Goal: Information Seeking & Learning: Learn about a topic

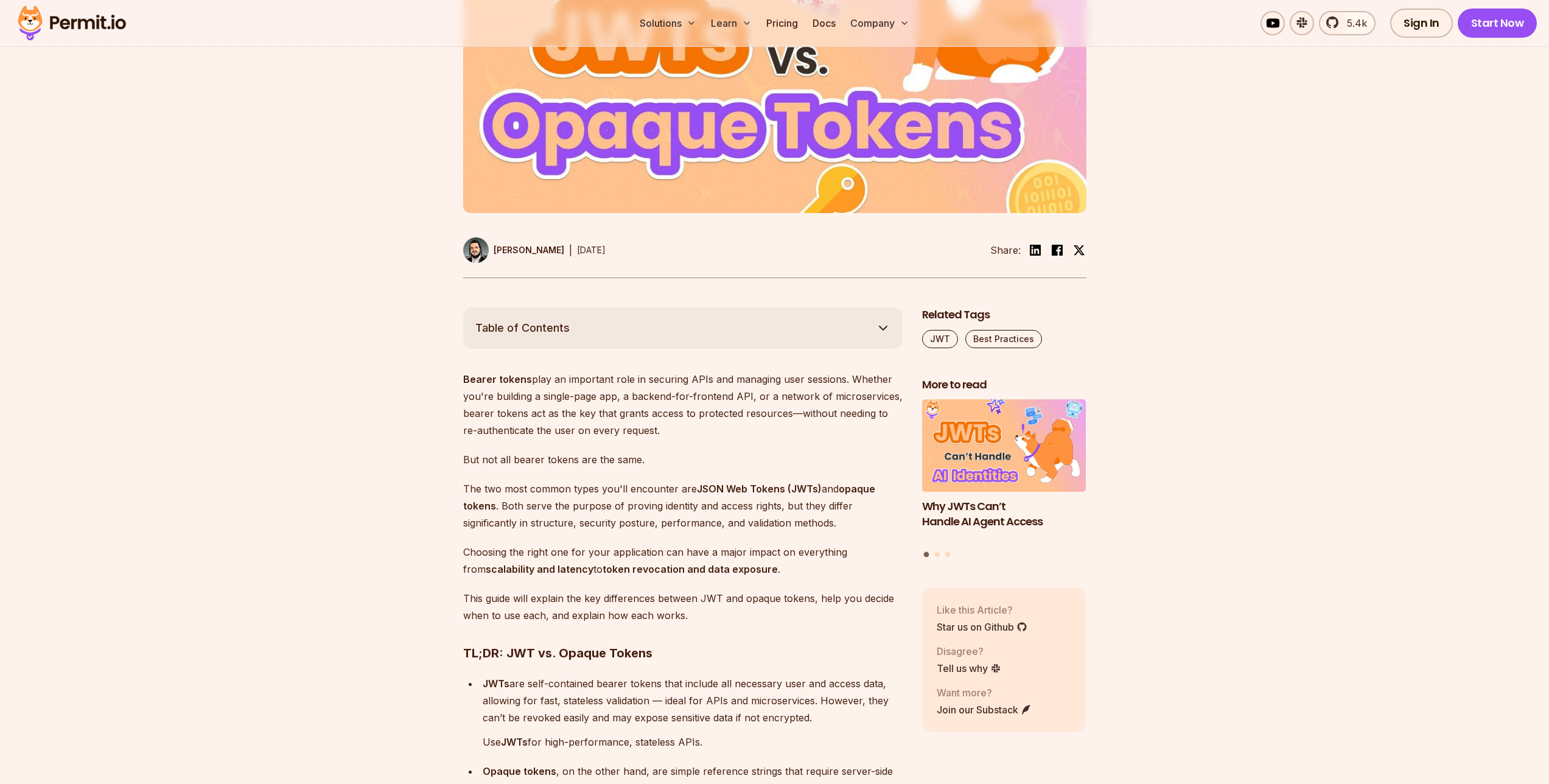
click at [738, 489] on strong "JSON Web Tokens (JWTs)" at bounding box center [759, 489] width 125 height 13
click at [691, 512] on p "The two most common types you'll encounter are JSON Web Tokens (JWTs) and opaqu…" at bounding box center [683, 505] width 439 height 51
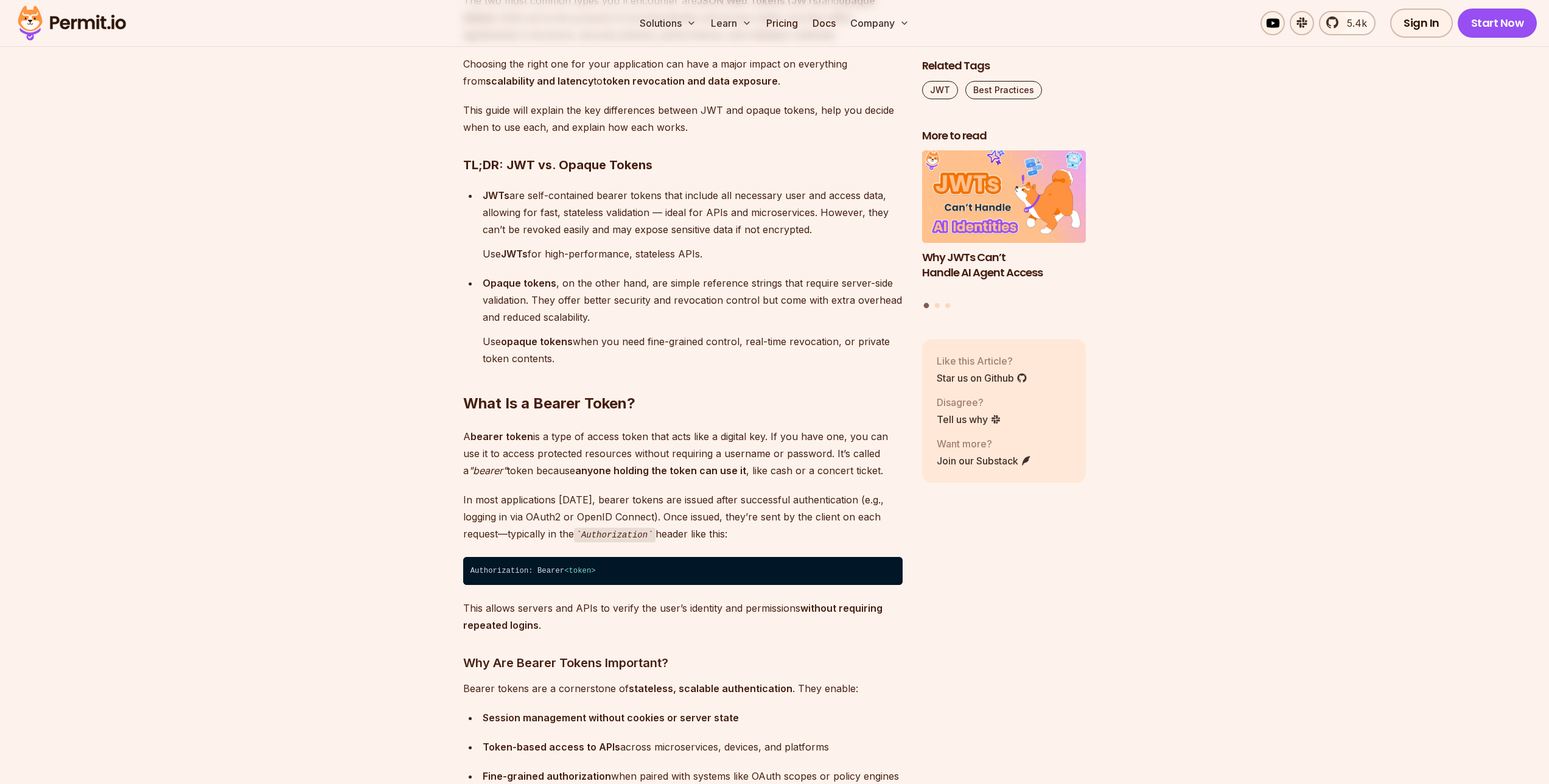
scroll to position [932, 0]
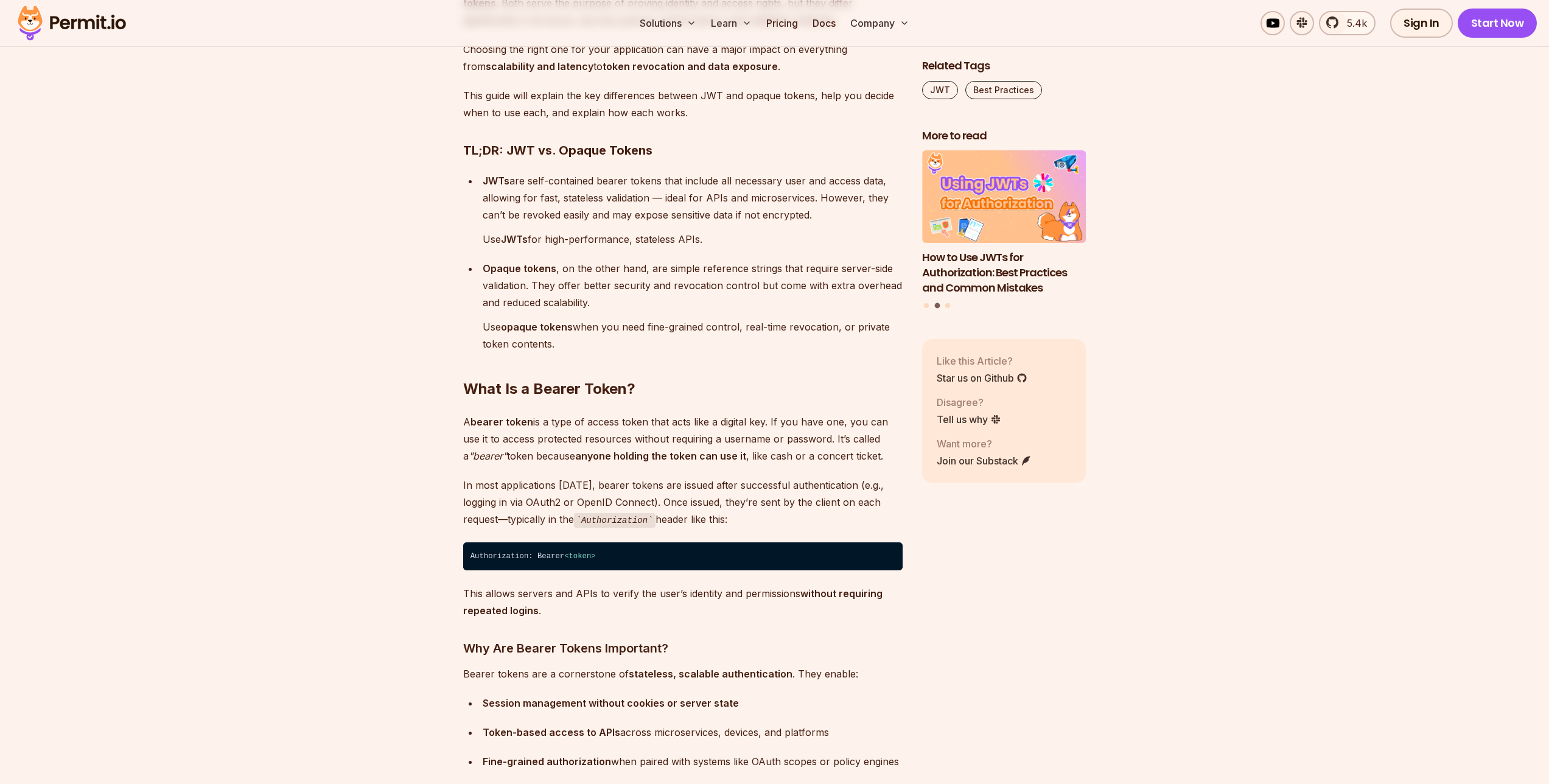
drag, startPoint x: 762, startPoint y: 518, endPoint x: 740, endPoint y: 461, distance: 61.1
drag, startPoint x: 736, startPoint y: 453, endPoint x: 741, endPoint y: 499, distance: 46.3
click at [736, 456] on strong "anyone holding the token can use it" at bounding box center [661, 456] width 171 height 13
drag, startPoint x: 741, startPoint y: 507, endPoint x: 731, endPoint y: 464, distance: 44.1
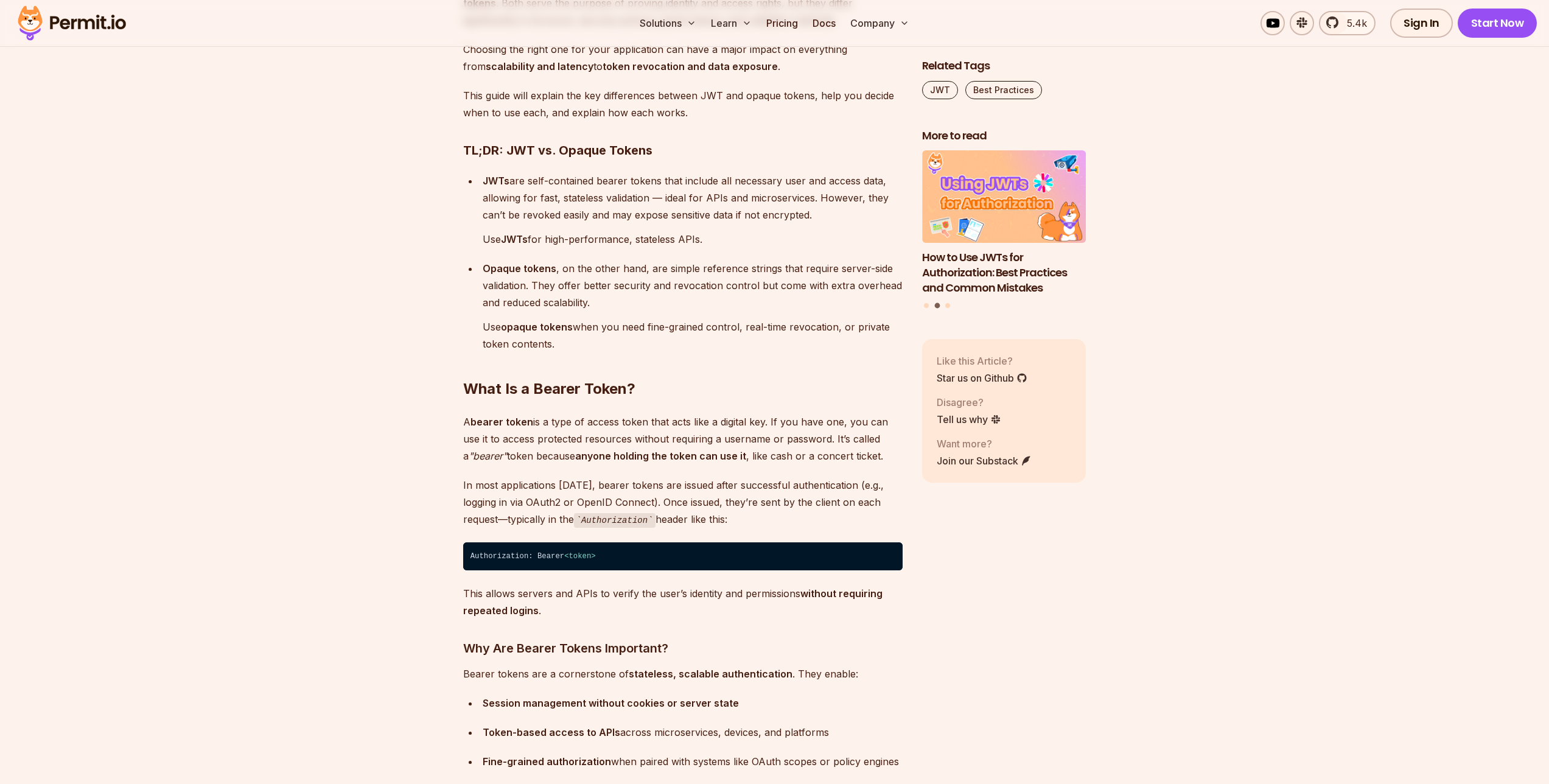
drag, startPoint x: 730, startPoint y: 464, endPoint x: 733, endPoint y: 477, distance: 13.3
click at [736, 496] on p "In most applications [DATE], bearer tokens are issued after successful authenti…" at bounding box center [683, 503] width 439 height 52
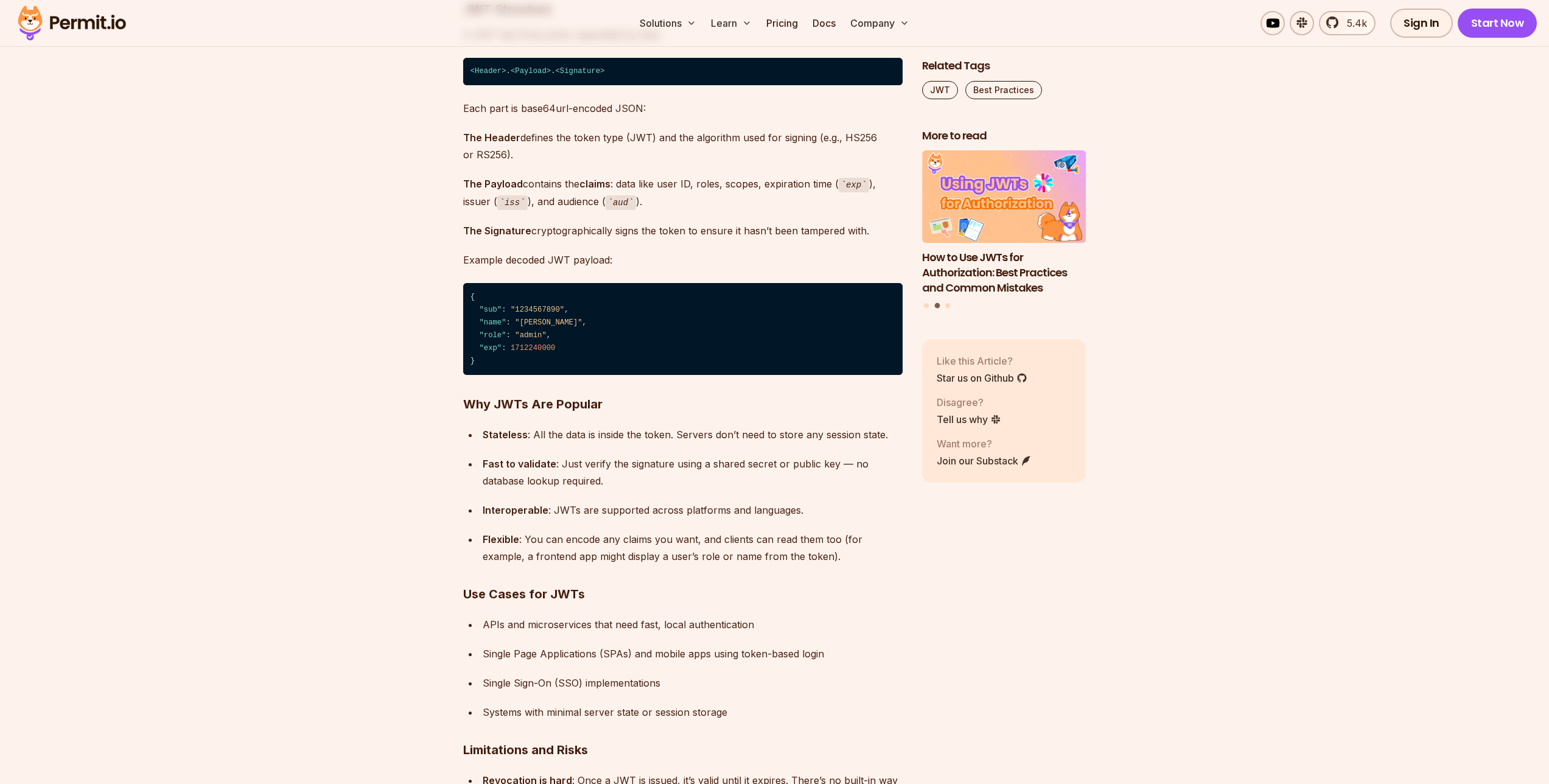
scroll to position [4537, 0]
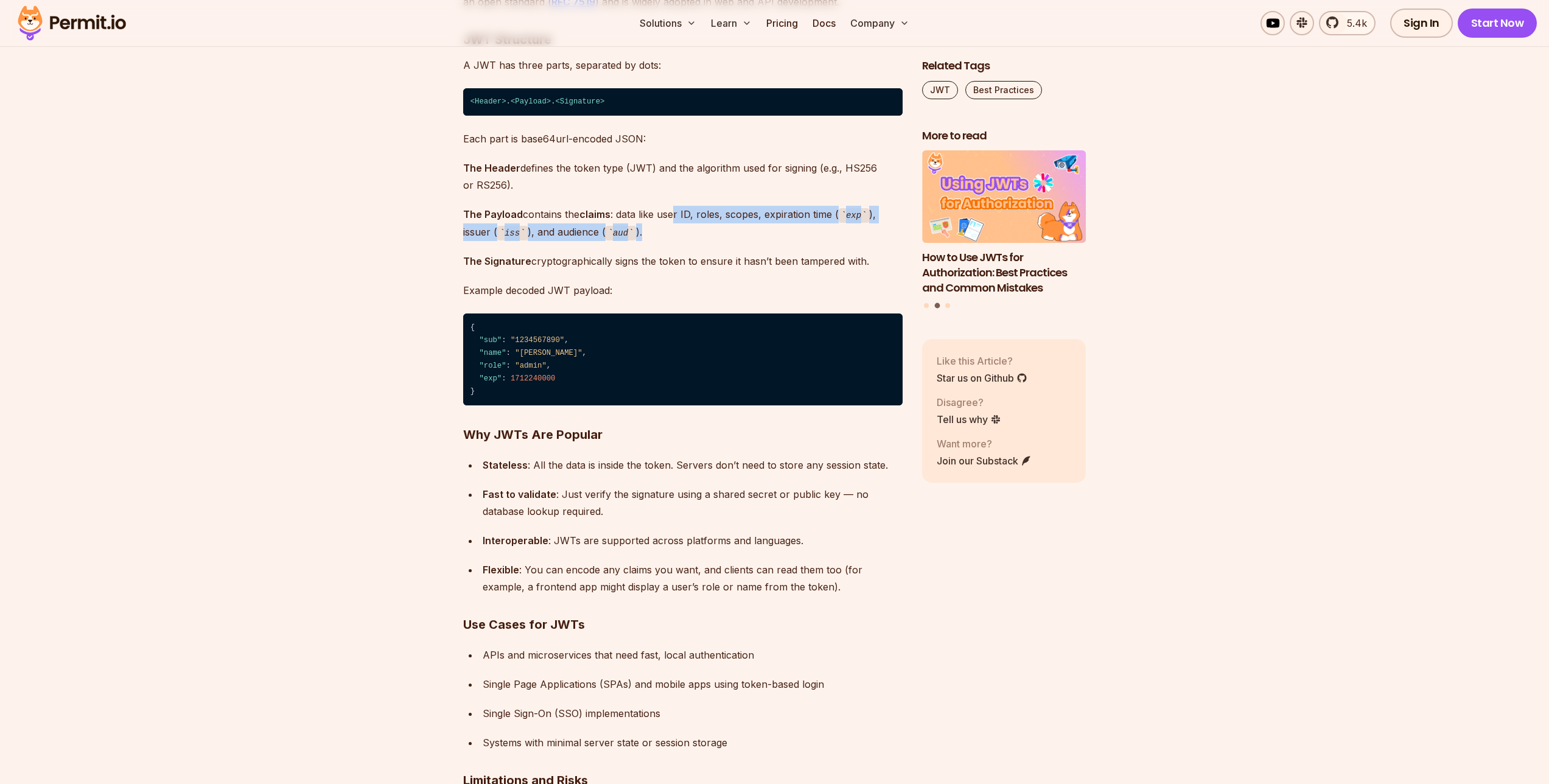
drag, startPoint x: 699, startPoint y: 236, endPoint x: 662, endPoint y: 208, distance: 46.4
click at [675, 218] on p "The Payload contains the claims : data like user ID, roles, scopes, expiration …" at bounding box center [683, 223] width 439 height 34
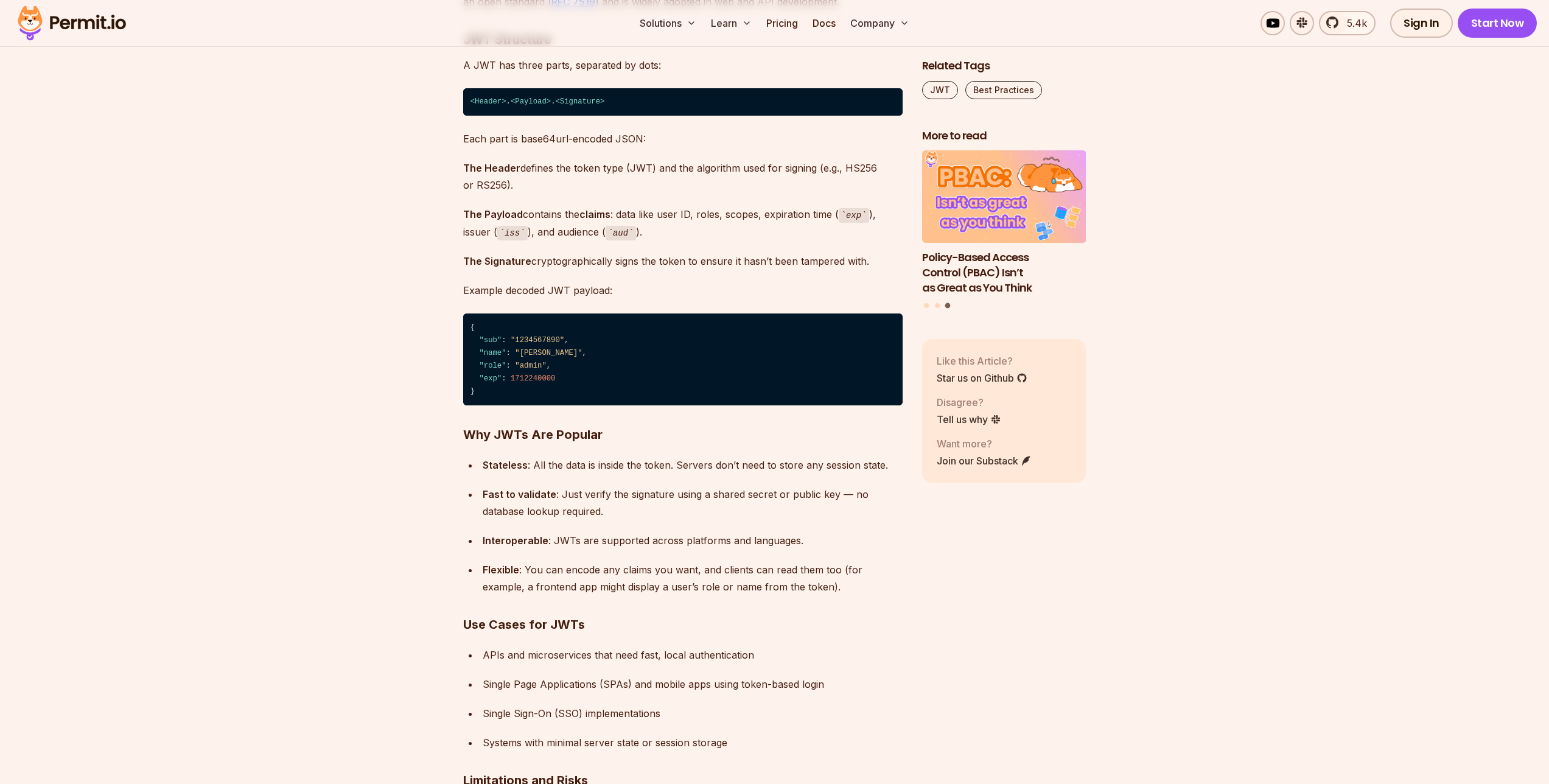
drag, startPoint x: 669, startPoint y: 240, endPoint x: 605, endPoint y: 202, distance: 74.4
drag, startPoint x: 650, startPoint y: 239, endPoint x: 608, endPoint y: 207, distance: 52.8
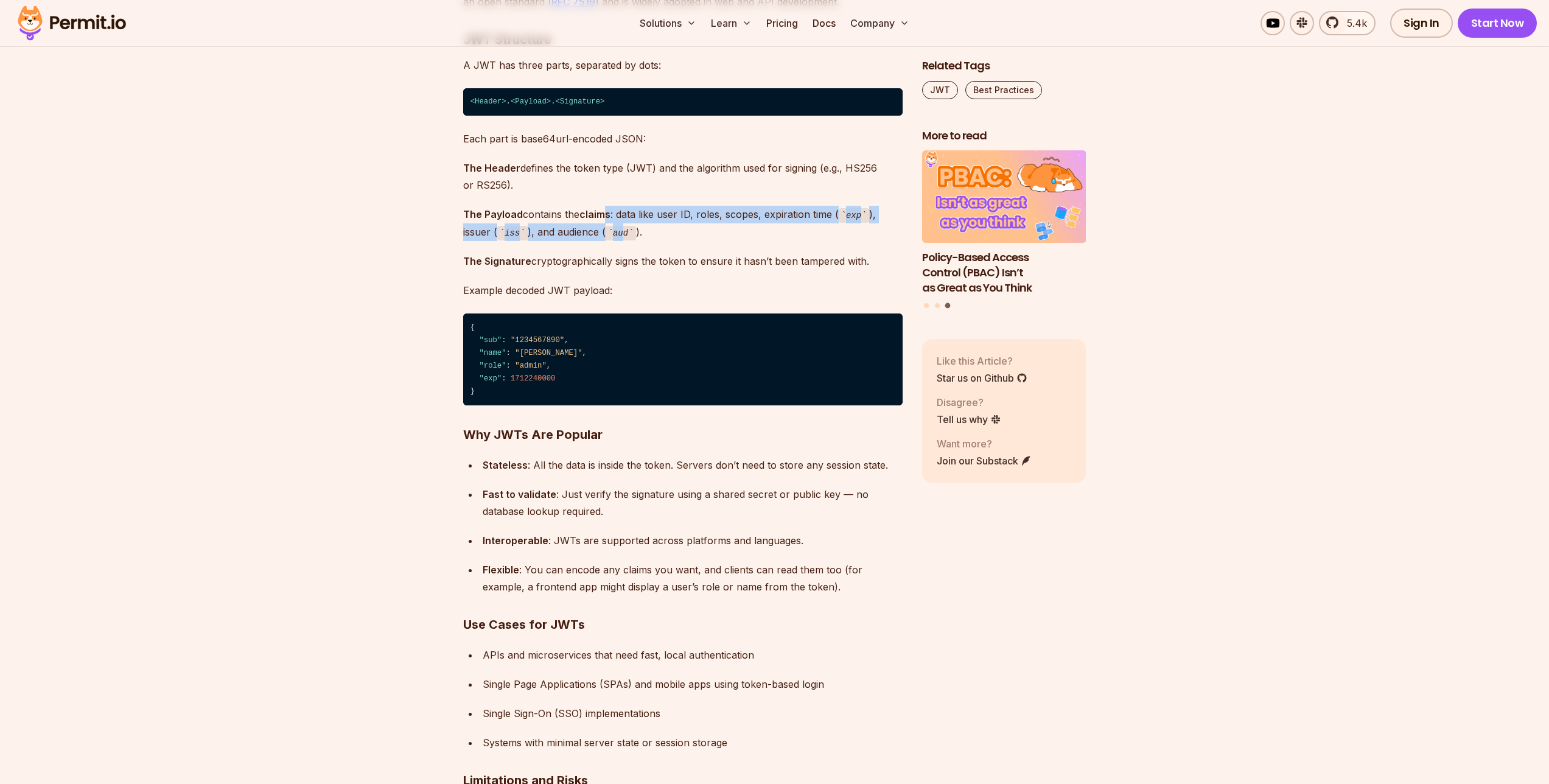
click at [623, 233] on p "The Payload contains the claims : data like user ID, roles, scopes, expiration …" at bounding box center [683, 223] width 439 height 34
drag, startPoint x: 601, startPoint y: 232, endPoint x: 552, endPoint y: 206, distance: 55.5
click at [554, 207] on p "The Payload contains the claims : data like user ID, roles, scopes, expiration …" at bounding box center [683, 223] width 439 height 34
drag, startPoint x: 587, startPoint y: 238, endPoint x: 568, endPoint y: 211, distance: 33.0
click at [569, 213] on p "The Payload contains the claims : data like user ID, roles, scopes, expiration …" at bounding box center [683, 223] width 439 height 34
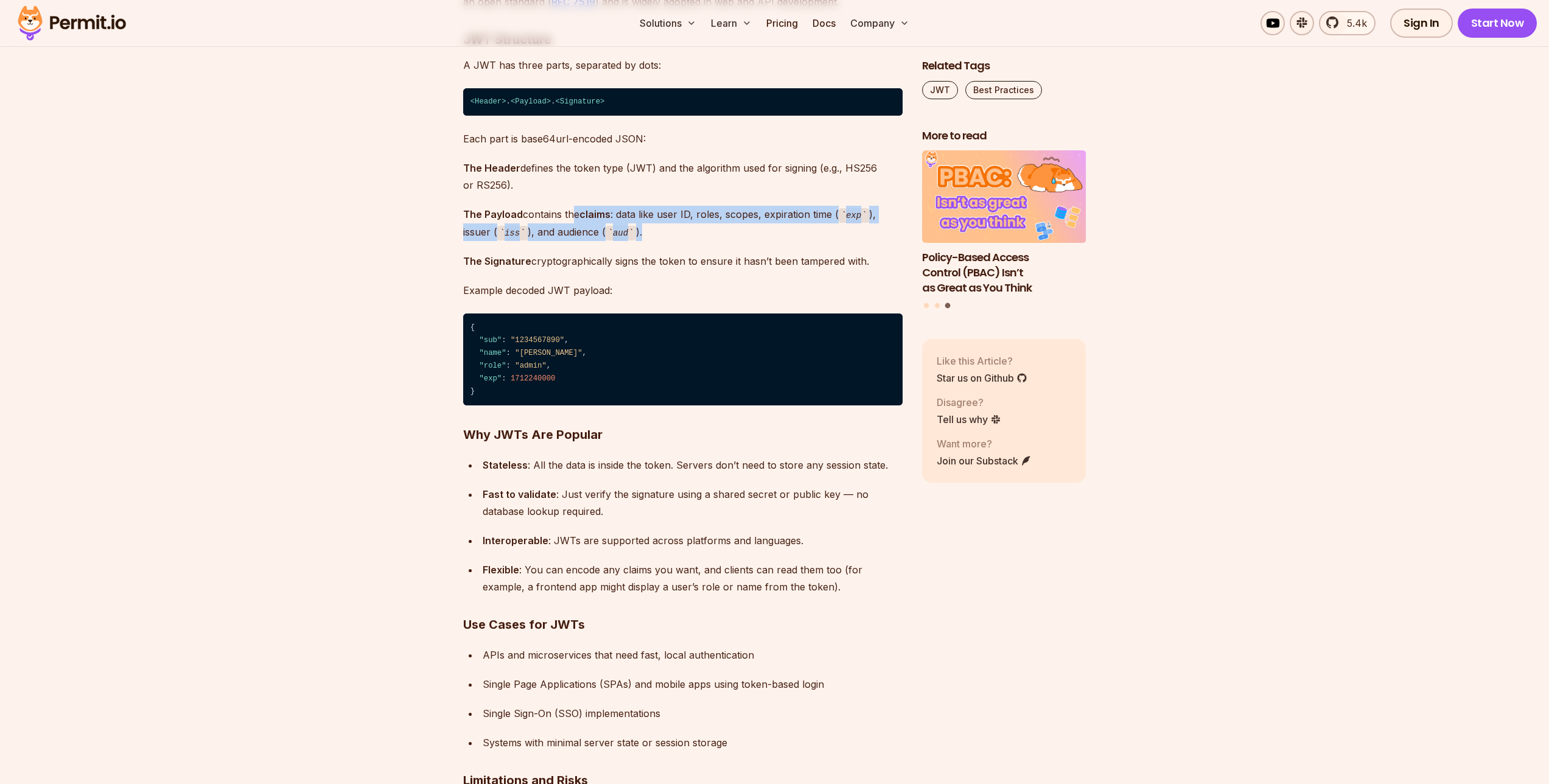
drag, startPoint x: 595, startPoint y: 246, endPoint x: 600, endPoint y: 252, distance: 7.8
drag, startPoint x: 574, startPoint y: 220, endPoint x: 569, endPoint y: 216, distance: 6.4
drag, startPoint x: 572, startPoint y: 221, endPoint x: 585, endPoint y: 242, distance: 24.7
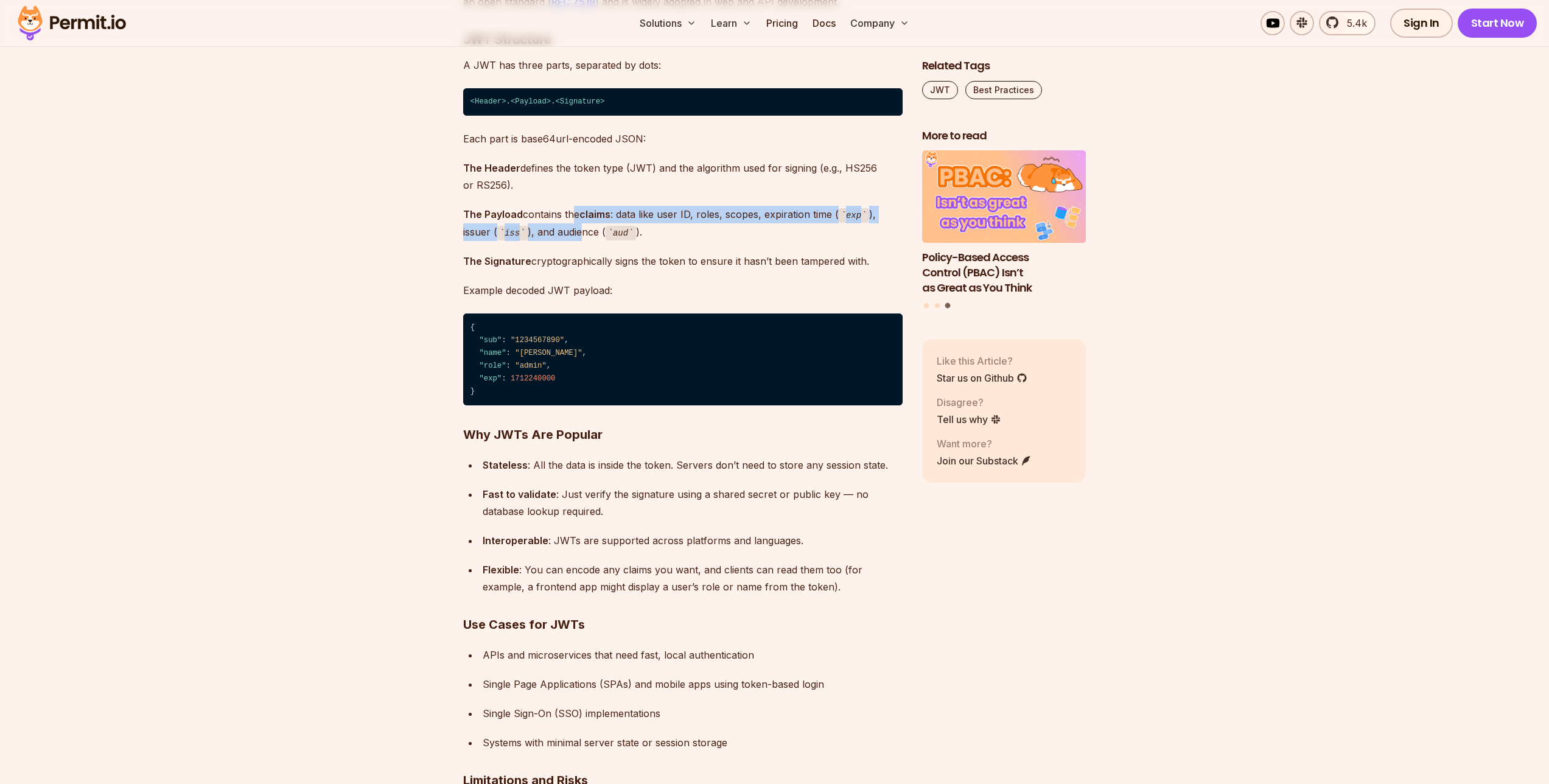
click at [584, 239] on p "The Payload contains the claims : data like user ID, roles, scopes, expiration …" at bounding box center [683, 223] width 439 height 34
drag, startPoint x: 580, startPoint y: 234, endPoint x: 561, endPoint y: 213, distance: 28.3
drag, startPoint x: 563, startPoint y: 217, endPoint x: 582, endPoint y: 245, distance: 33.8
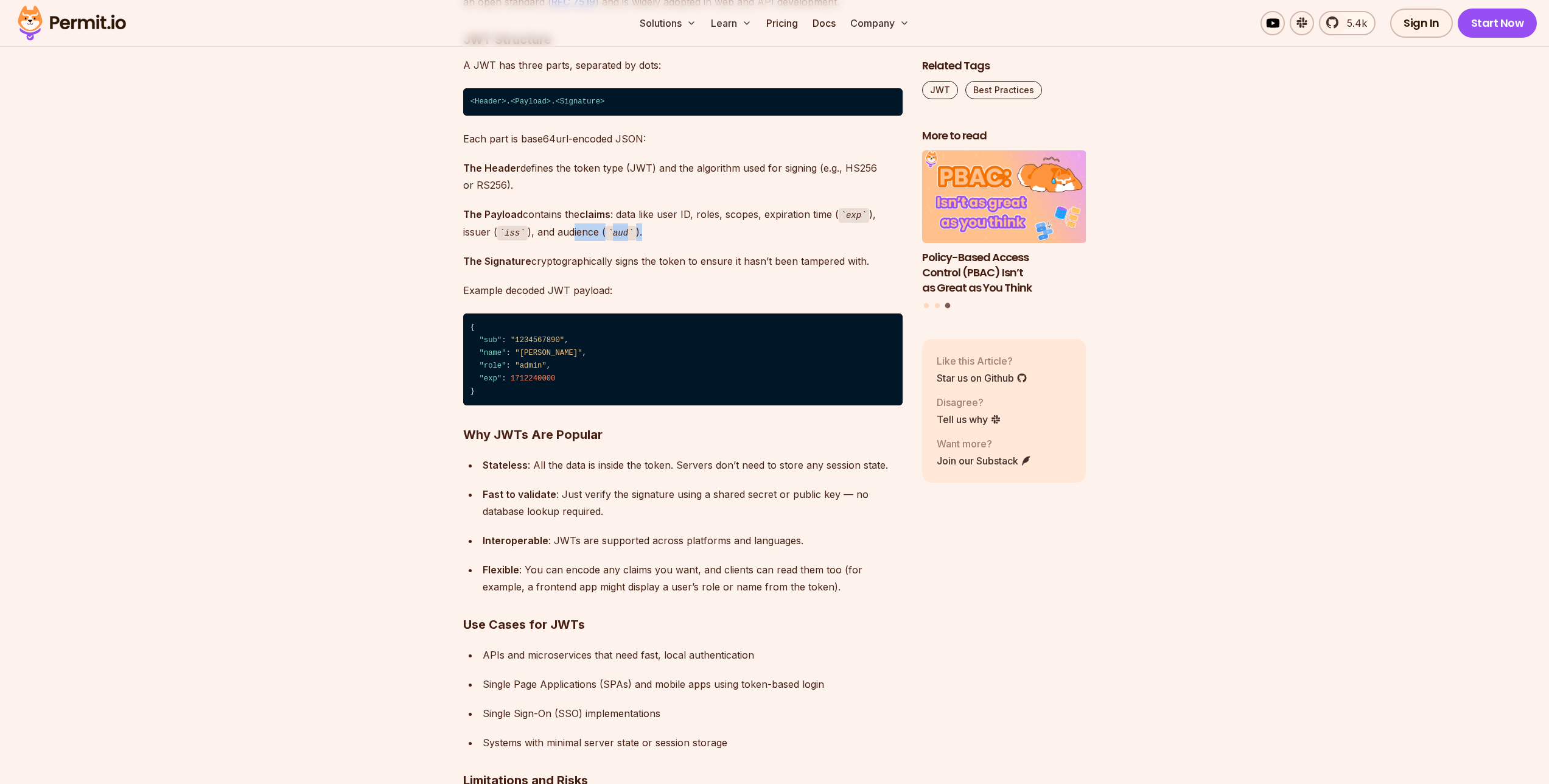
drag, startPoint x: 583, startPoint y: 246, endPoint x: 568, endPoint y: 221, distance: 29.2
drag, startPoint x: 582, startPoint y: 243, endPoint x: 562, endPoint y: 210, distance: 38.6
click at [572, 227] on p "The Payload contains the claims : data like user ID, roles, scopes, expiration …" at bounding box center [683, 223] width 439 height 34
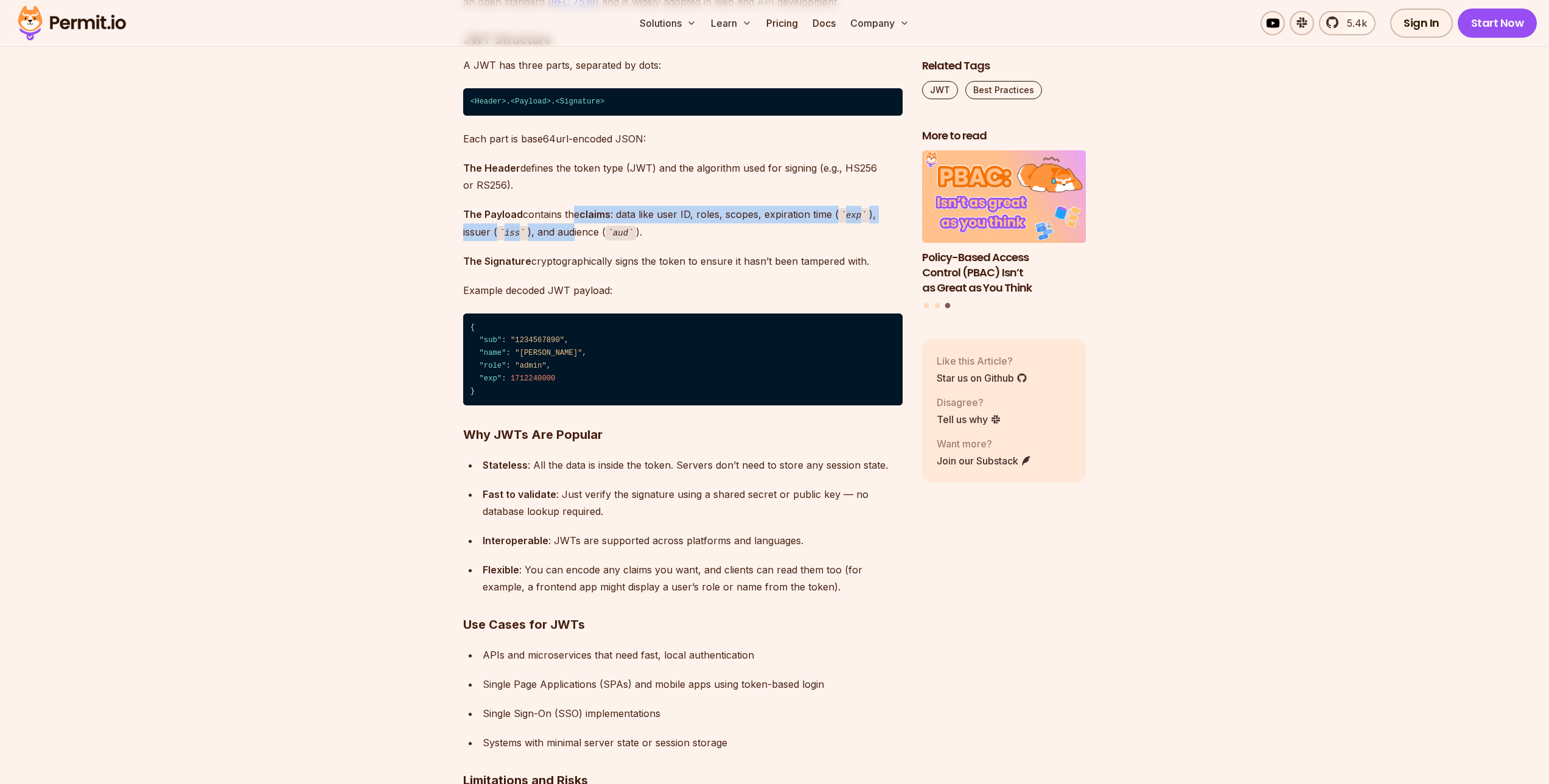
drag, startPoint x: 573, startPoint y: 228, endPoint x: 565, endPoint y: 215, distance: 15.3
click at [568, 218] on p "The Payload contains the claims : data like user ID, roles, scopes, expiration …" at bounding box center [683, 223] width 439 height 34
click at [569, 221] on p "The Payload contains the claims : data like user ID, roles, scopes, expiration …" at bounding box center [683, 223] width 439 height 34
click at [579, 238] on p "The Payload contains the claims : data like user ID, roles, scopes, expiration …" at bounding box center [683, 223] width 439 height 34
drag, startPoint x: 583, startPoint y: 242, endPoint x: 568, endPoint y: 219, distance: 27.5
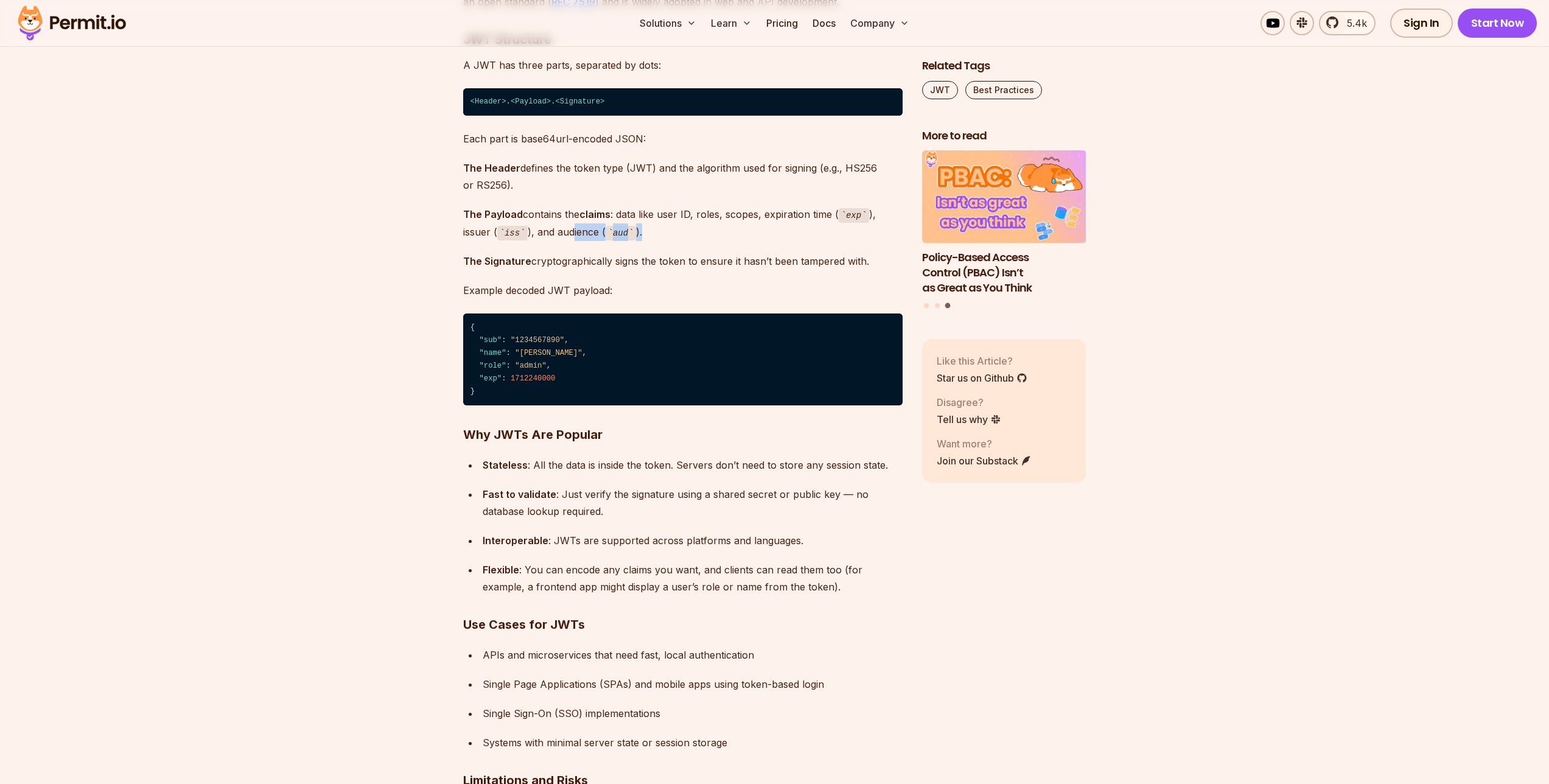
drag, startPoint x: 588, startPoint y: 268, endPoint x: 591, endPoint y: 274, distance: 6.7
drag, startPoint x: 591, startPoint y: 274, endPoint x: 583, endPoint y: 248, distance: 27.2
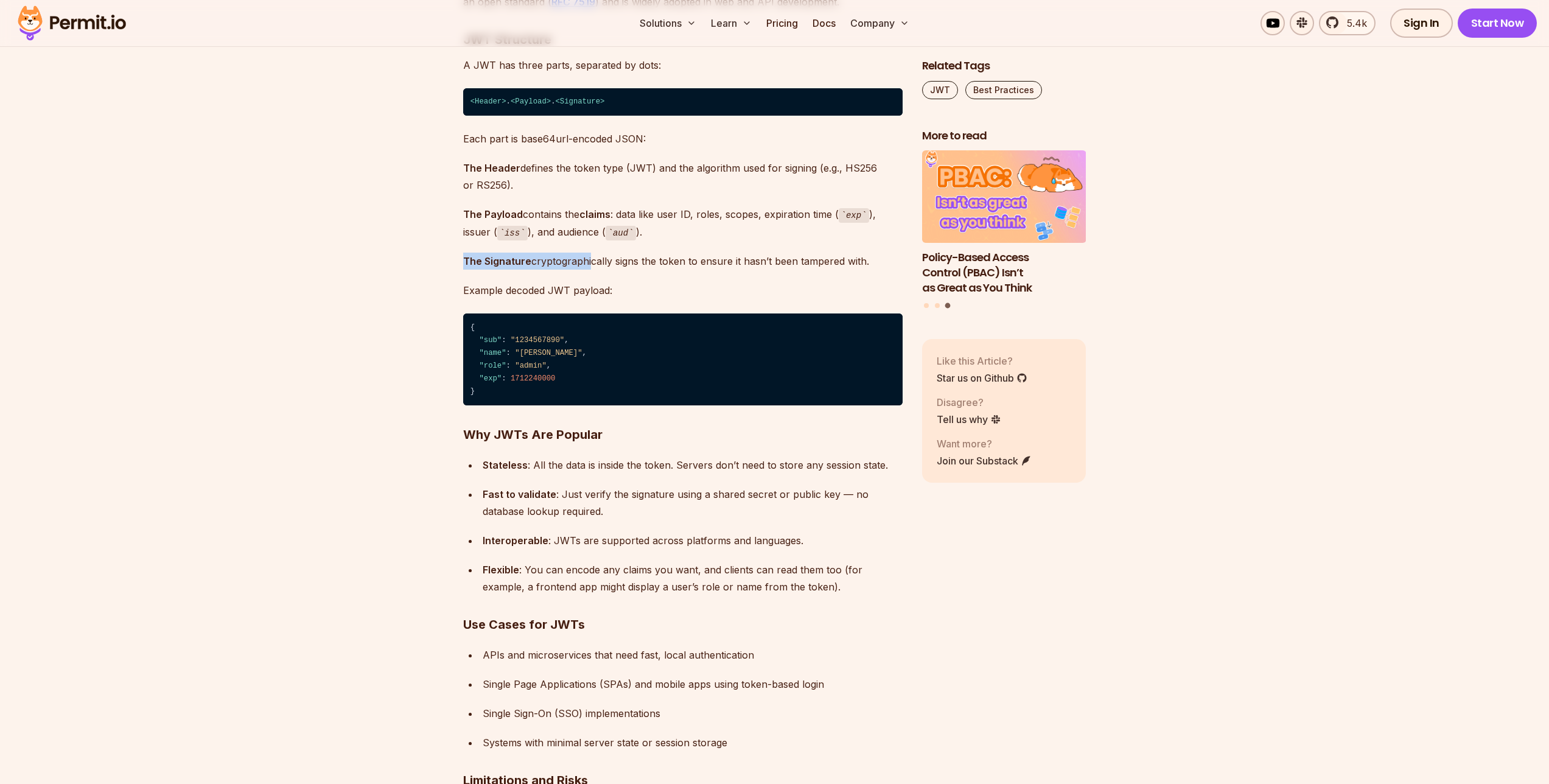
drag, startPoint x: 592, startPoint y: 274, endPoint x: 600, endPoint y: 288, distance: 16.1
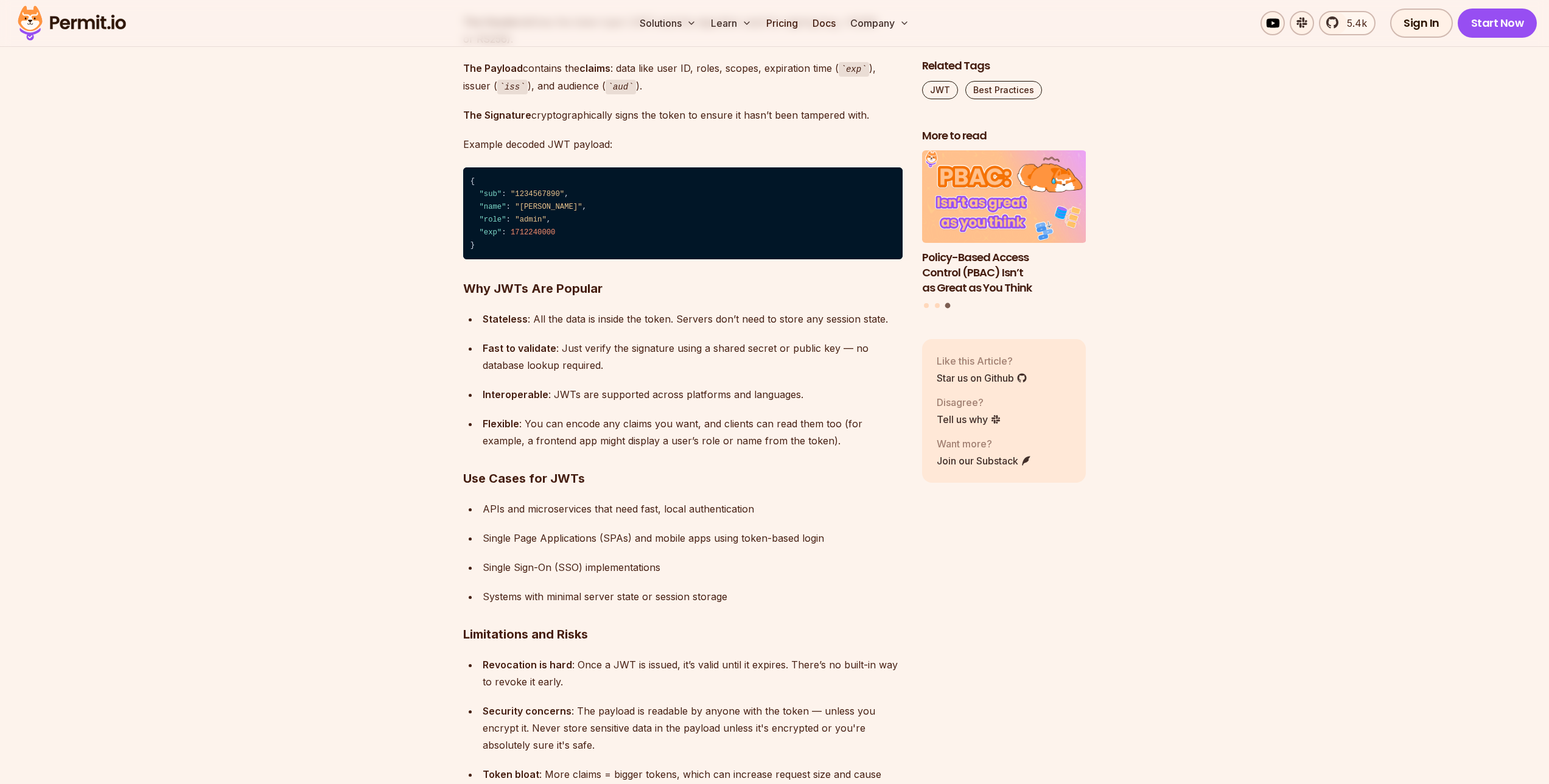
scroll to position [4710, 0]
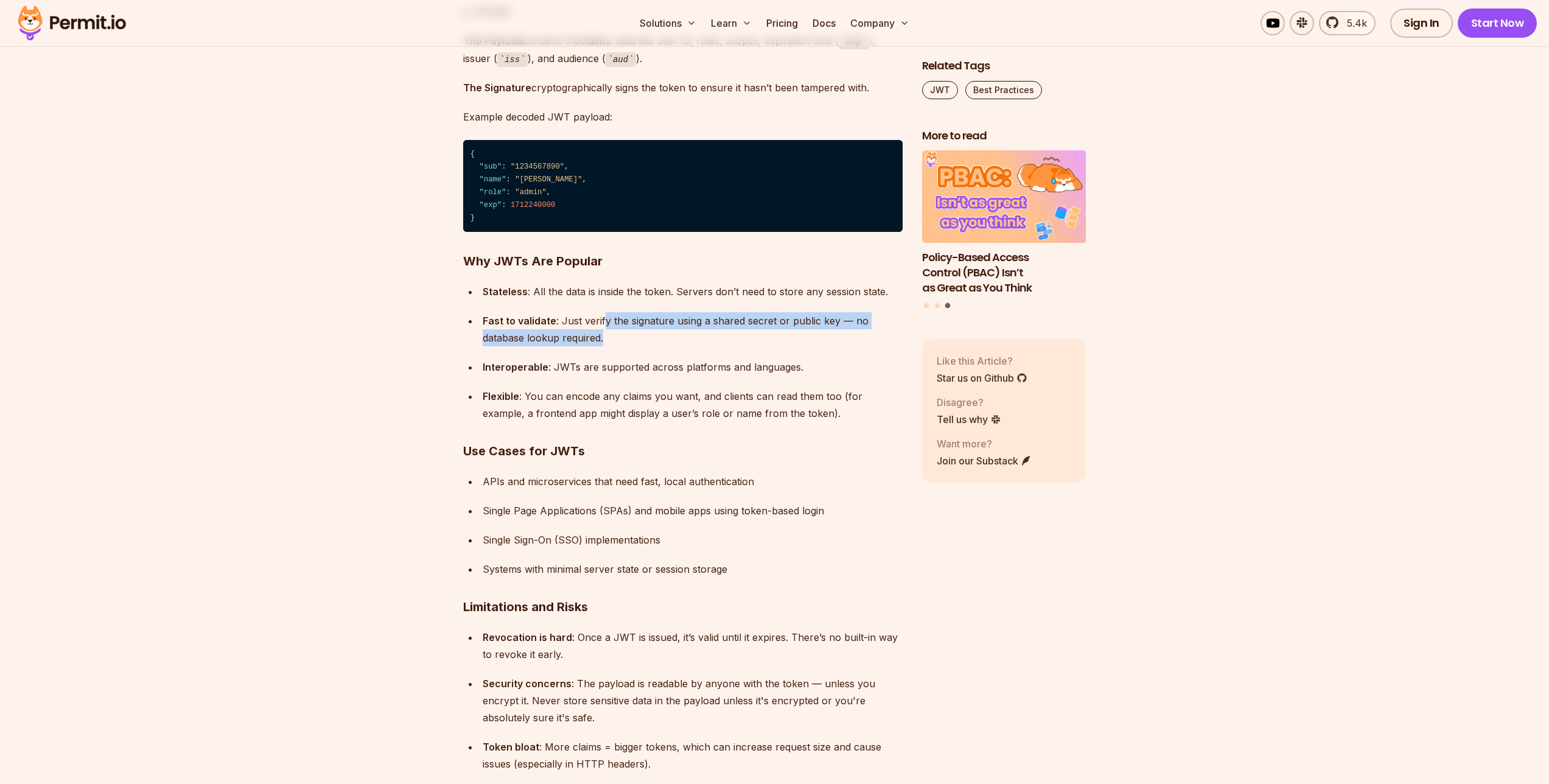
drag, startPoint x: 621, startPoint y: 335, endPoint x: 626, endPoint y: 342, distance: 8.6
click at [623, 338] on div "Fast to validate : Just verify the signature using a shared secret or public ke…" at bounding box center [692, 329] width 420 height 34
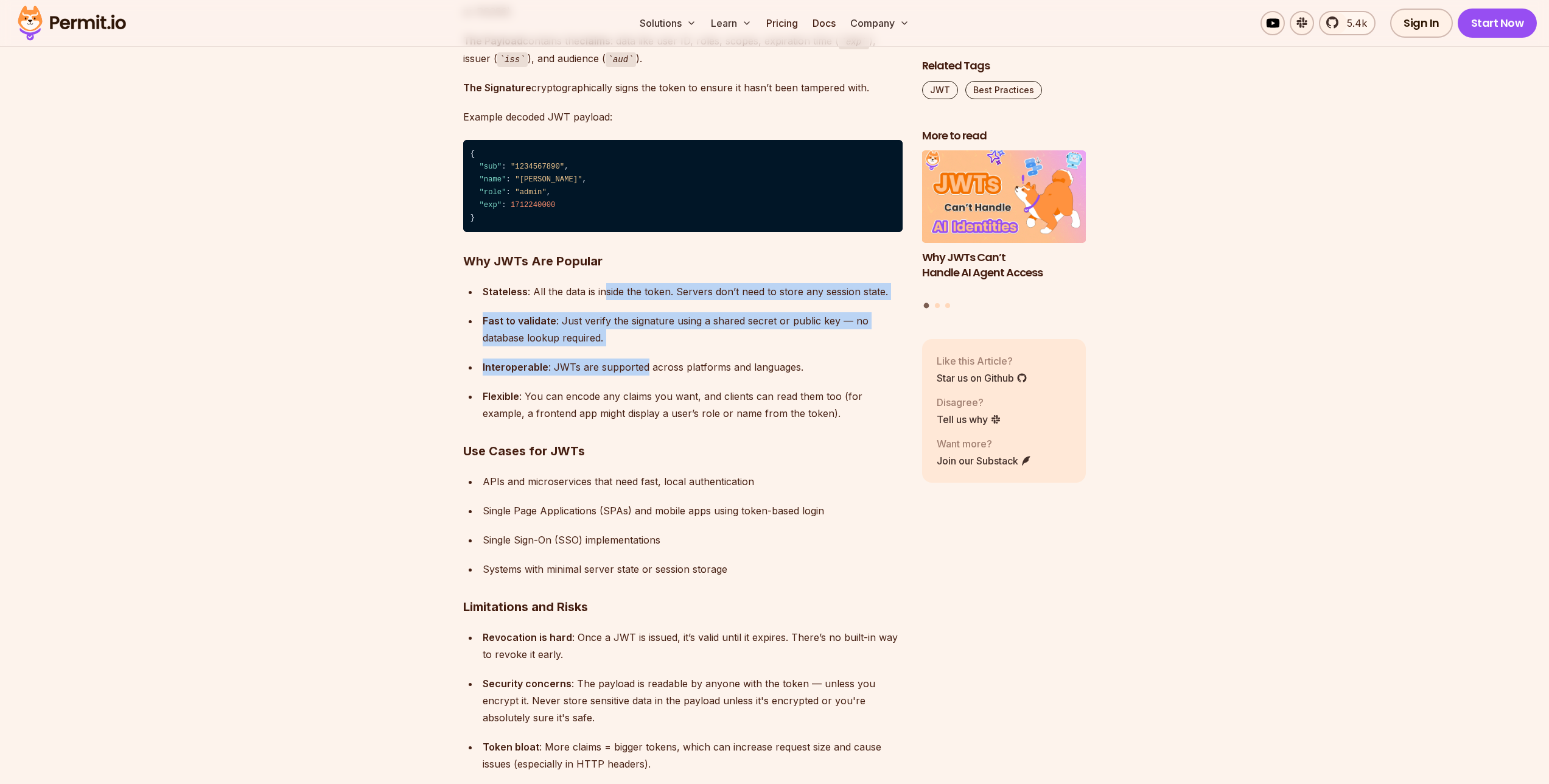
drag, startPoint x: 644, startPoint y: 360, endPoint x: 601, endPoint y: 287, distance: 84.7
click at [604, 292] on ul "Stateless : All the data is inside the token. Servers don’t need to store any s…" at bounding box center [683, 353] width 439 height 139
drag, startPoint x: 600, startPoint y: 285, endPoint x: 694, endPoint y: 396, distance: 145.5
click at [672, 378] on ul "Stateless : All the data is inside the token. Servers don’t need to store any s…" at bounding box center [683, 353] width 439 height 139
drag, startPoint x: 675, startPoint y: 364, endPoint x: 586, endPoint y: 280, distance: 122.4
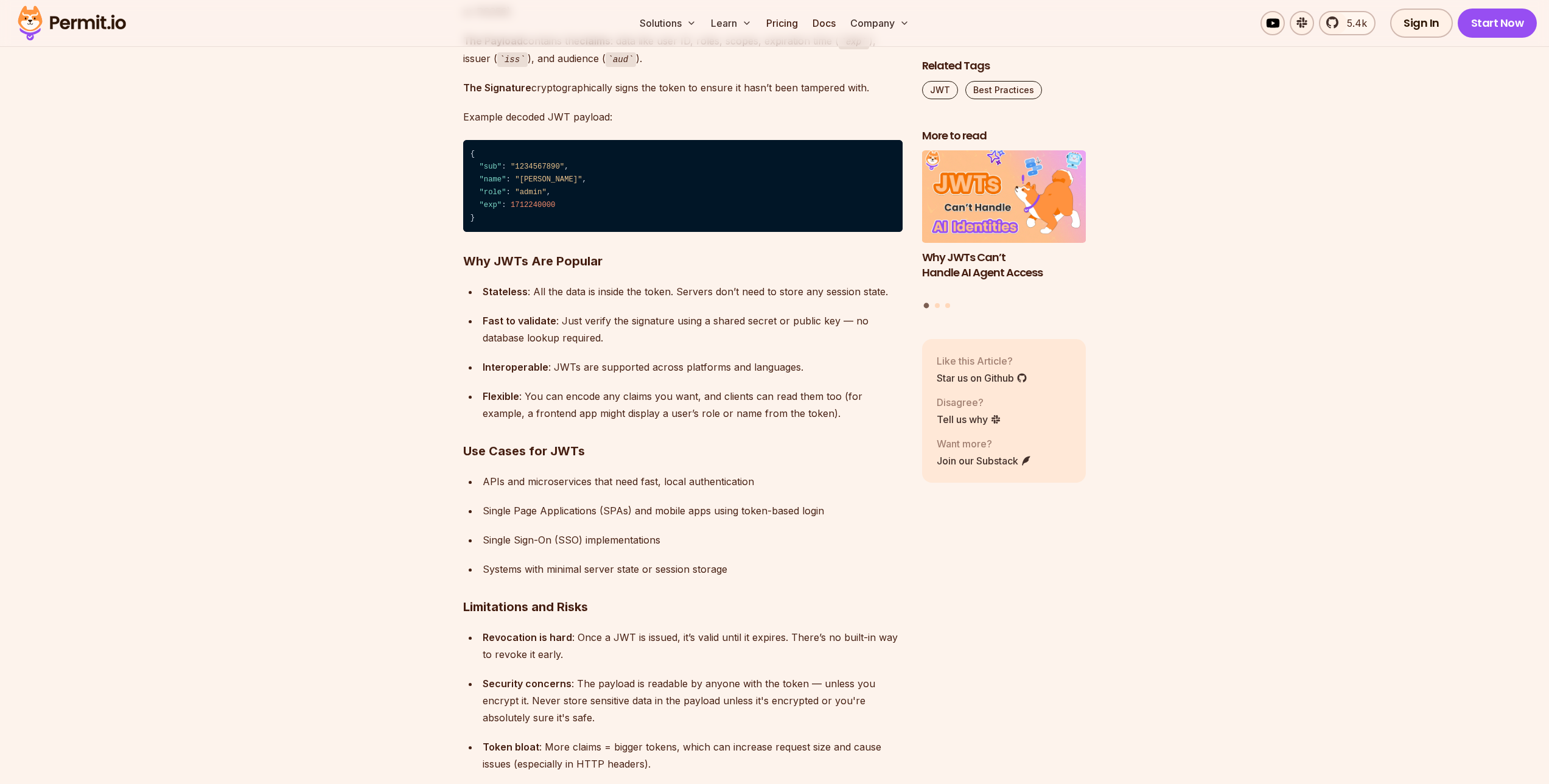
drag, startPoint x: 642, startPoint y: 347, endPoint x: 593, endPoint y: 291, distance: 74.4
click at [603, 299] on ul "Stateless : All the data is inside the token. Servers don’t need to store any s…" at bounding box center [683, 353] width 439 height 139
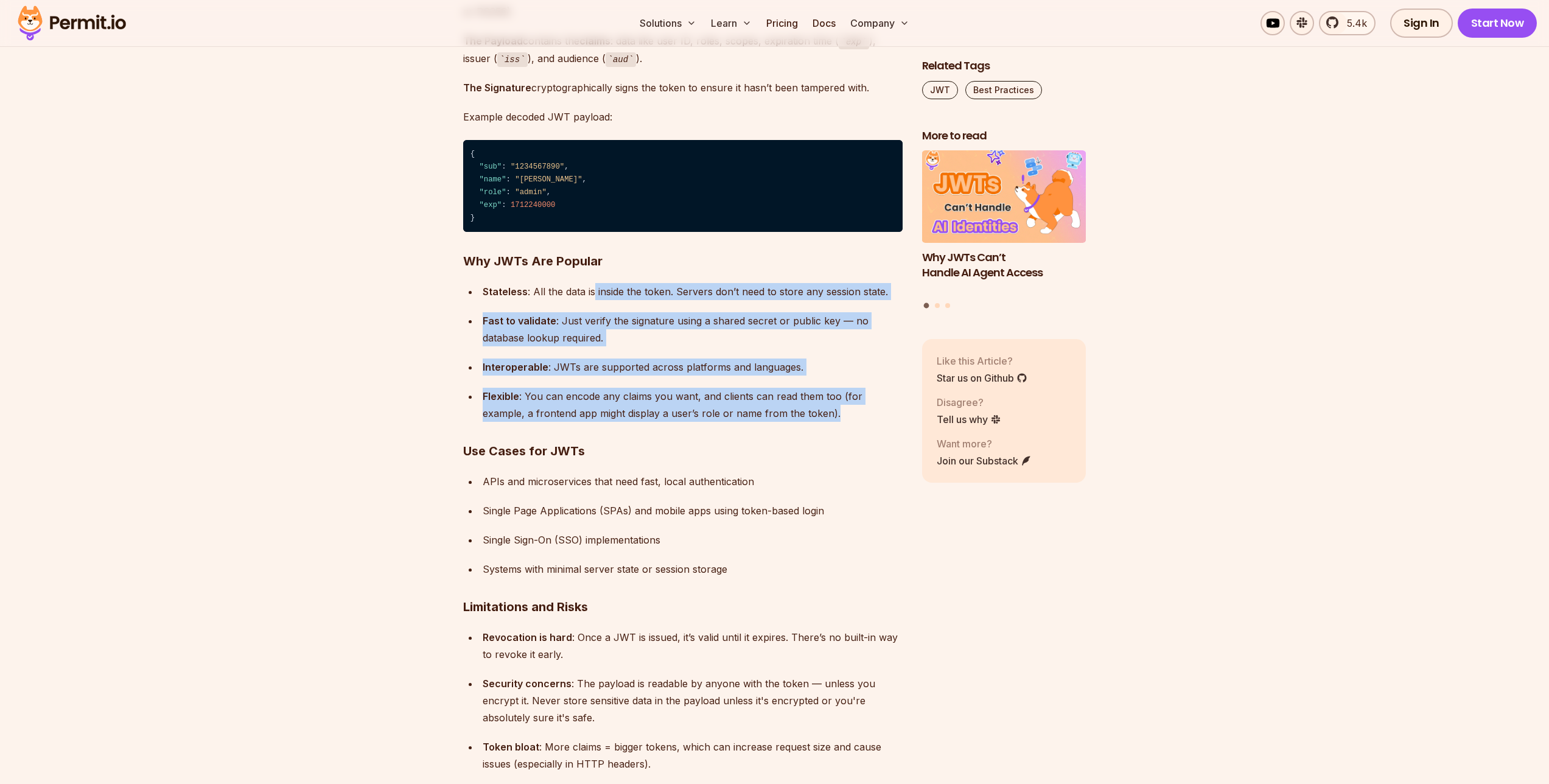
drag, startPoint x: 593, startPoint y: 291, endPoint x: 719, endPoint y: 431, distance: 188.4
drag, startPoint x: 719, startPoint y: 431, endPoint x: 615, endPoint y: 313, distance: 157.3
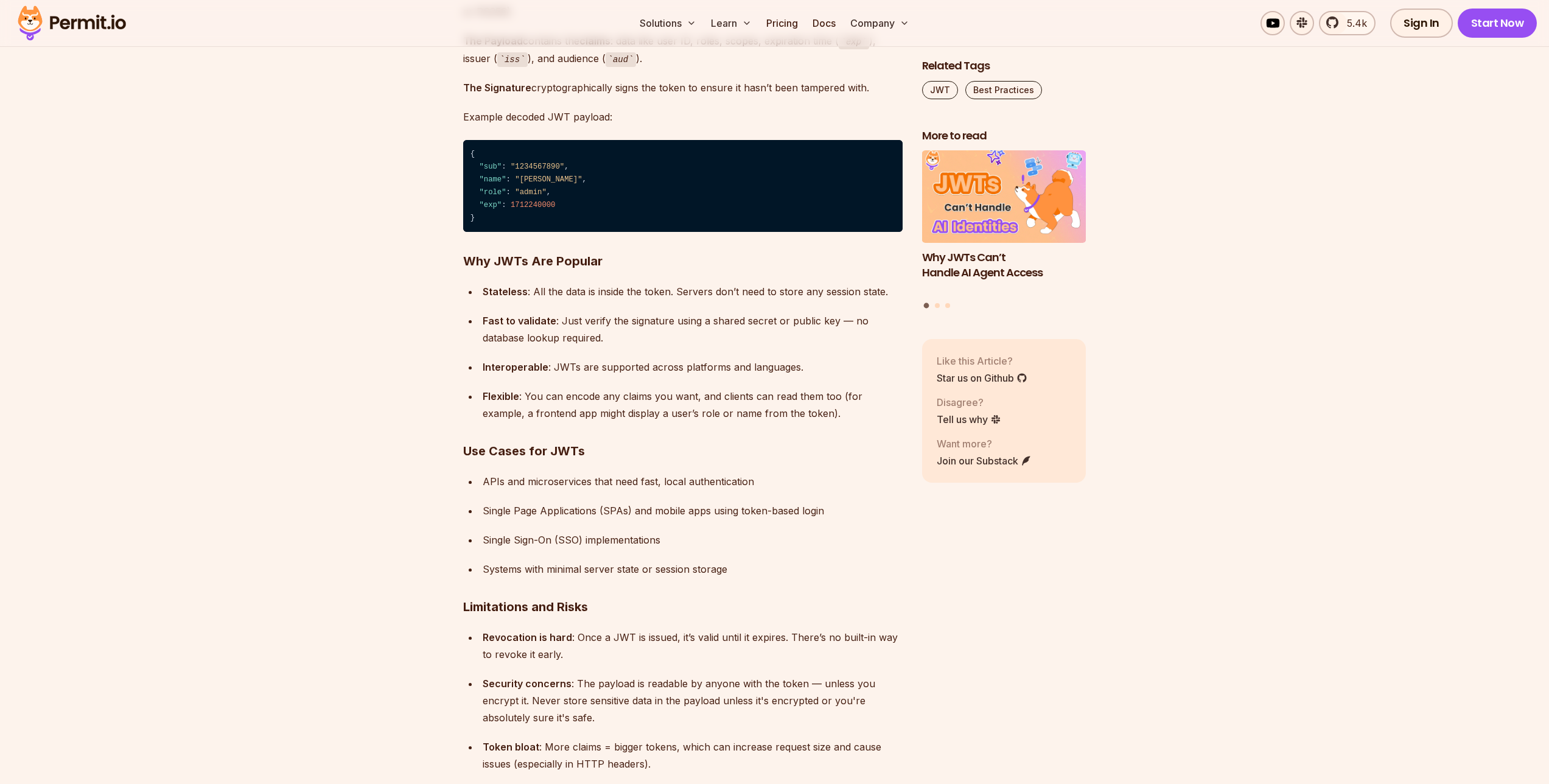
drag, startPoint x: 606, startPoint y: 305, endPoint x: 653, endPoint y: 358, distance: 70.8
click at [606, 305] on ul "Stateless : All the data is inside the token. Servers don’t need to store any s…" at bounding box center [683, 353] width 439 height 139
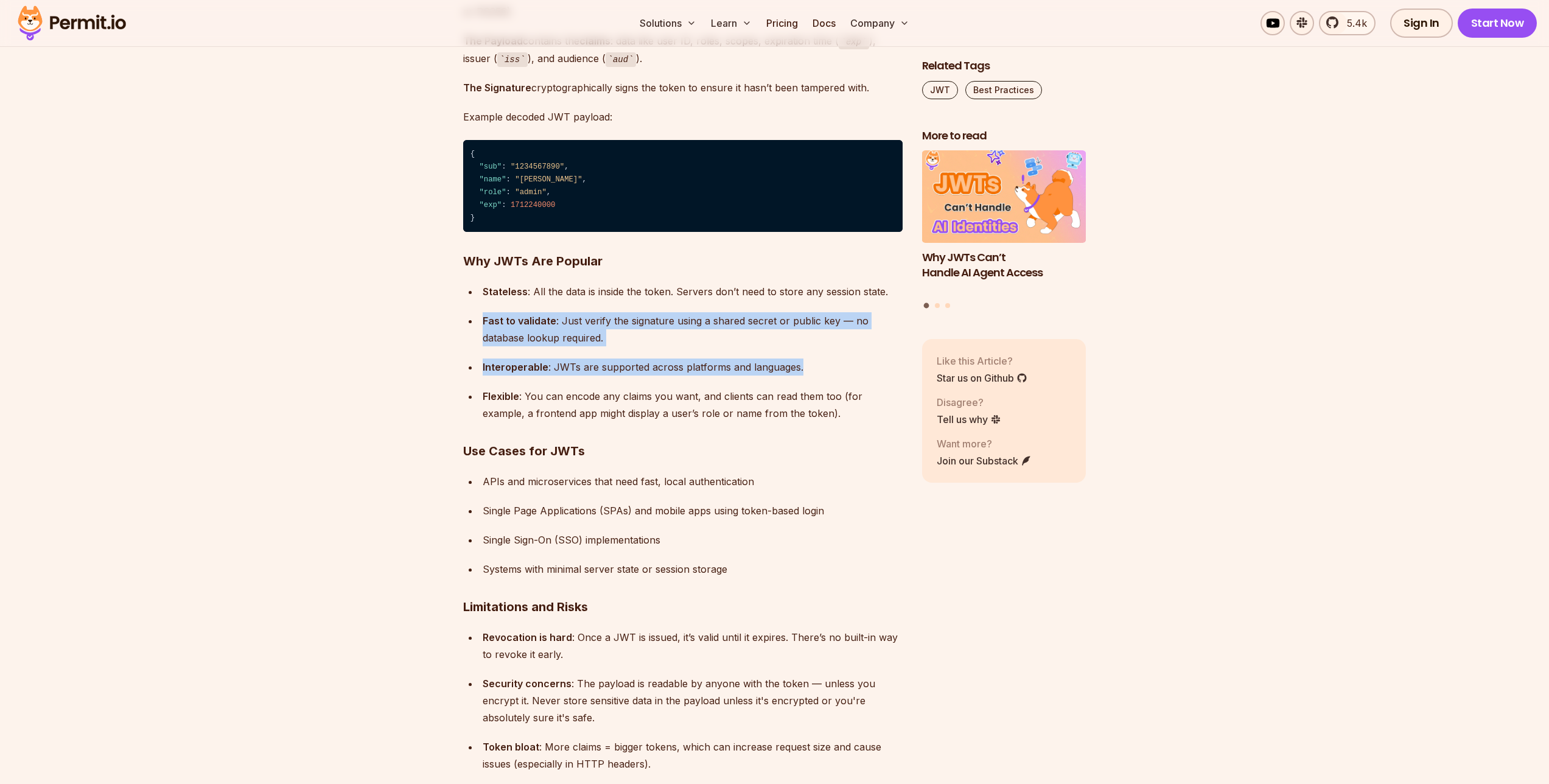
drag, startPoint x: 653, startPoint y: 358, endPoint x: 724, endPoint y: 416, distance: 91.7
click at [702, 400] on ul "Stateless : All the data is inside the token. Servers don’t need to store any s…" at bounding box center [683, 353] width 439 height 139
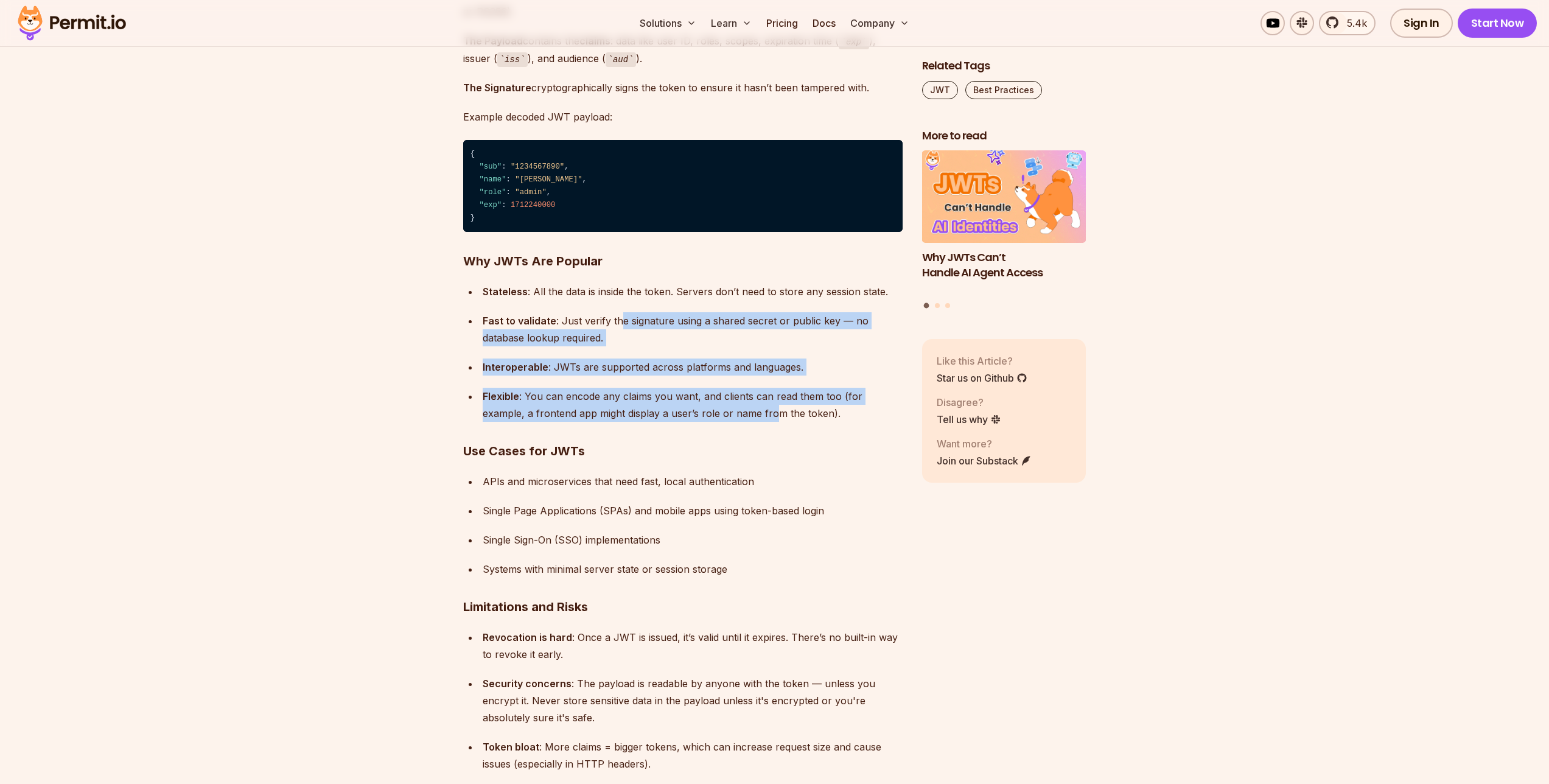
drag, startPoint x: 658, startPoint y: 345, endPoint x: 606, endPoint y: 303, distance: 66.8
click at [617, 312] on ul "Stateless : All the data is inside the token. Servers don’t need to store any s…" at bounding box center [683, 353] width 439 height 139
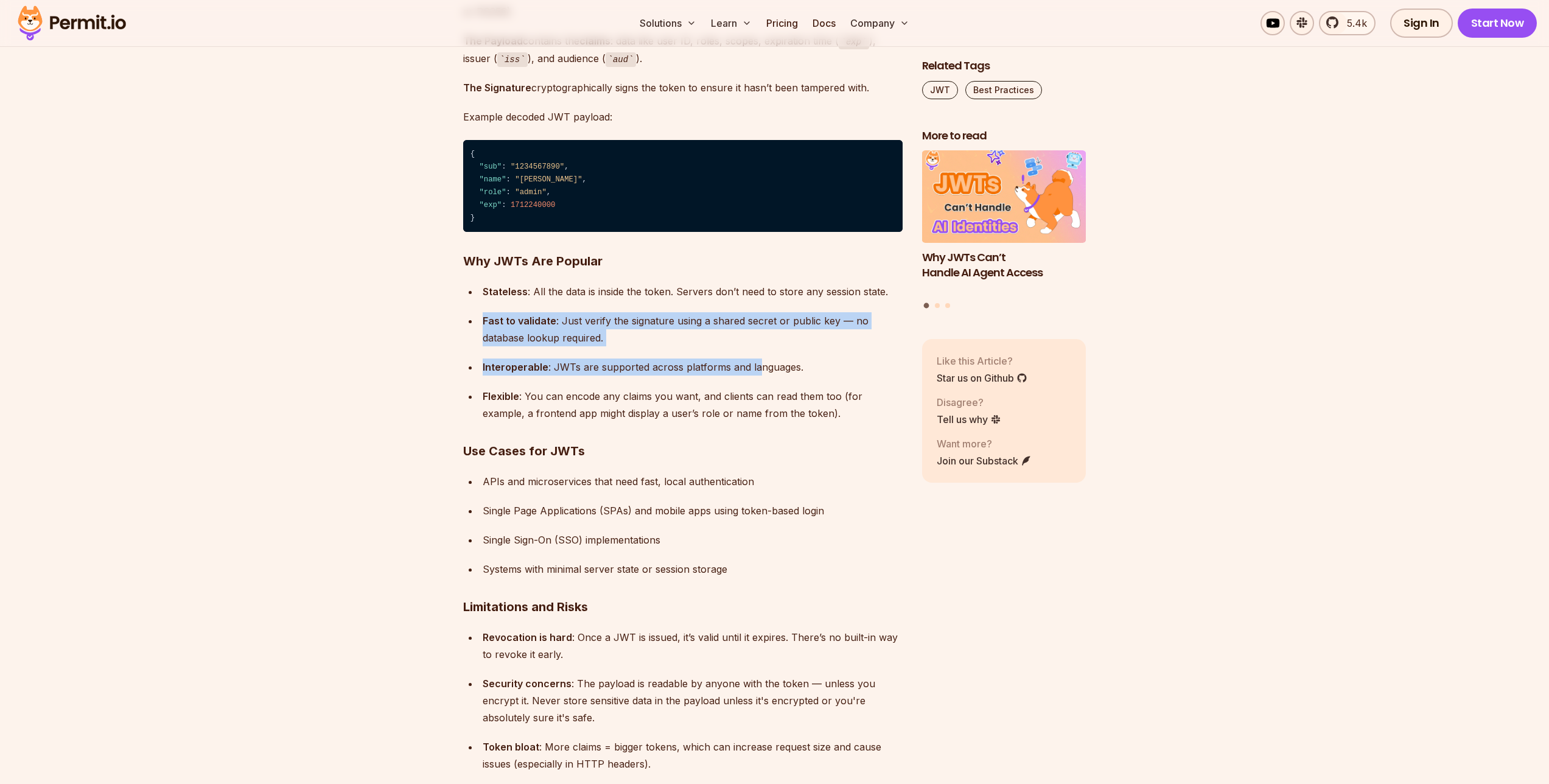
click at [752, 372] on ul "Stateless : All the data is inside the token. Servers don’t need to store any s…" at bounding box center [683, 353] width 439 height 139
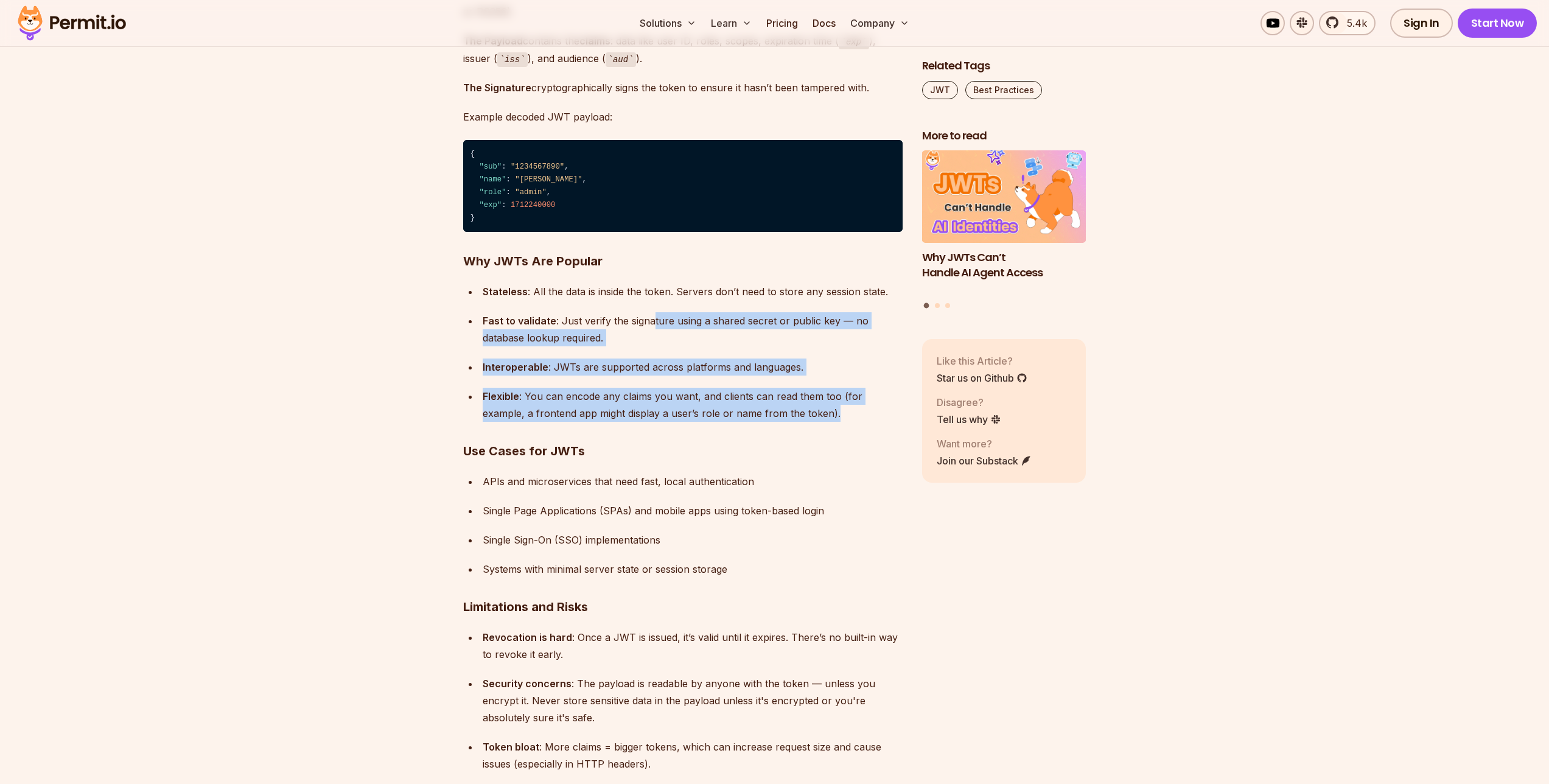
drag, startPoint x: 829, startPoint y: 424, endPoint x: 640, endPoint y: 311, distance: 220.2
drag, startPoint x: 628, startPoint y: 306, endPoint x: 816, endPoint y: 428, distance: 224.1
drag, startPoint x: 823, startPoint y: 434, endPoint x: 638, endPoint y: 314, distance: 220.5
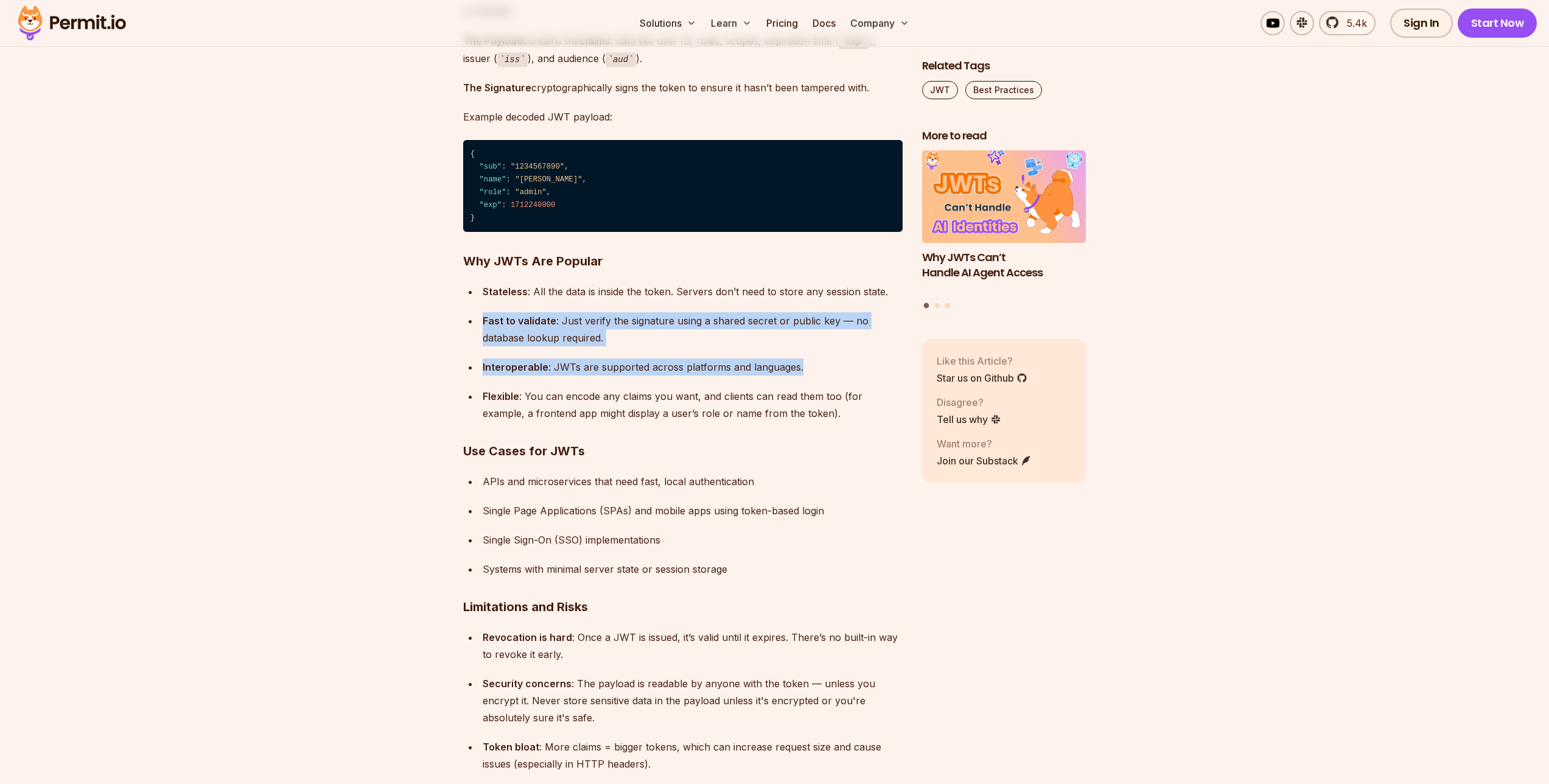
drag
click at [774, 410] on ul "Stateless : All the data is inside the token. Servers don’t need to store any s…" at bounding box center [683, 353] width 439 height 139
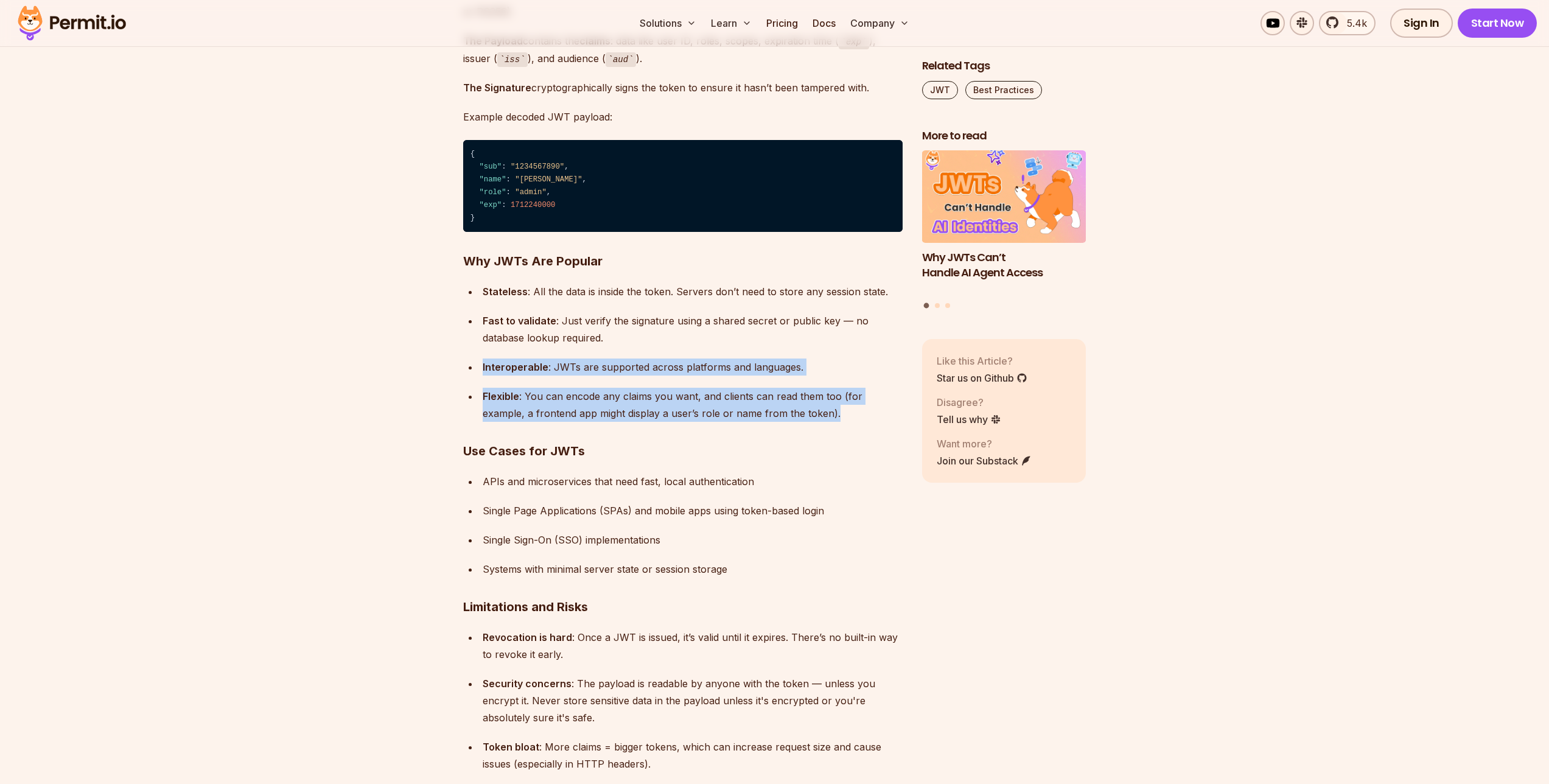
click at [658, 326] on ul "Stateless : All the data is inside the token. Servers don’t need to store any s…" at bounding box center [683, 353] width 439 height 139
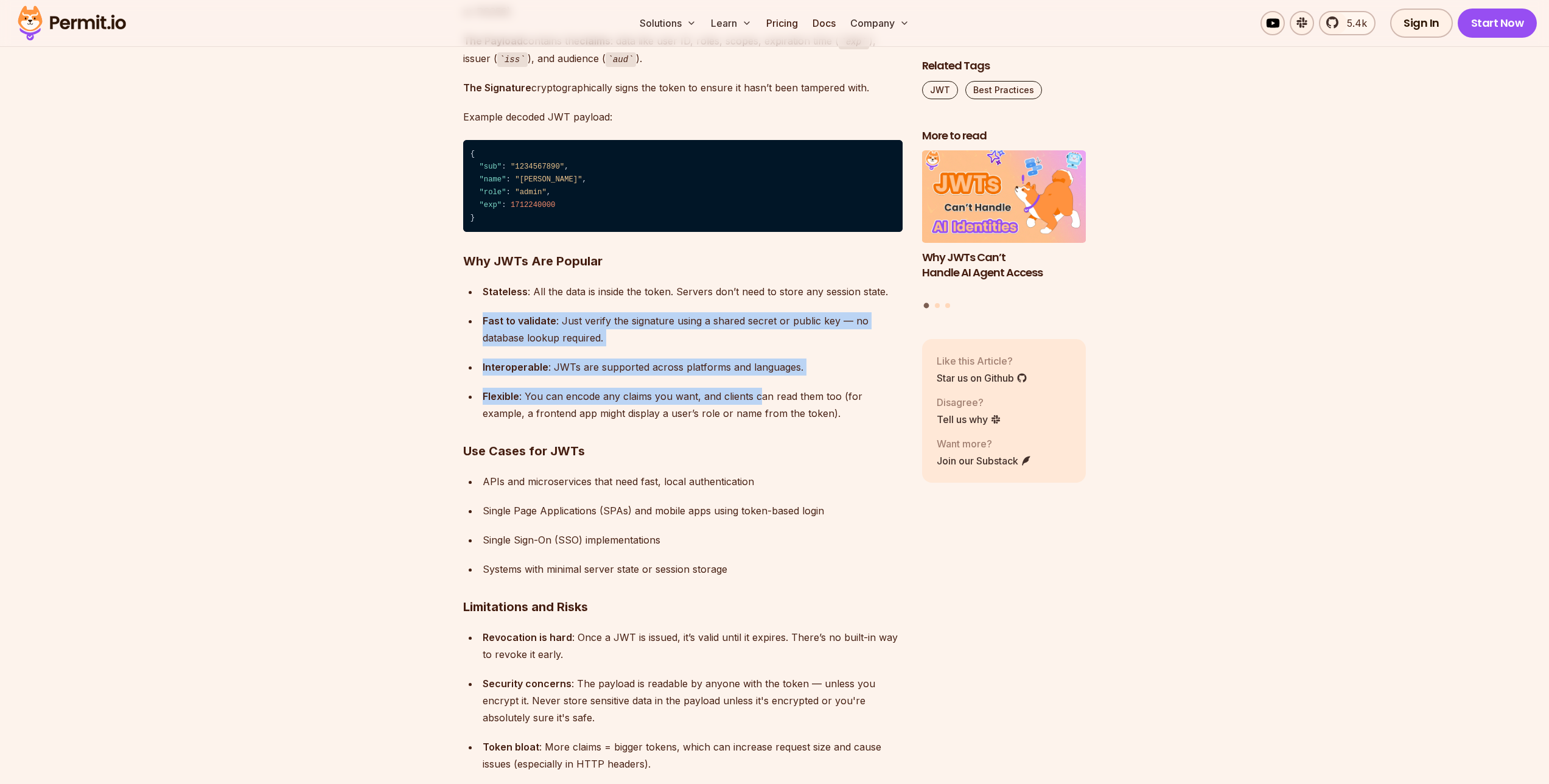
click at [763, 398] on ul "Stateless : All the data is inside the token. Servers don’t need to store any s…" at bounding box center [683, 353] width 439 height 139
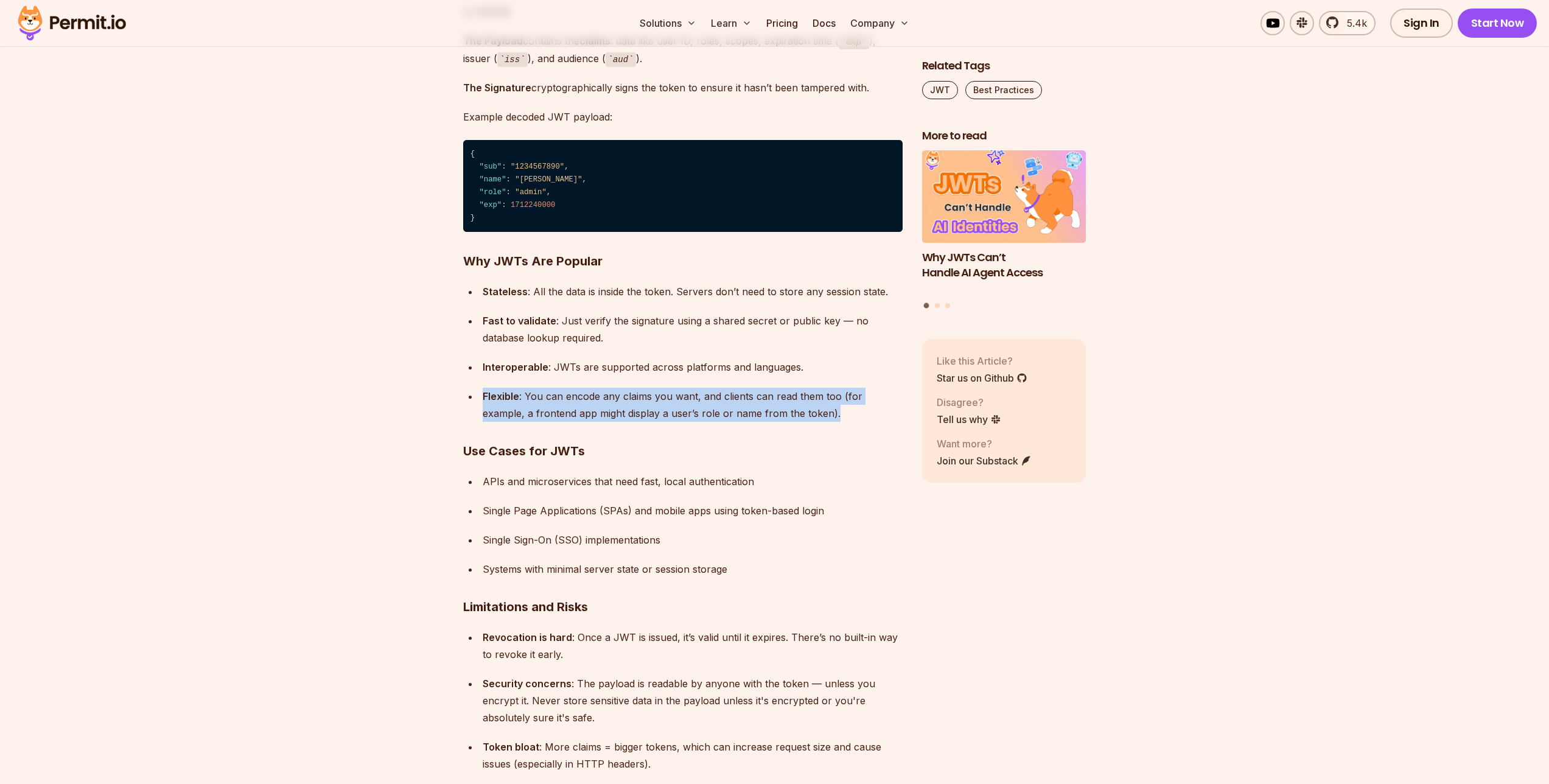
click at [823, 417] on ul "Stateless : All the data is inside the token. Servers don’t need to store any s…" at bounding box center [683, 353] width 439 height 139
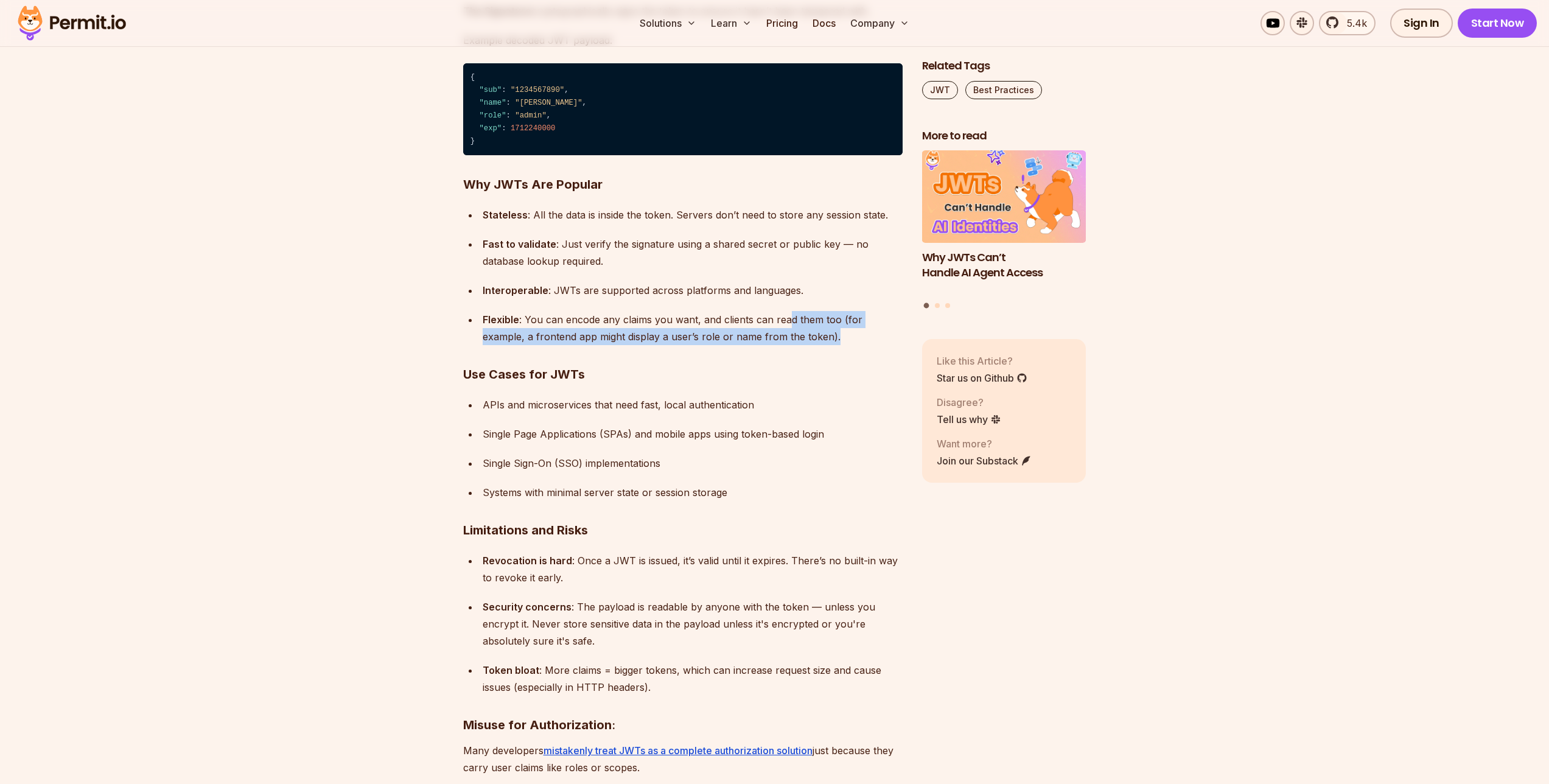
scroll to position [4808, 0]
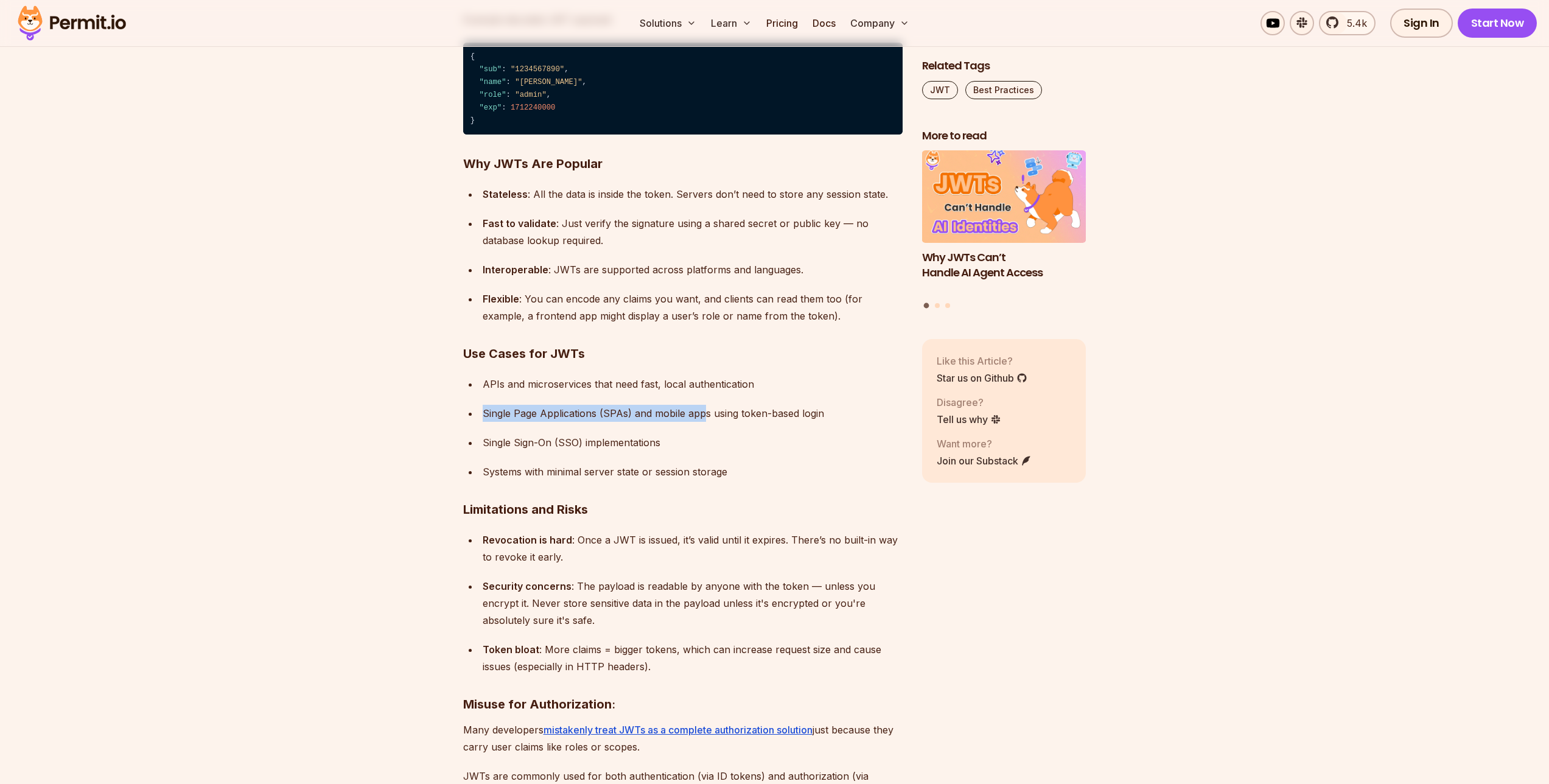
click at [713, 433] on ul "APIs and microservices that need fast, local authentication Single Page Applica…" at bounding box center [683, 428] width 439 height 105
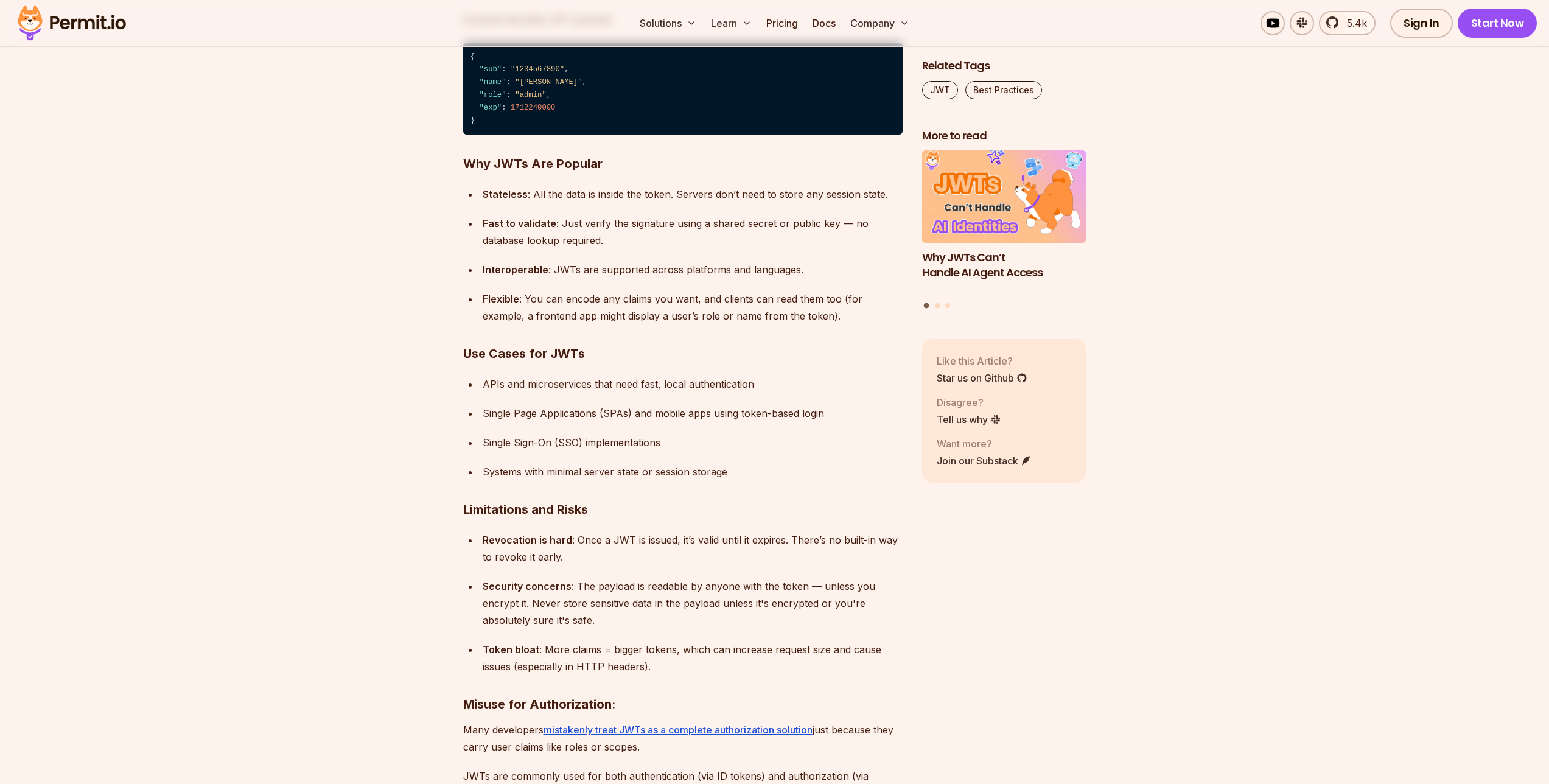
click at [653, 354] on h3 "Use Cases for JWTs" at bounding box center [683, 353] width 439 height 20
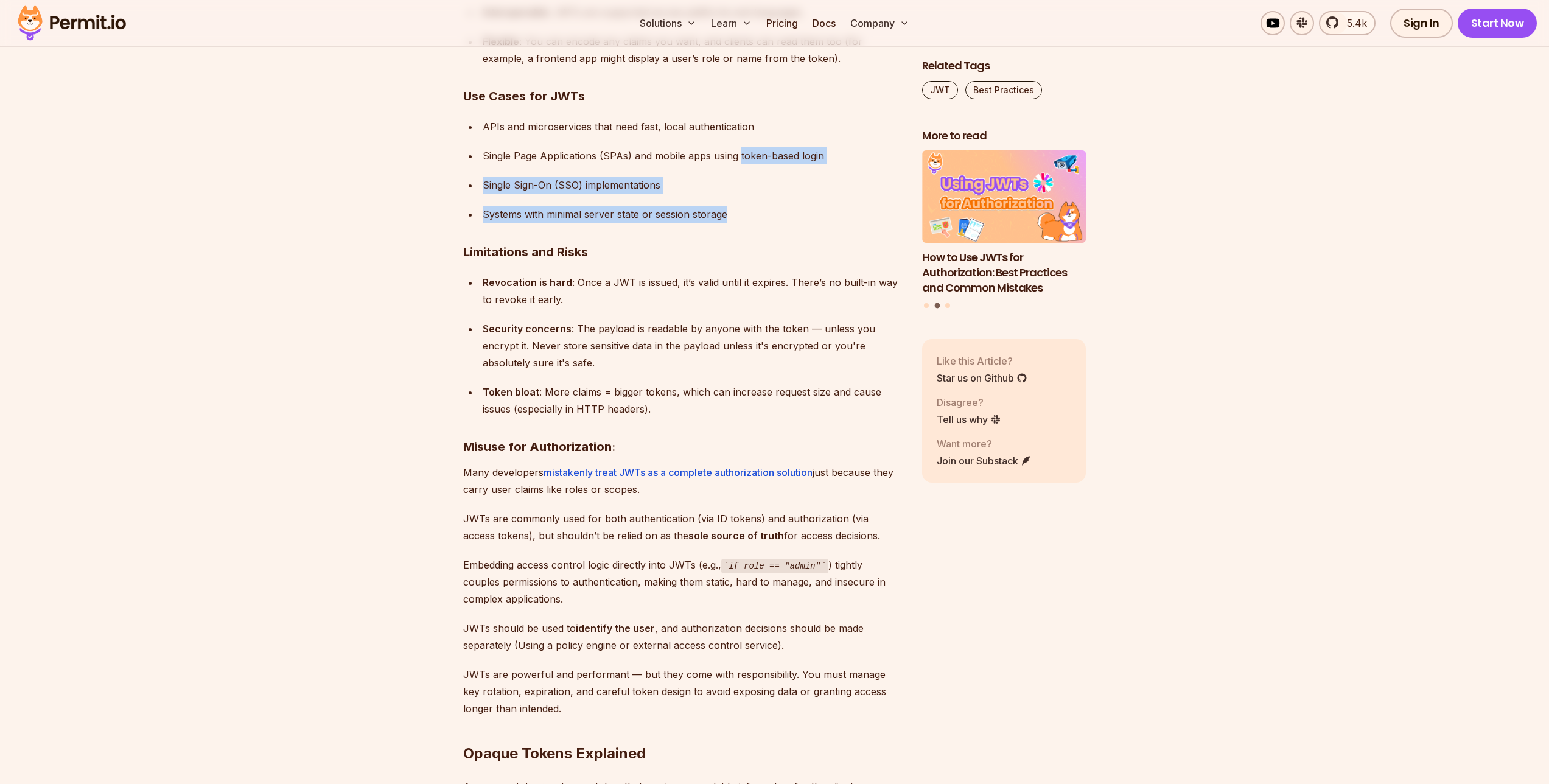
scroll to position [5099, 0]
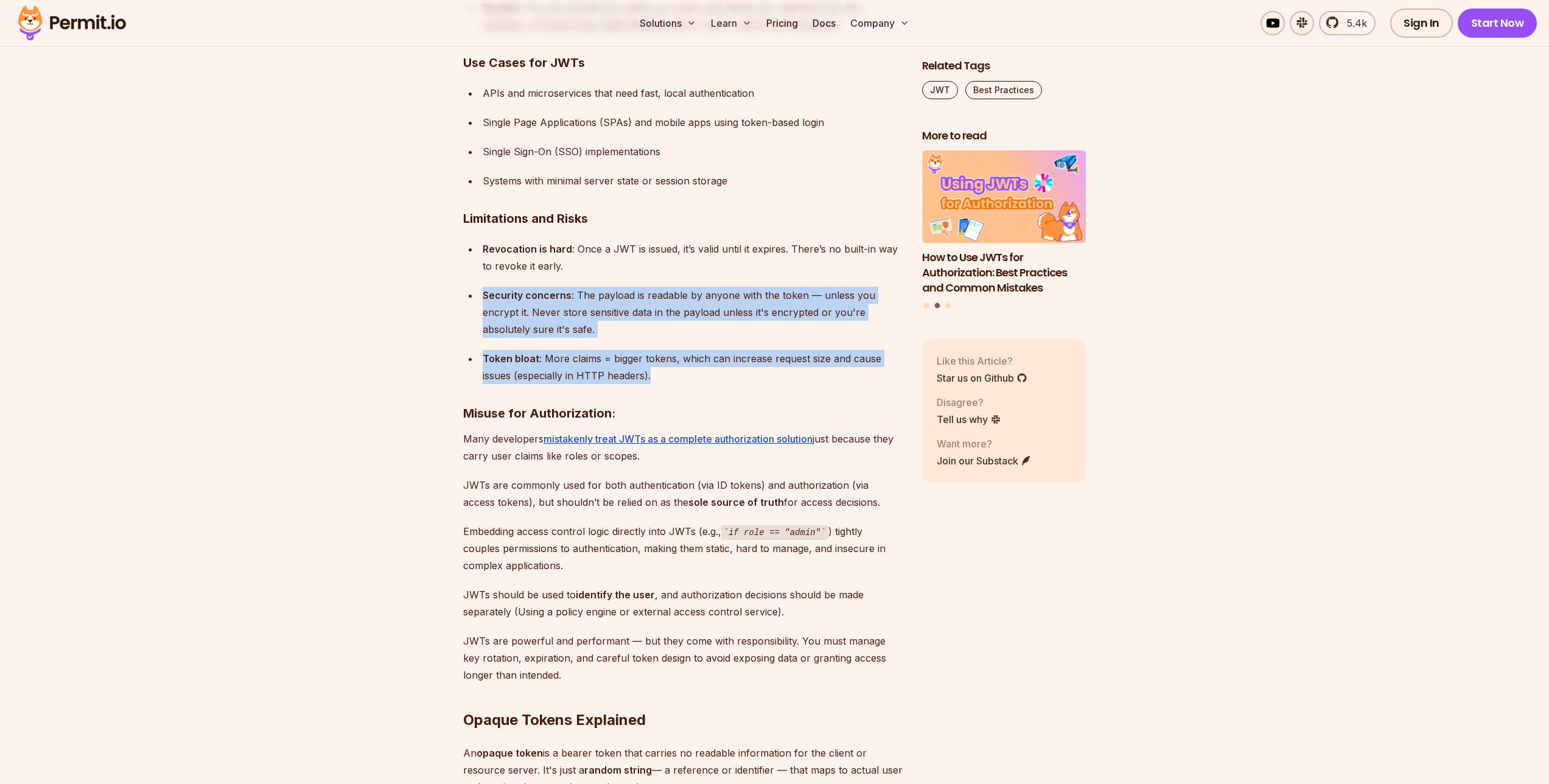
click at [730, 397] on div "Bearer tokens play an important role in securing APIs and managing user session…" at bounding box center [683, 629] width 439 height 9857
click at [598, 272] on div "Bearer tokens play an important role in securing APIs and managing user session…" at bounding box center [683, 629] width 439 height 9857
click at [712, 382] on ul "Revocation is hard : Once a JWT is issued, it’s valid until it expires. There’s…" at bounding box center [683, 313] width 439 height 144
click at [619, 288] on div "Bearer tokens play an important role in securing APIs and managing user session…" at bounding box center [683, 629] width 439 height 9857
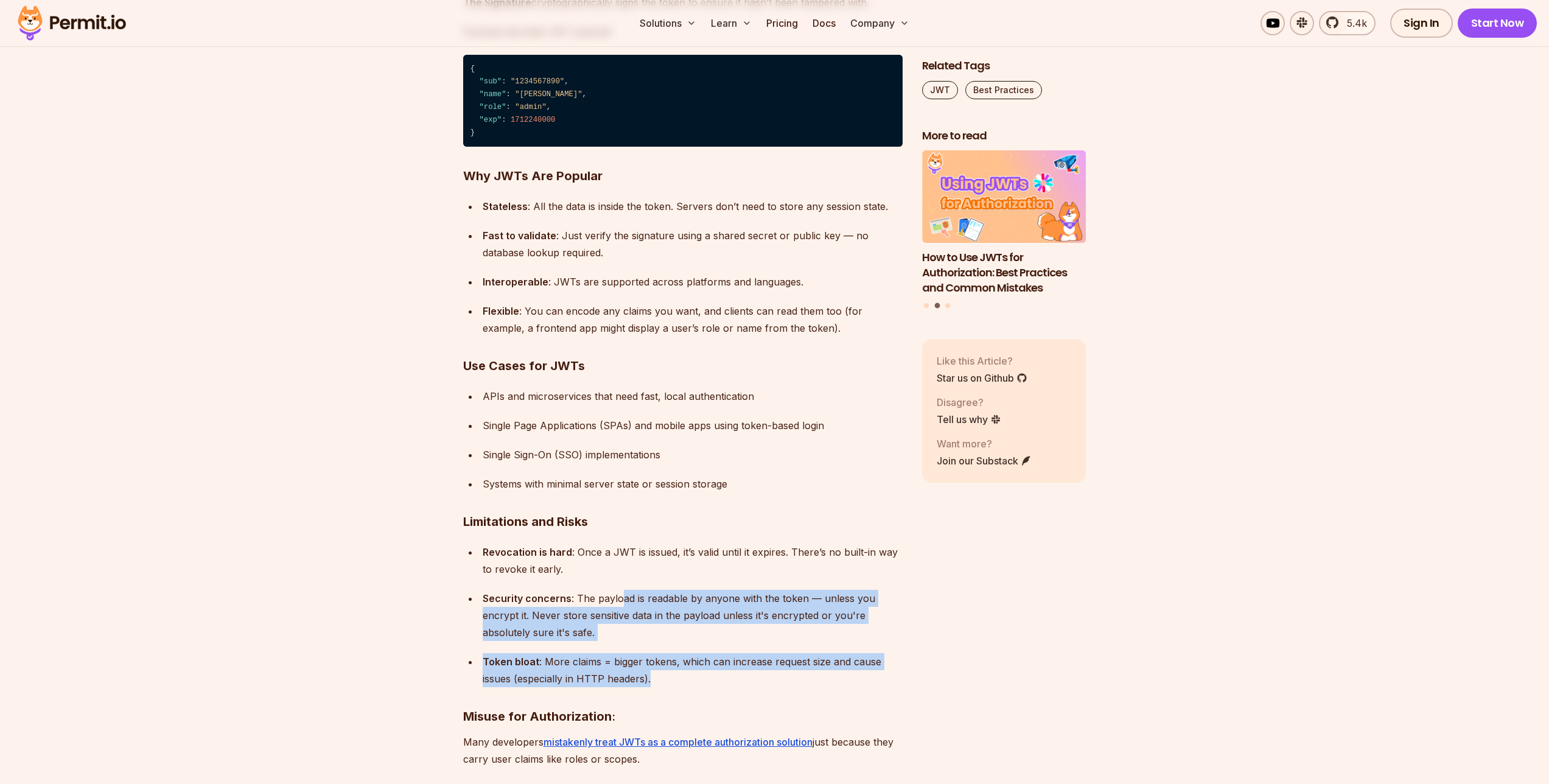
scroll to position [4998, 0]
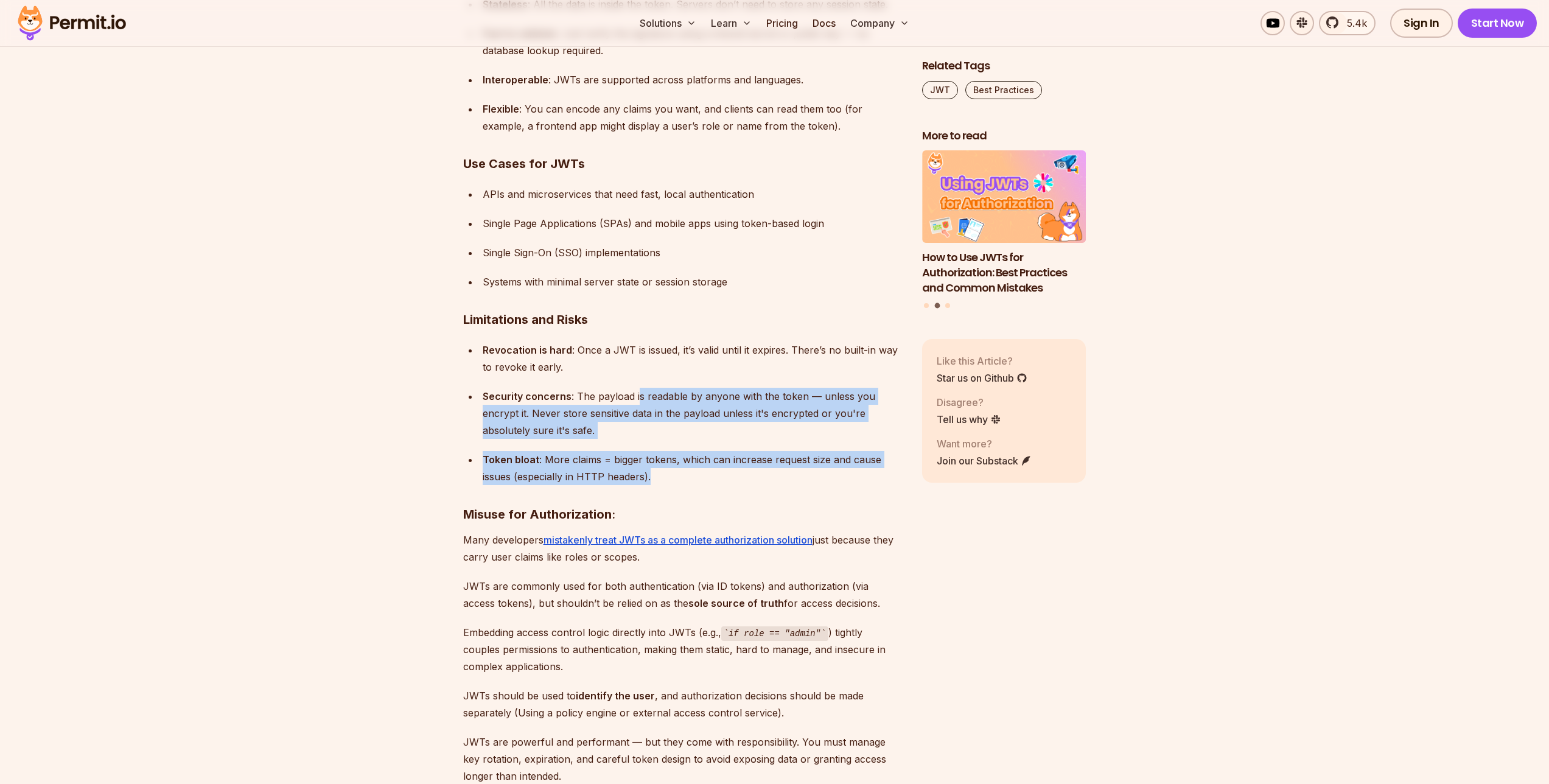
click at [633, 389] on ul "Revocation is hard : Once a JWT is issued, it’s valid until it expires. There’s…" at bounding box center [683, 413] width 439 height 144
click at [736, 486] on div "Bearer tokens play an important role in securing APIs and managing user session…" at bounding box center [683, 730] width 439 height 9857
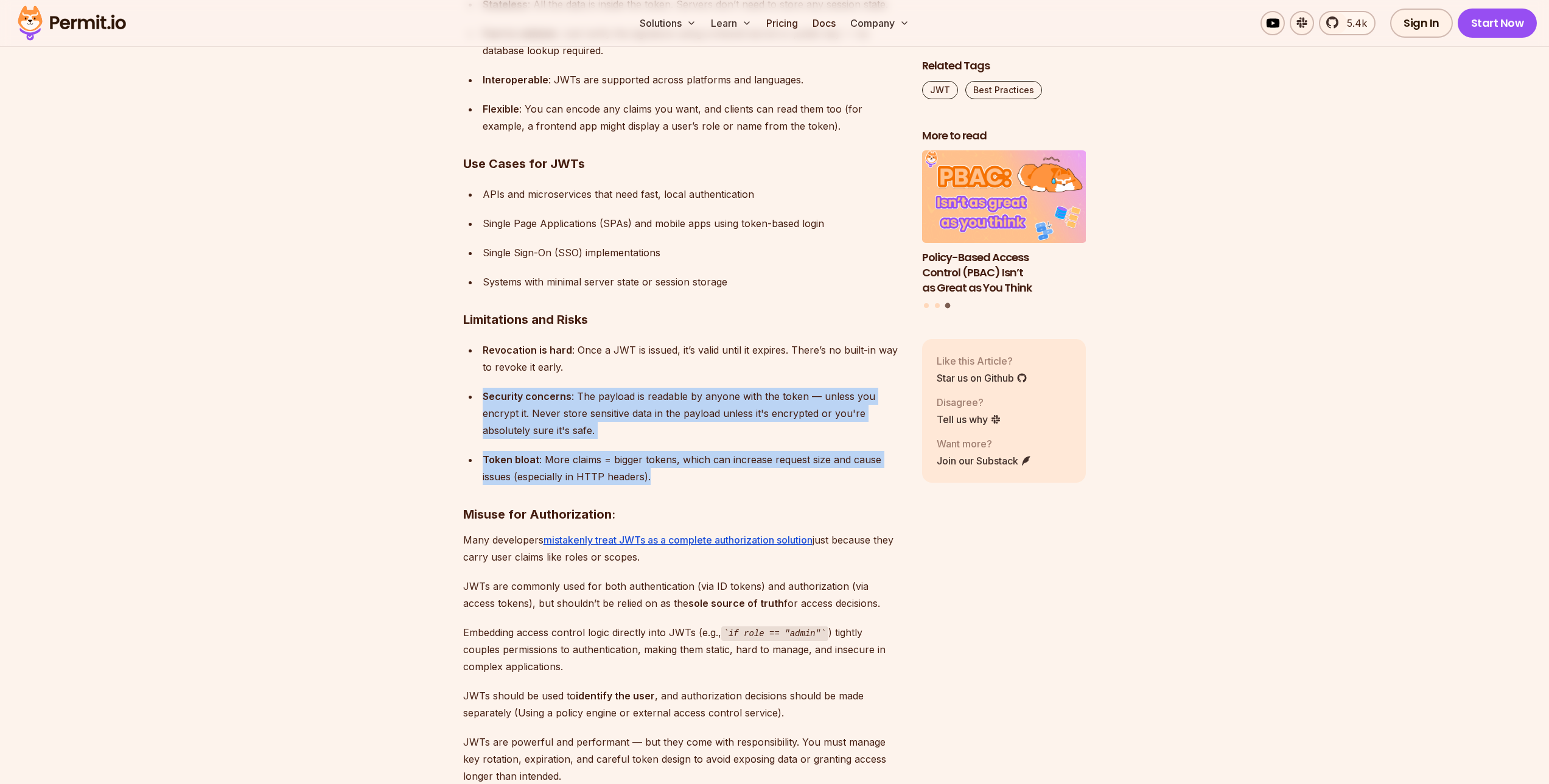
click at [626, 379] on div "Bearer tokens play an important role in securing APIs and managing user session…" at bounding box center [683, 730] width 439 height 9857
click at [746, 496] on div "Bearer tokens play an important role in securing APIs and managing user session…" at bounding box center [683, 730] width 439 height 9857
click at [622, 389] on div "Bearer tokens play an important role in securing APIs and managing user session…" at bounding box center [683, 730] width 439 height 9857
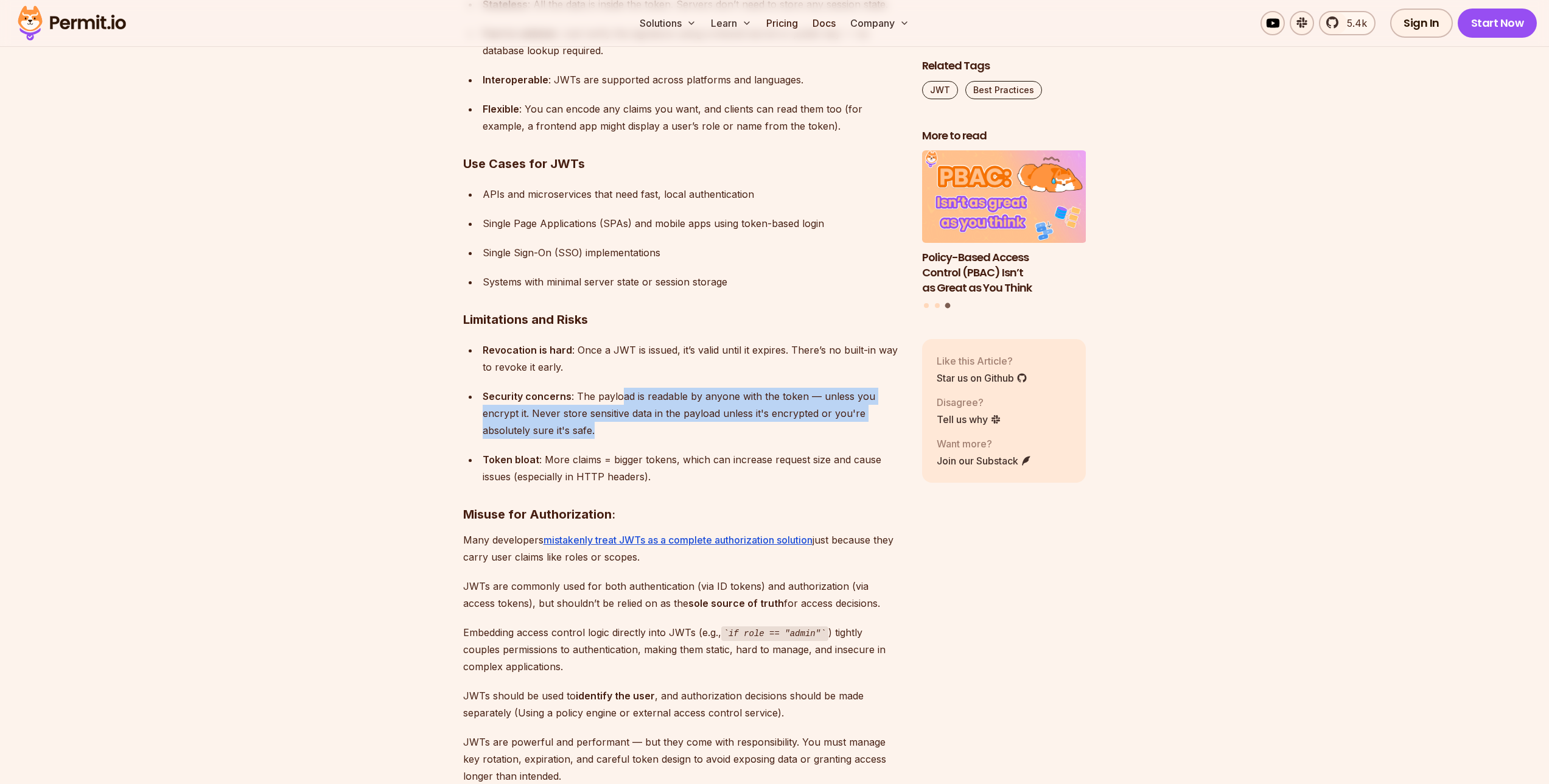
click at [694, 465] on ul "Revocation is hard : Once a JWT is issued, it’s valid until it expires. There’s…" at bounding box center [683, 413] width 439 height 144
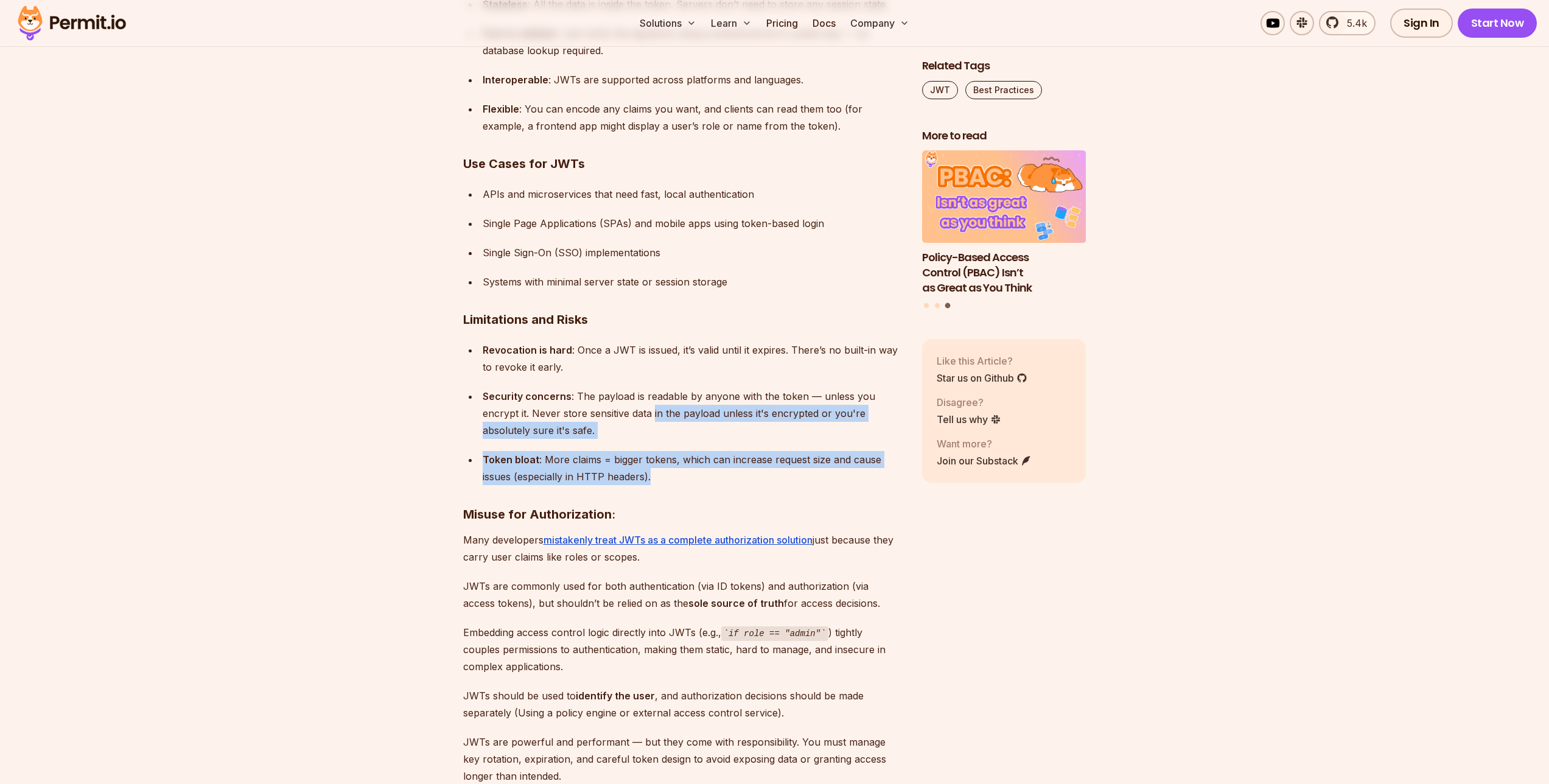
click at [645, 410] on div "Bearer tokens play an important role in securing APIs and managing user session…" at bounding box center [683, 730] width 439 height 9857
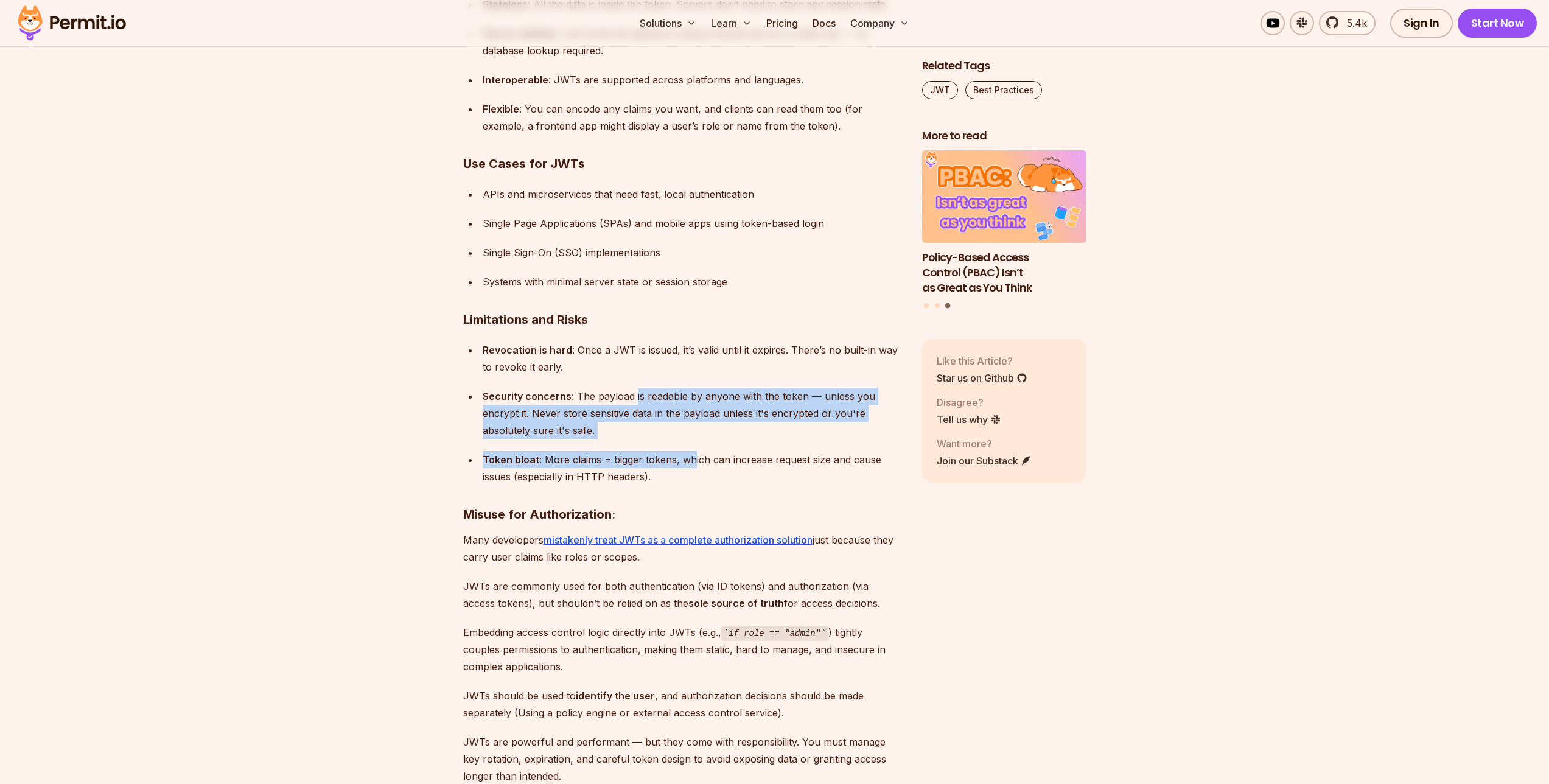
click at [709, 485] on div "Bearer tokens play an important role in securing APIs and managing user session…" at bounding box center [683, 730] width 439 height 9857
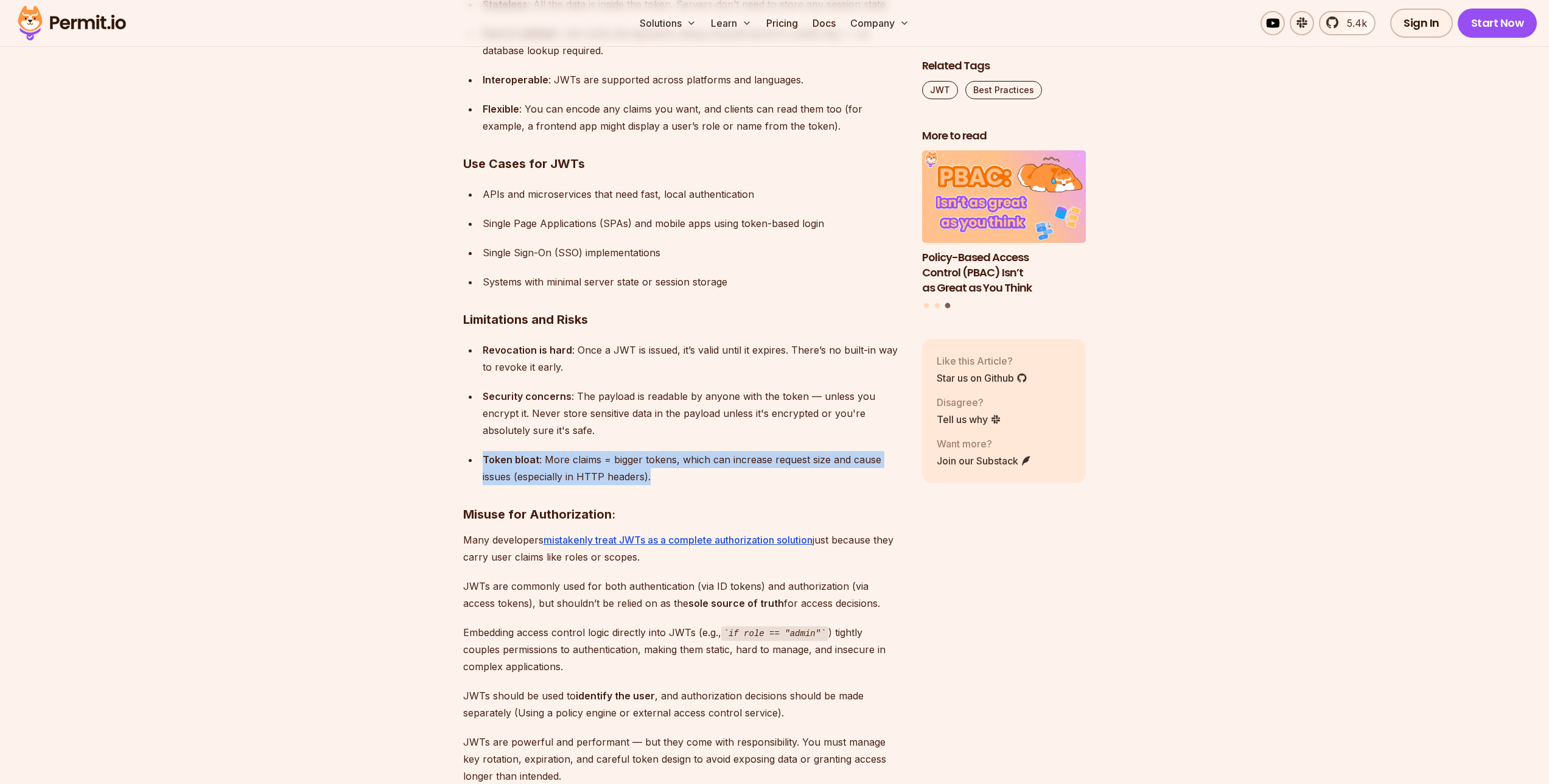
click at [662, 431] on div "Bearer tokens play an important role in securing APIs and managing user session…" at bounding box center [683, 730] width 439 height 9857
click at [629, 403] on div "Security concerns : The payload is readable by anyone with the token — unless y…" at bounding box center [692, 413] width 420 height 51
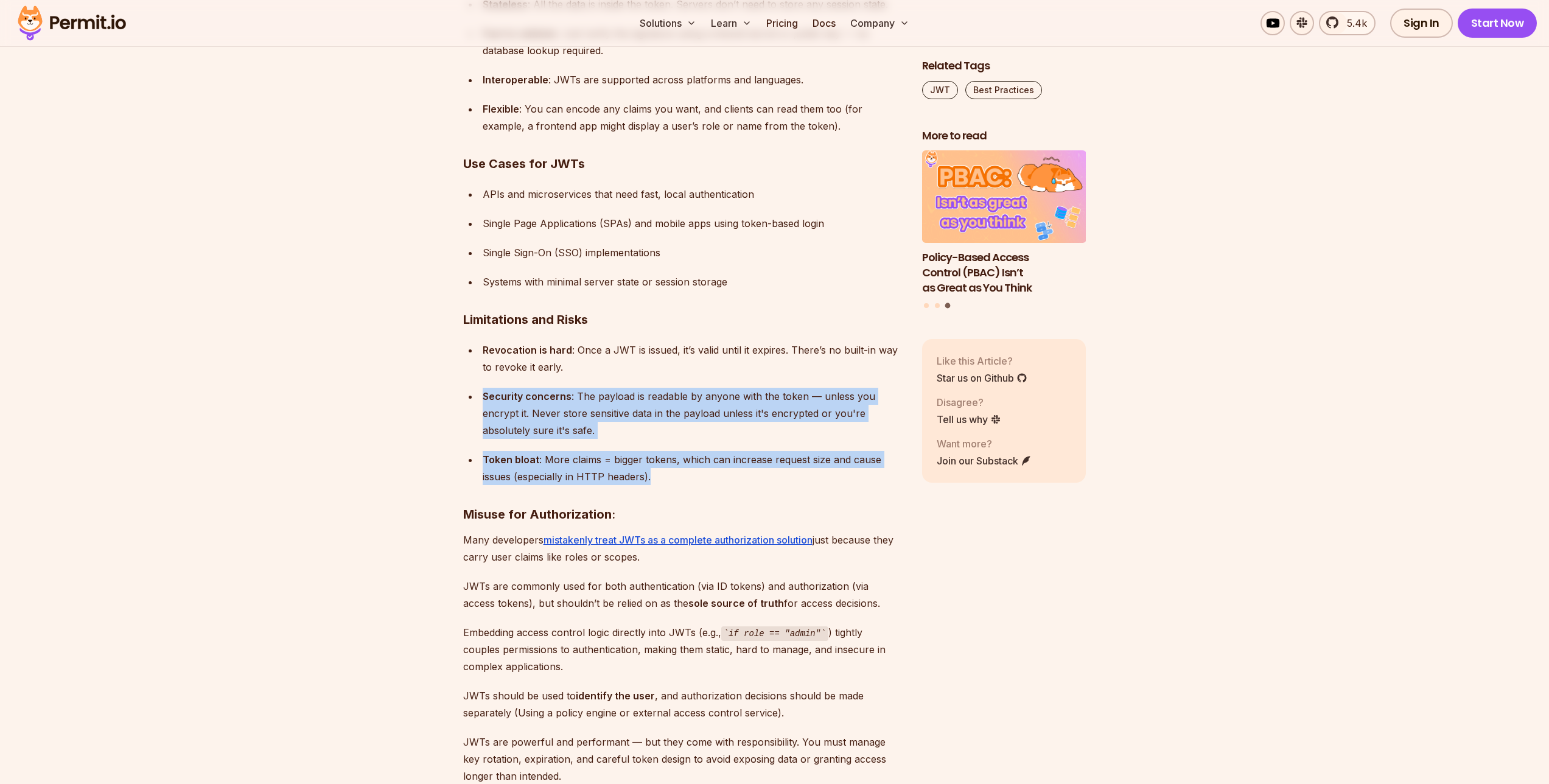
click at [695, 469] on ul "Revocation is hard : Once a JWT is issued, it’s valid until it expires. There’s…" at bounding box center [683, 413] width 439 height 144
click at [641, 410] on div "Bearer tokens play an important role in securing APIs and managing user session…" at bounding box center [683, 730] width 439 height 9857
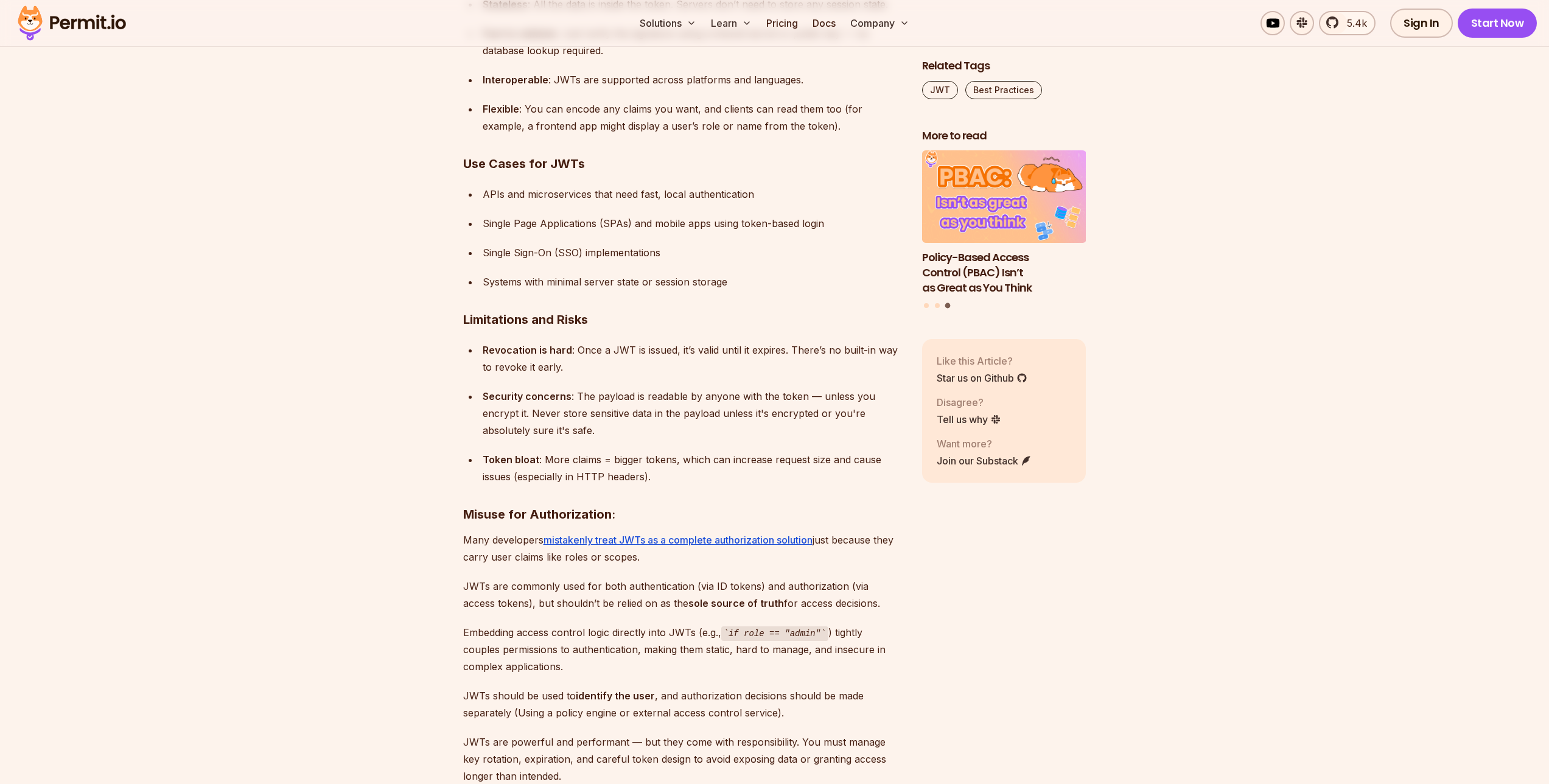
click at [636, 406] on div "Security concerns : The payload is readable by anyone with the token — unless y…" at bounding box center [692, 413] width 420 height 51
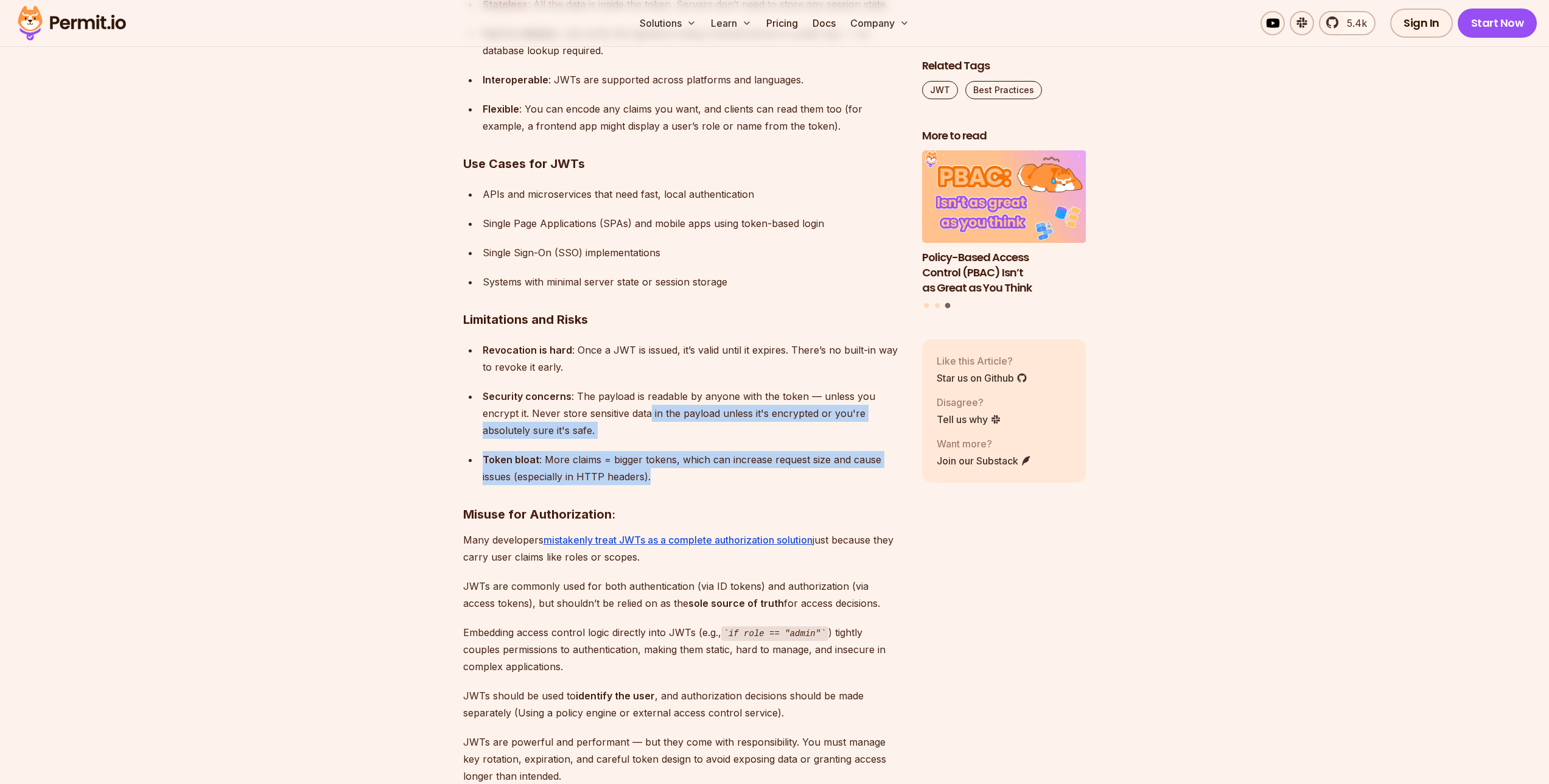
click at [651, 417] on ul "Revocation is hard : Once a JWT is issued, it’s valid until it expires. There’s…" at bounding box center [683, 413] width 439 height 144
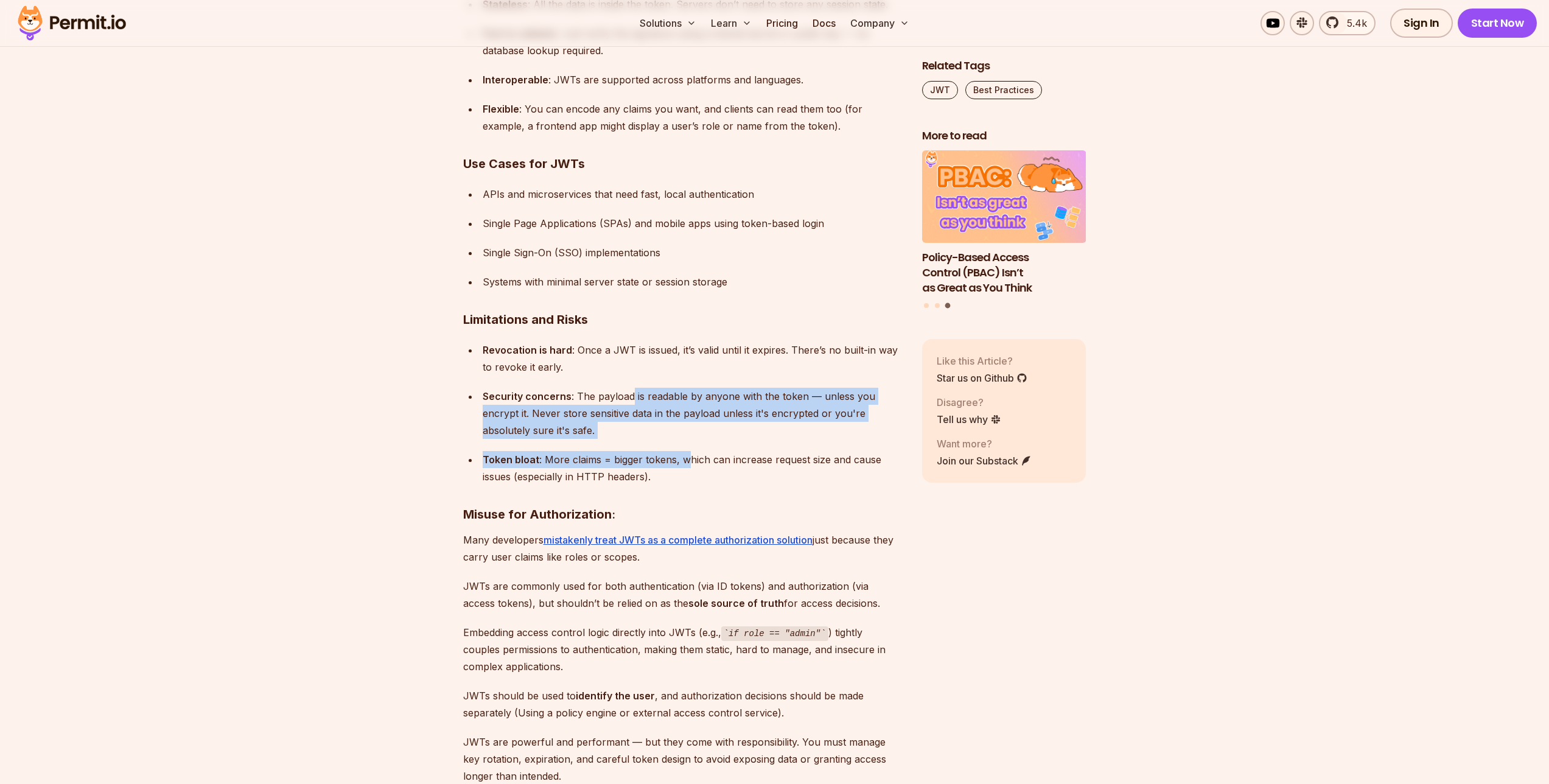
click at [690, 469] on ul "Revocation is hard : Once a JWT is issued, it’s valid until it expires. There’s…" at bounding box center [683, 413] width 439 height 144
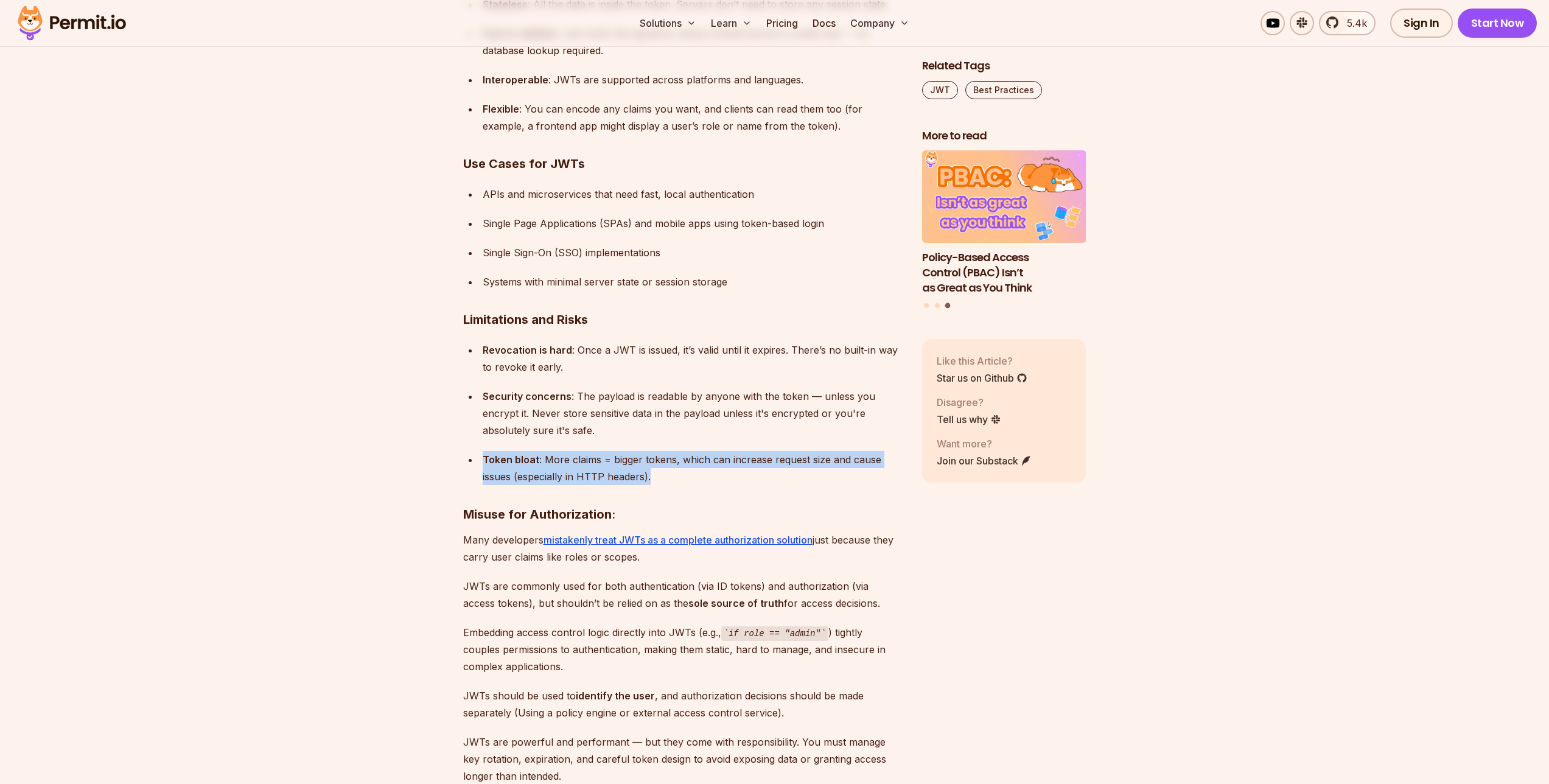
click at [654, 408] on ul "Revocation is hard : Once a JWT is issued, it’s valid until it expires. There’s…" at bounding box center [683, 413] width 439 height 144
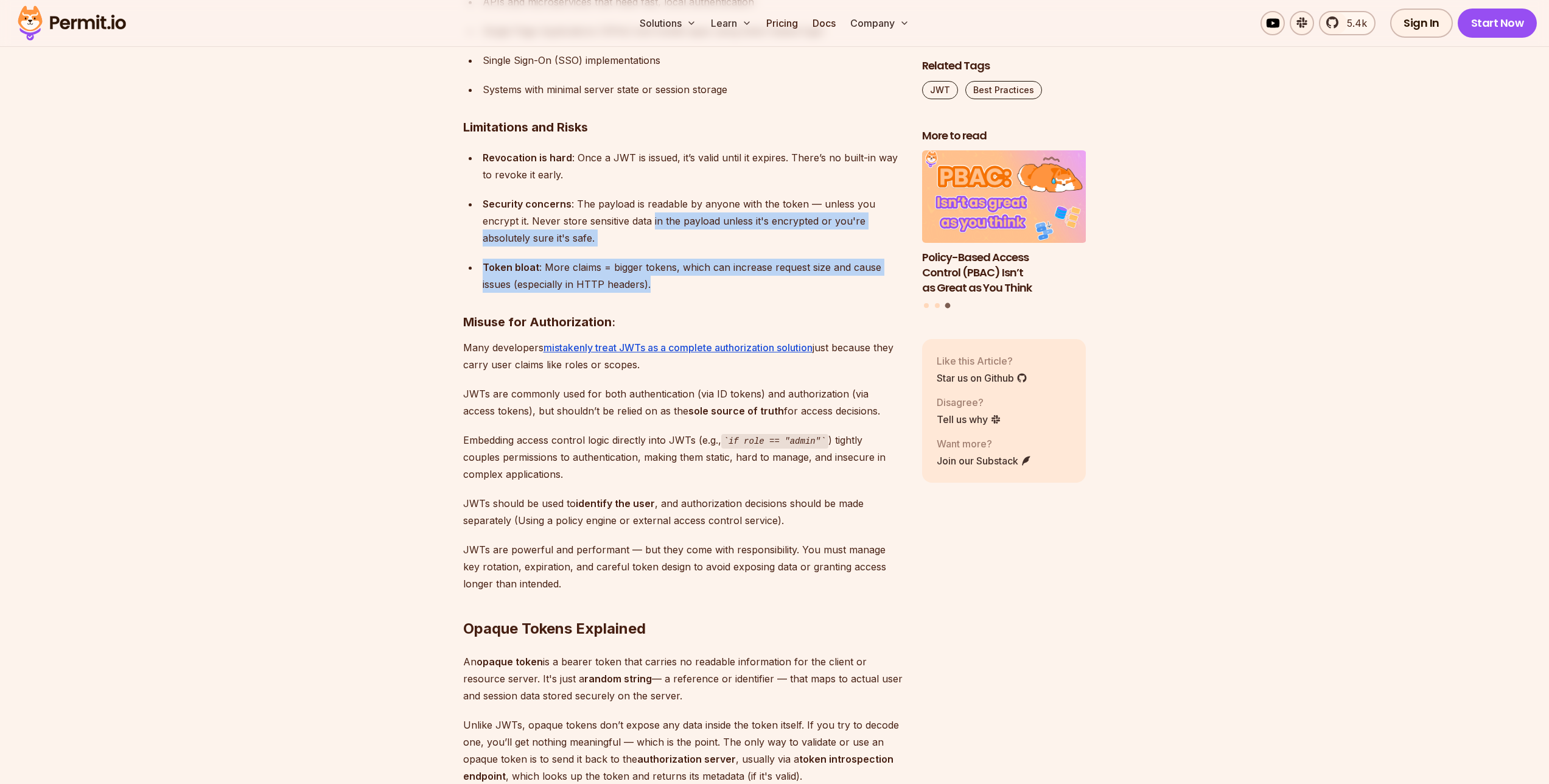
scroll to position [5190, 0]
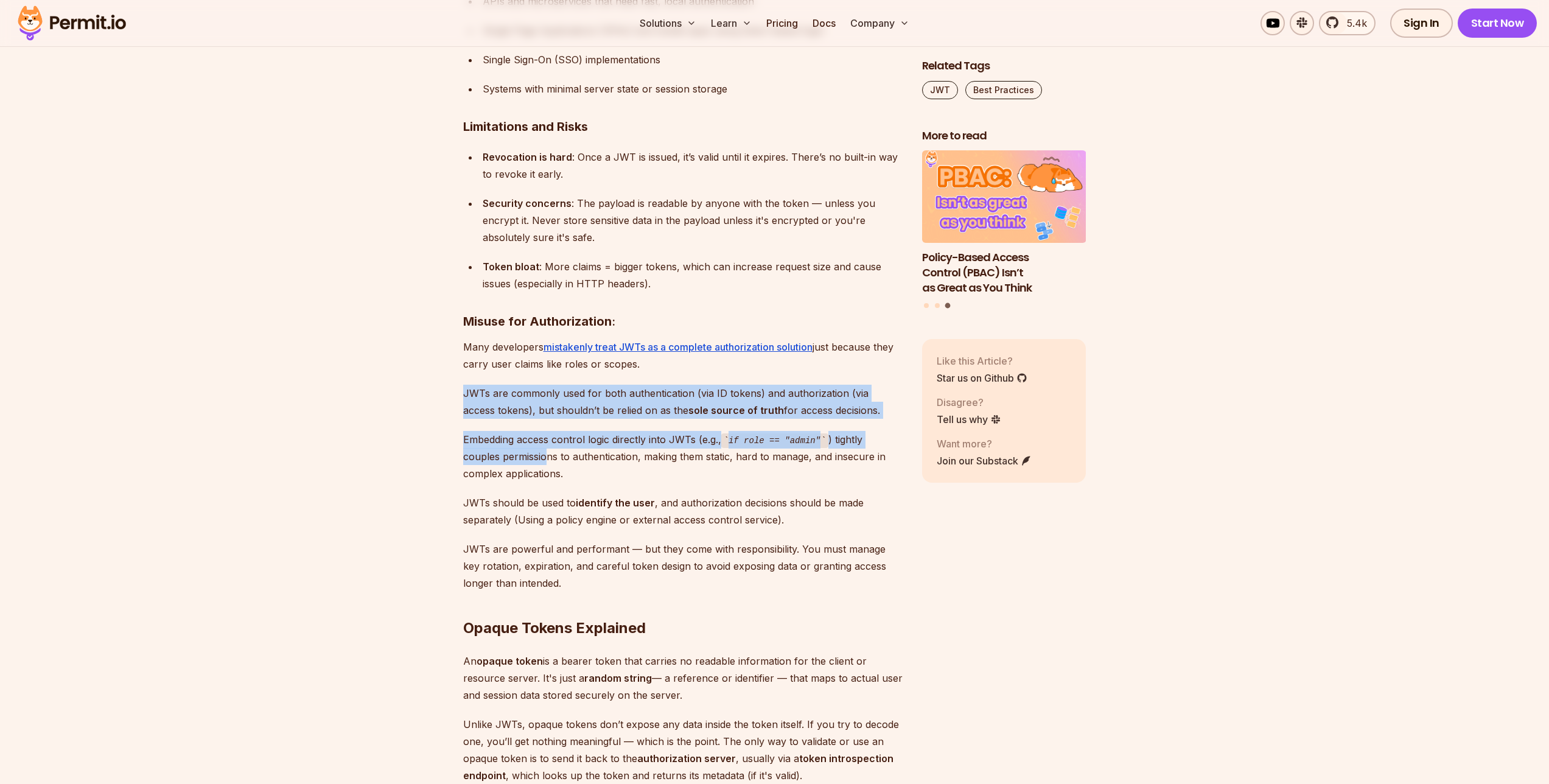
click at [549, 454] on div "Bearer tokens play an important role in securing APIs and managing user session…" at bounding box center [683, 538] width 439 height 9857
click at [507, 384] on div "Bearer tokens play an important role in securing APIs and managing user session…" at bounding box center [683, 538] width 439 height 9857
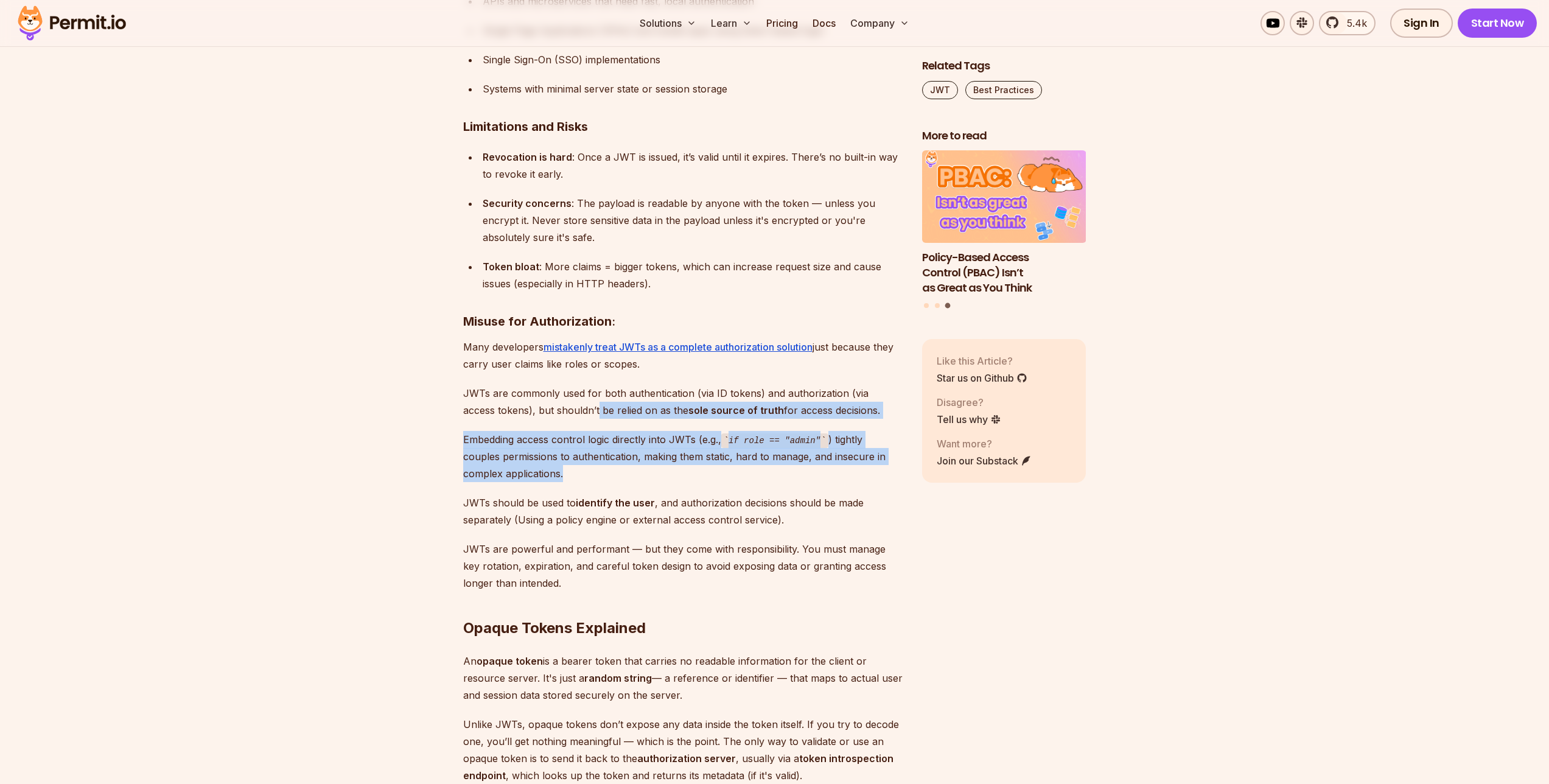
click at [562, 409] on div "Bearer tokens play an important role in securing APIs and managing user session…" at bounding box center [683, 538] width 439 height 9857
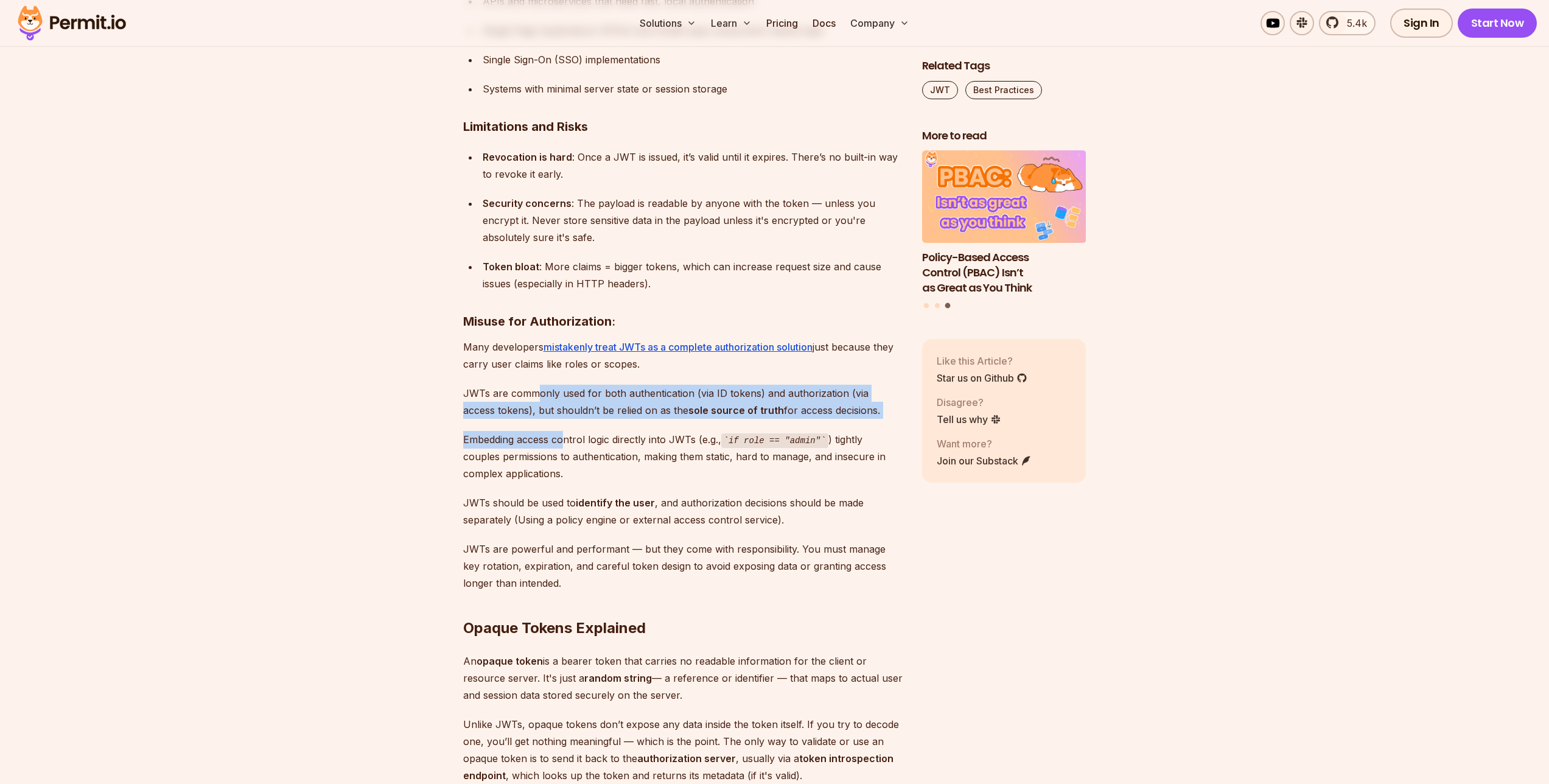
click at [579, 458] on div "Bearer tokens play an important role in securing APIs and managing user session…" at bounding box center [683, 538] width 439 height 9857
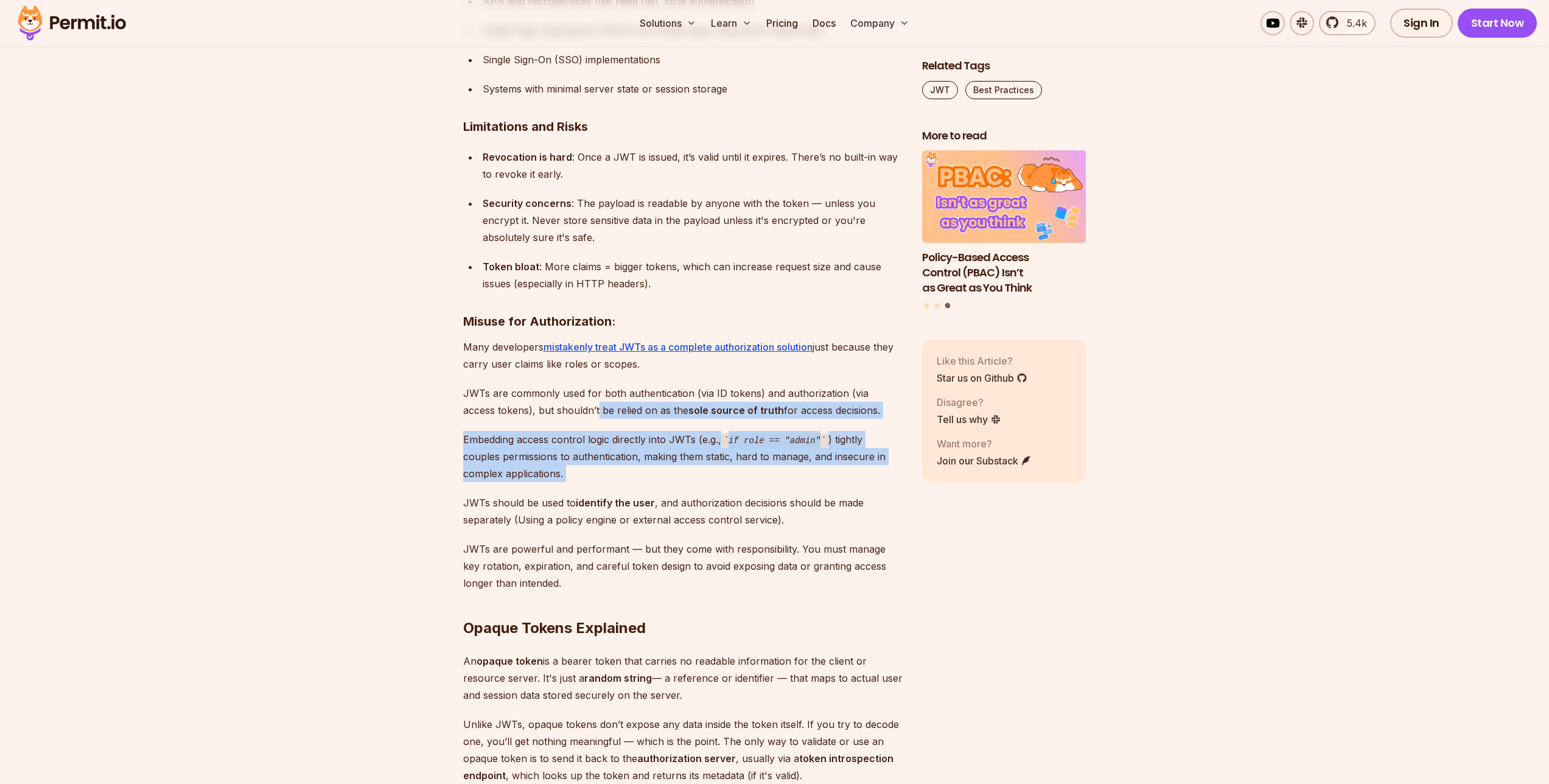
click at [555, 394] on div "Bearer tokens play an important role in securing APIs and managing user session…" at bounding box center [683, 538] width 439 height 9857
click at [631, 485] on div "Bearer tokens play an important role in securing APIs and managing user session…" at bounding box center [683, 538] width 439 height 9857
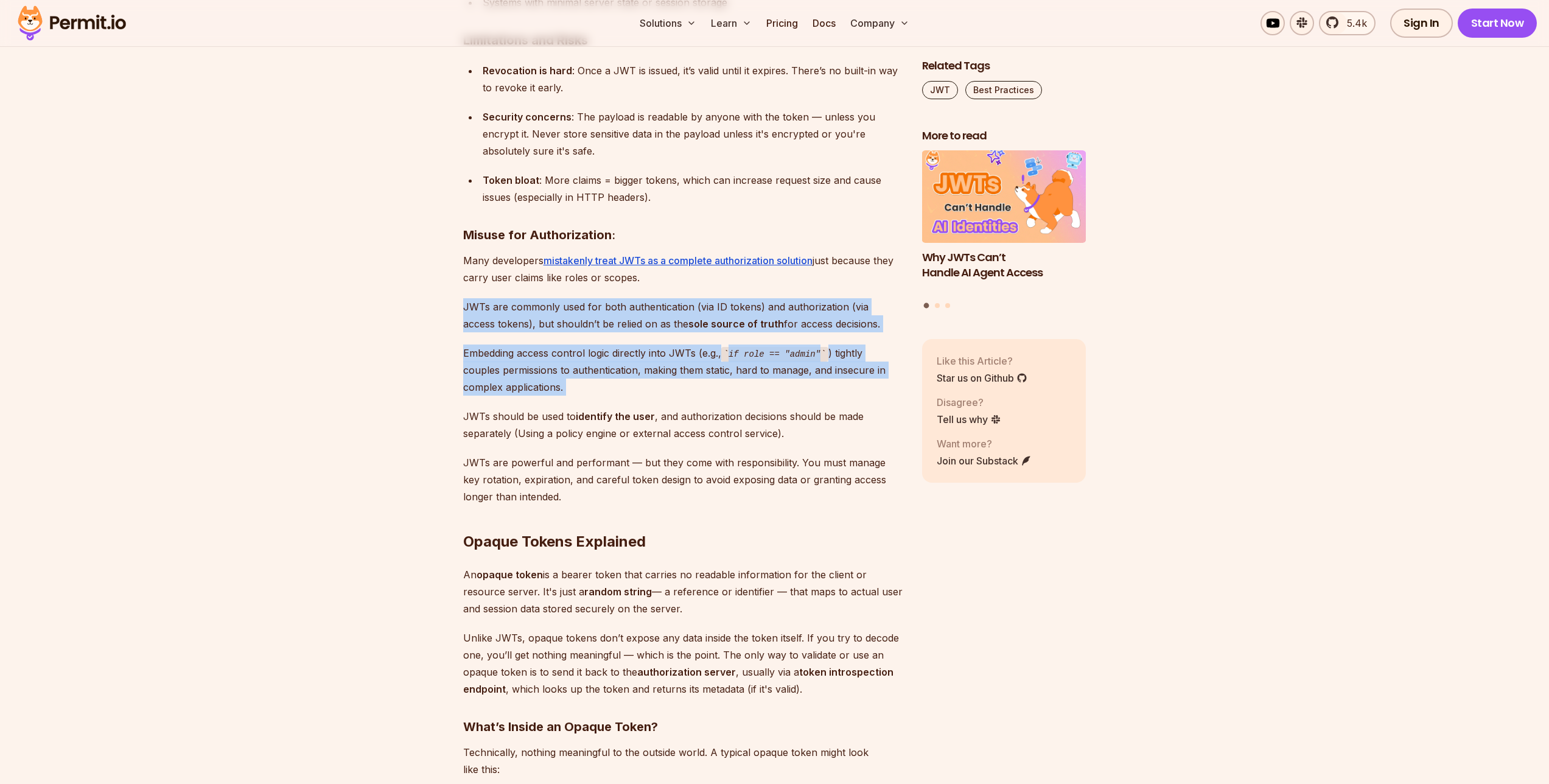
scroll to position [5279, 0]
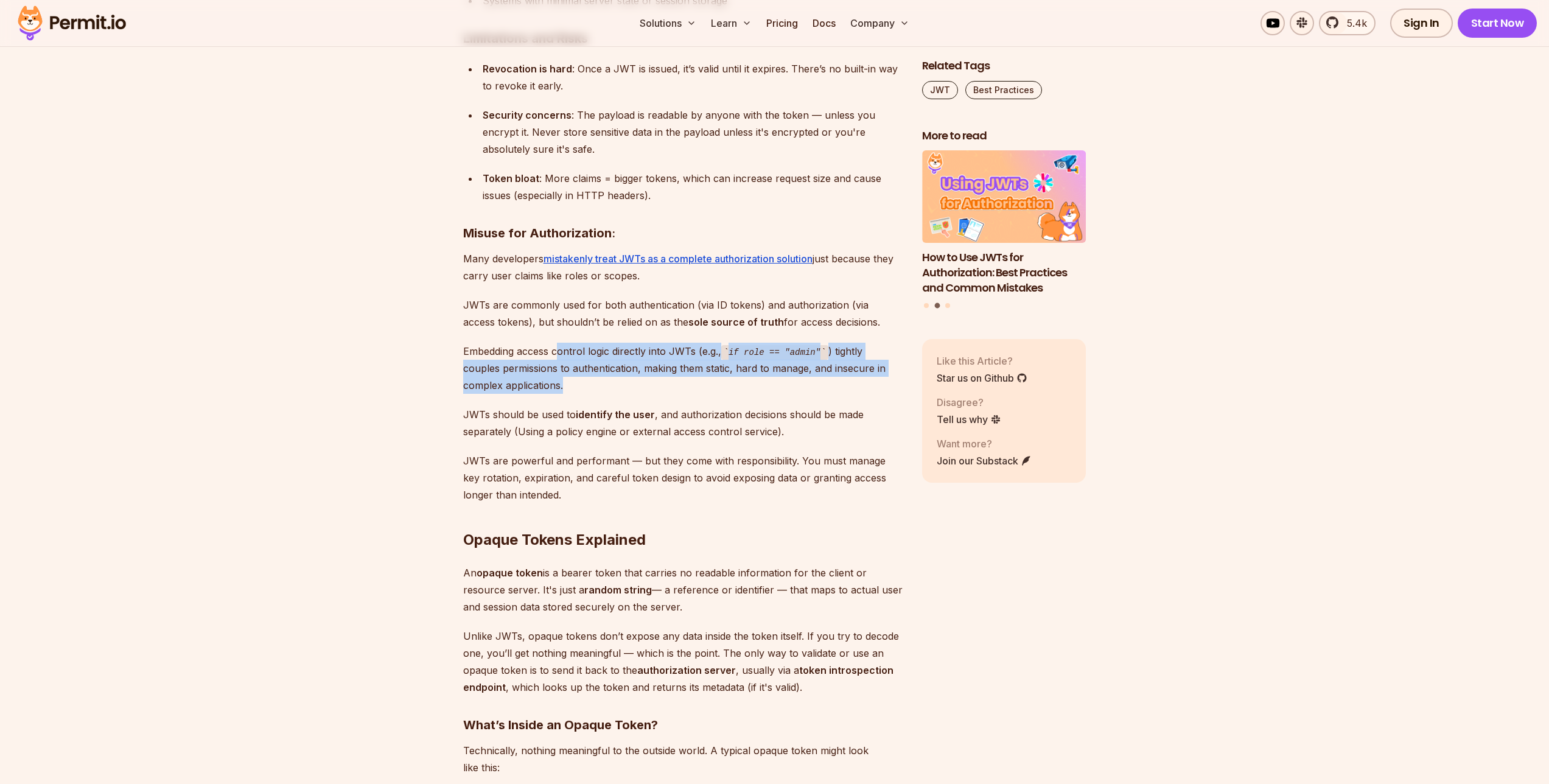
click at [558, 346] on p "Embedding access control logic directly into JWTs (e.g., if role == "admin" ) t…" at bounding box center [683, 368] width 439 height 52
click at [611, 411] on div "Bearer tokens play an important role in securing APIs and managing user session…" at bounding box center [683, 449] width 439 height 9857
click at [575, 351] on div "Bearer tokens play an important role in securing APIs and managing user session…" at bounding box center [683, 449] width 439 height 9857
click at [619, 386] on p "Embedding access control logic directly into JWTs (e.g., if role == "admin" ) t…" at bounding box center [683, 368] width 439 height 52
click at [562, 331] on div "Bearer tokens play an important role in securing APIs and managing user session…" at bounding box center [683, 449] width 439 height 9857
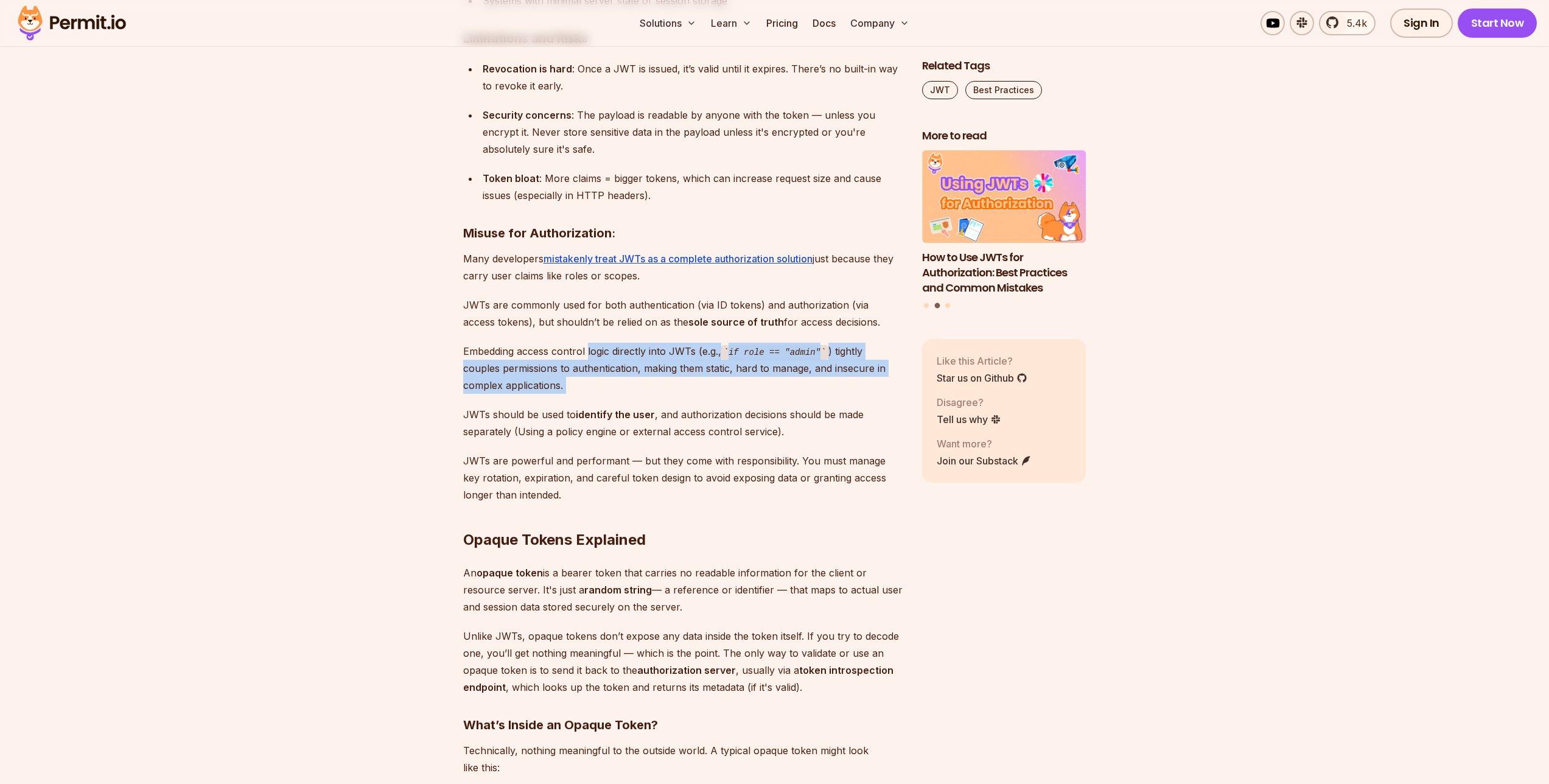
click at [569, 345] on div "Bearer tokens play an important role in securing APIs and managing user session…" at bounding box center [683, 449] width 439 height 9857
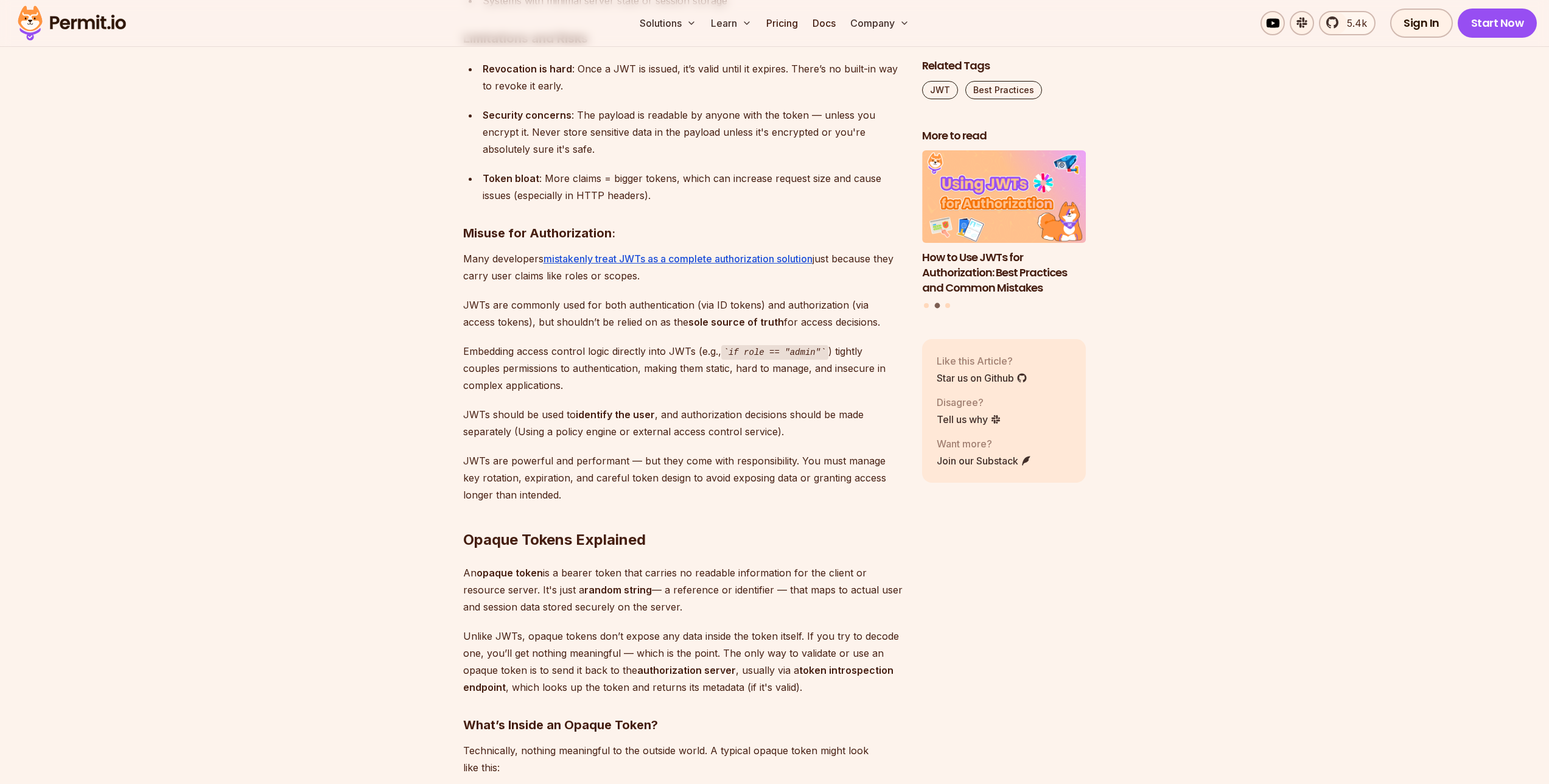
click at [627, 399] on div "Bearer tokens play an important role in securing APIs and managing user session…" at bounding box center [683, 449] width 439 height 9857
click at [628, 390] on div "Bearer tokens play an important role in securing APIs and managing user session…" at bounding box center [683, 449] width 439 height 9857
click at [664, 444] on div "Bearer tokens play an important role in securing APIs and managing user session…" at bounding box center [683, 449] width 439 height 9857
click at [633, 410] on p "JWTs should be used to identify the user , and authorization decisions should b…" at bounding box center [683, 423] width 439 height 34
click at [654, 444] on div "Bearer tokens play an important role in securing APIs and managing user session…" at bounding box center [683, 449] width 439 height 9857
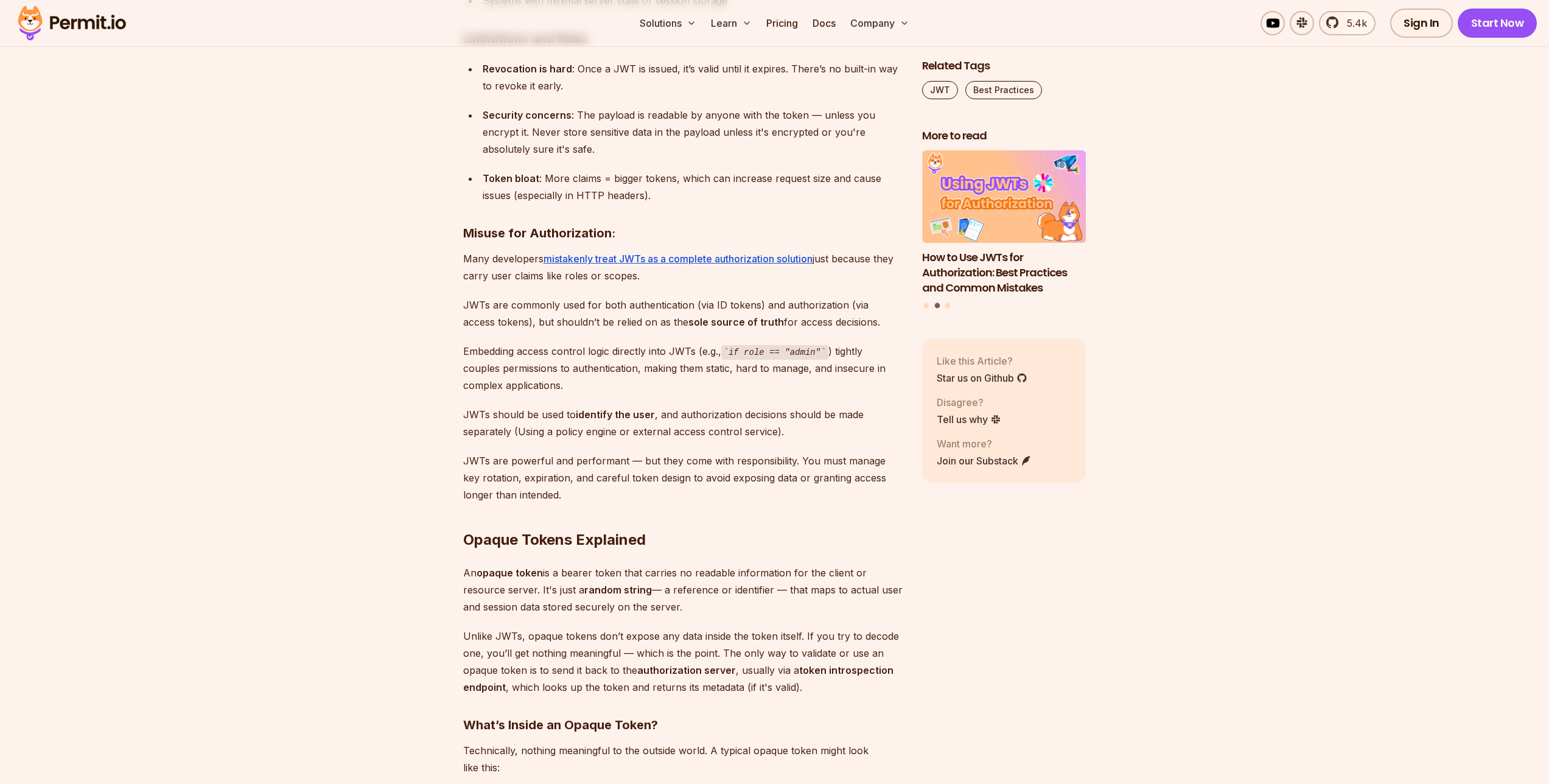
click at [650, 441] on div "Bearer tokens play an important role in securing APIs and managing user session…" at bounding box center [683, 449] width 439 height 9857
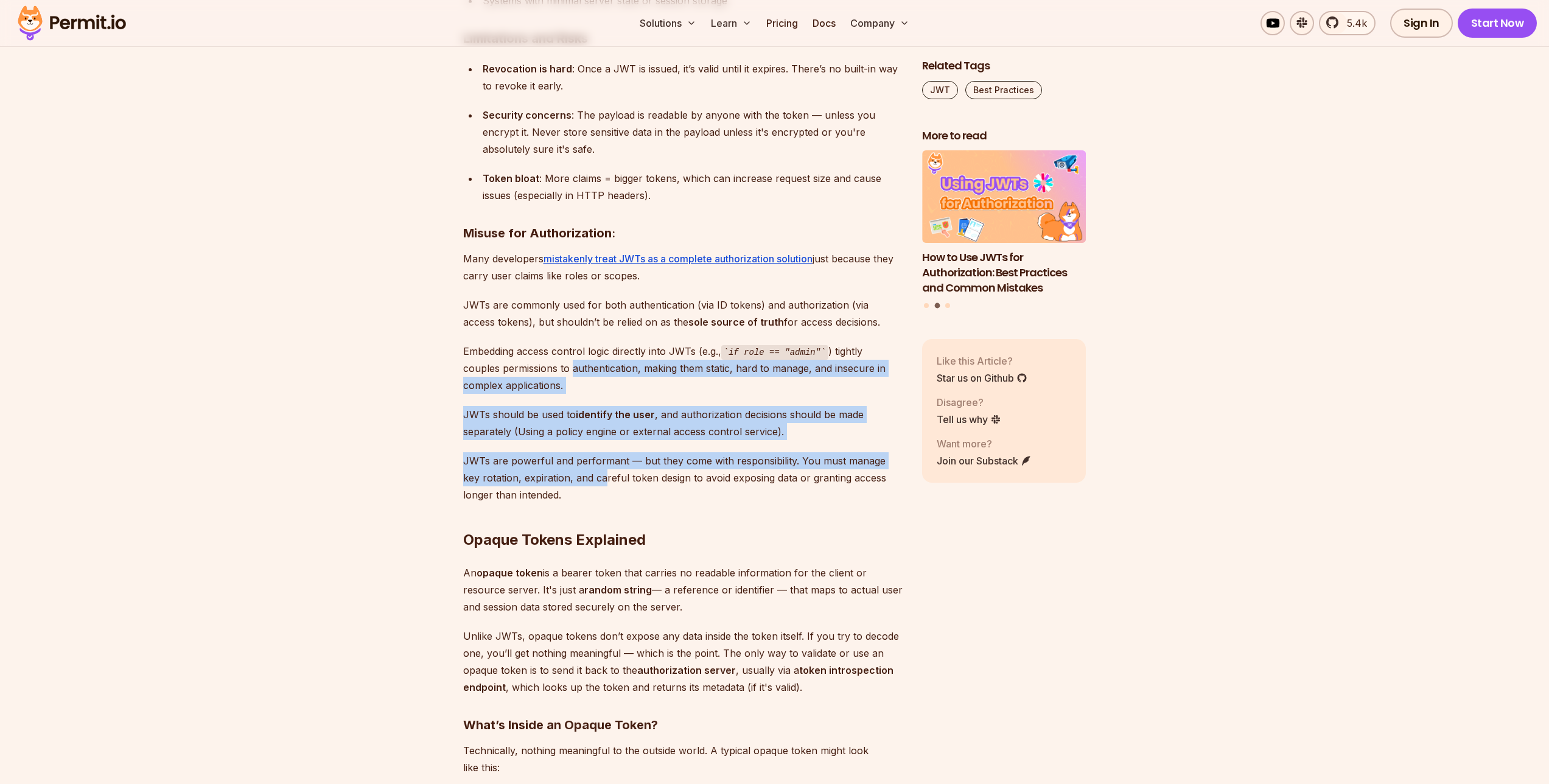
click at [571, 368] on div "Bearer tokens play an important role in securing APIs and managing user session…" at bounding box center [683, 449] width 439 height 9857
click at [596, 504] on div "Bearer tokens play an important role in securing APIs and managing user session…" at bounding box center [683, 449] width 439 height 9857
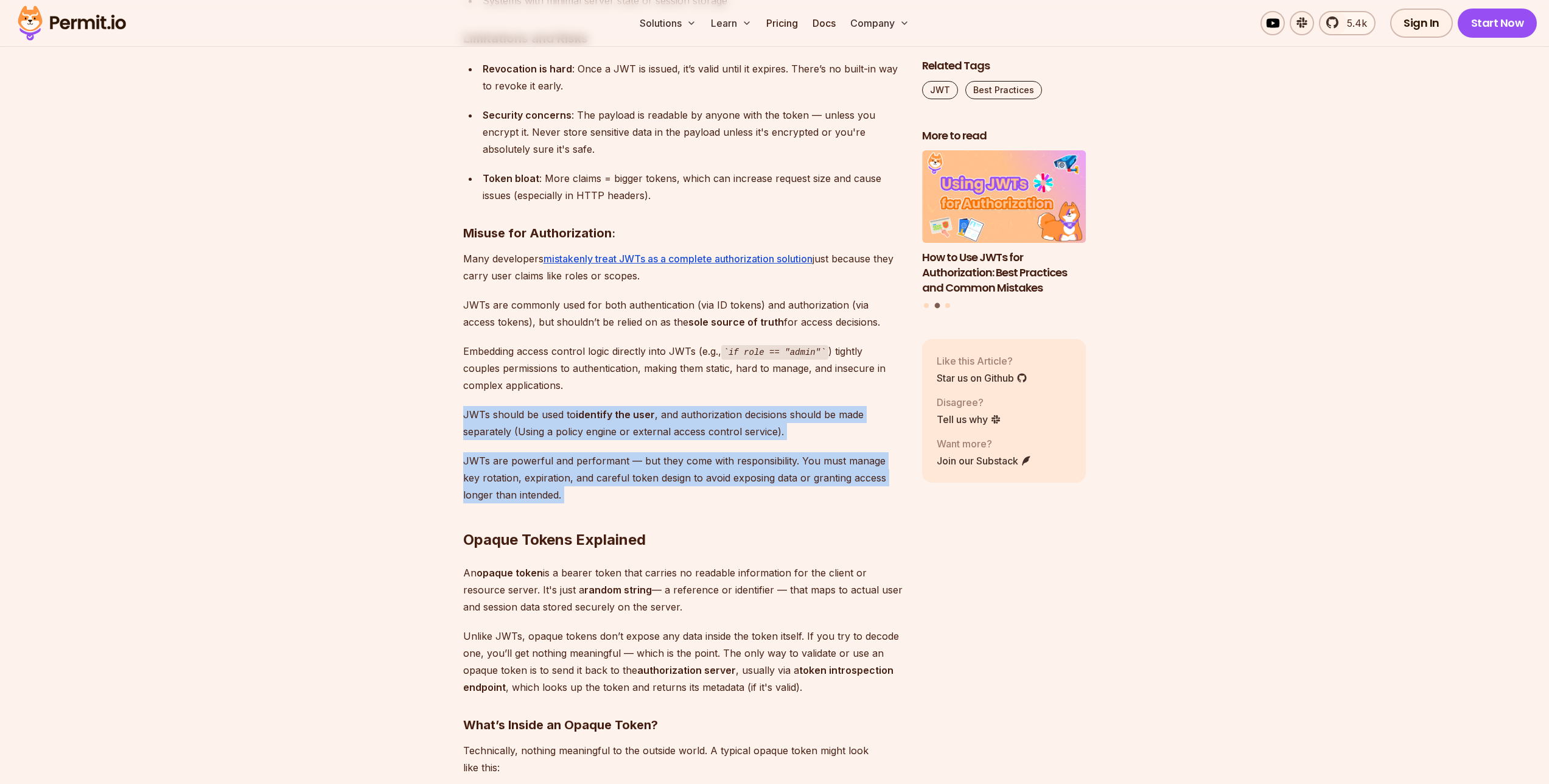
click at [579, 392] on div "Bearer tokens play an important role in securing APIs and managing user session…" at bounding box center [683, 449] width 439 height 9857
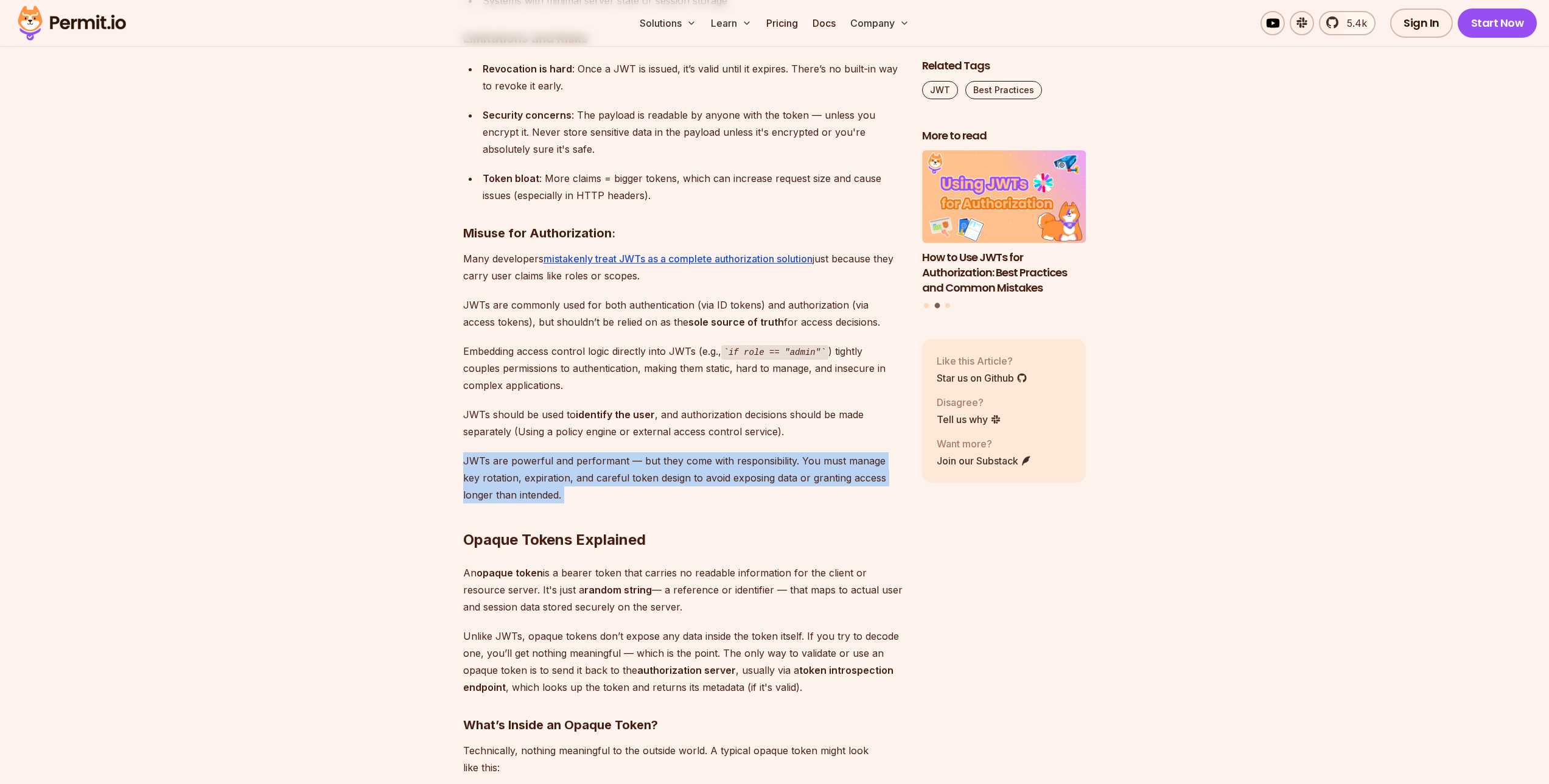
click at [588, 448] on div "Bearer tokens play an important role in securing APIs and managing user session…" at bounding box center [683, 449] width 439 height 9857
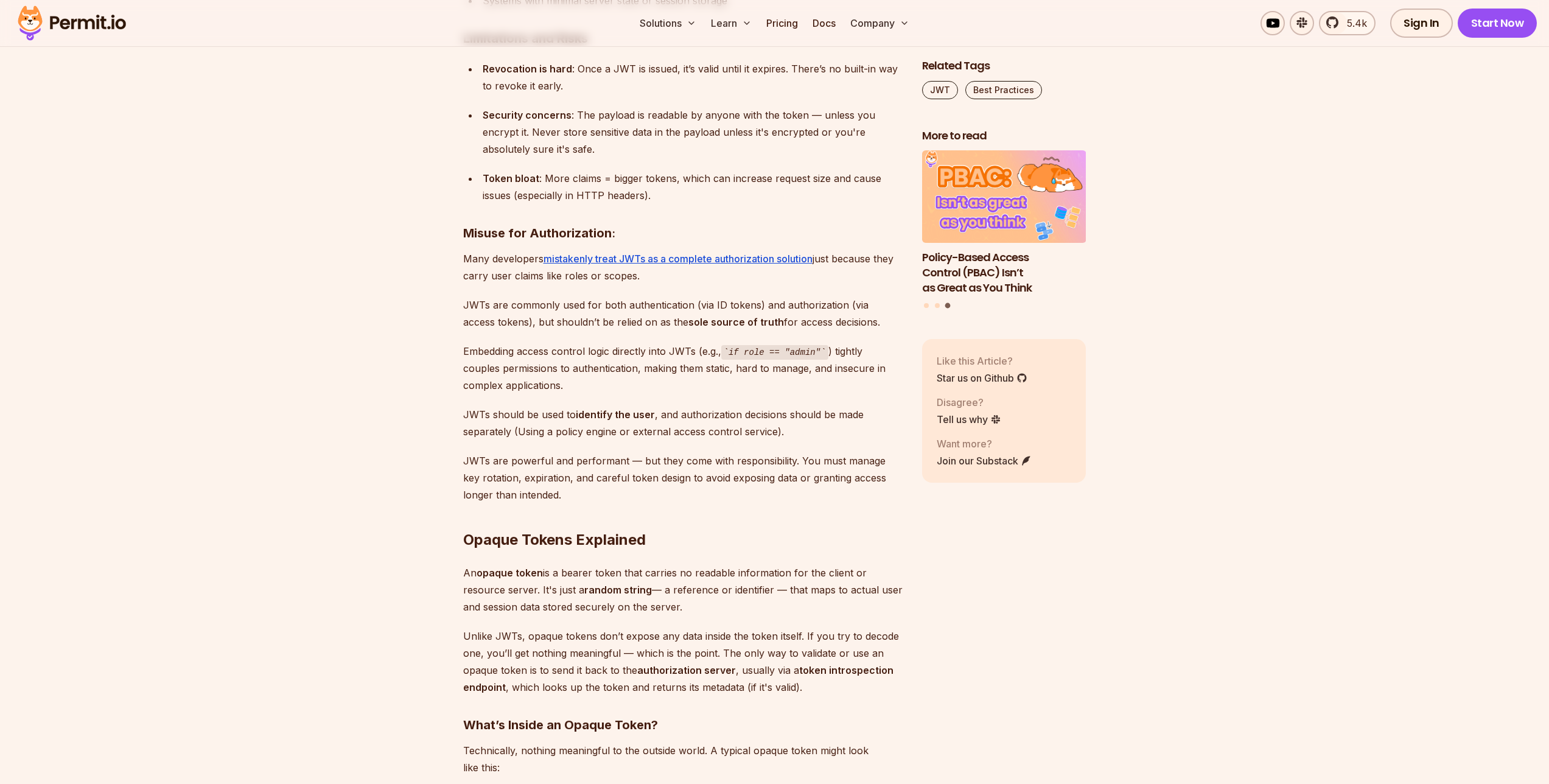
click at [593, 502] on div "Bearer tokens play an important role in securing APIs and managing user session…" at bounding box center [683, 449] width 439 height 9857
click at [584, 438] on div "Bearer tokens play an important role in securing APIs and managing user session…" at bounding box center [683, 449] width 439 height 9857
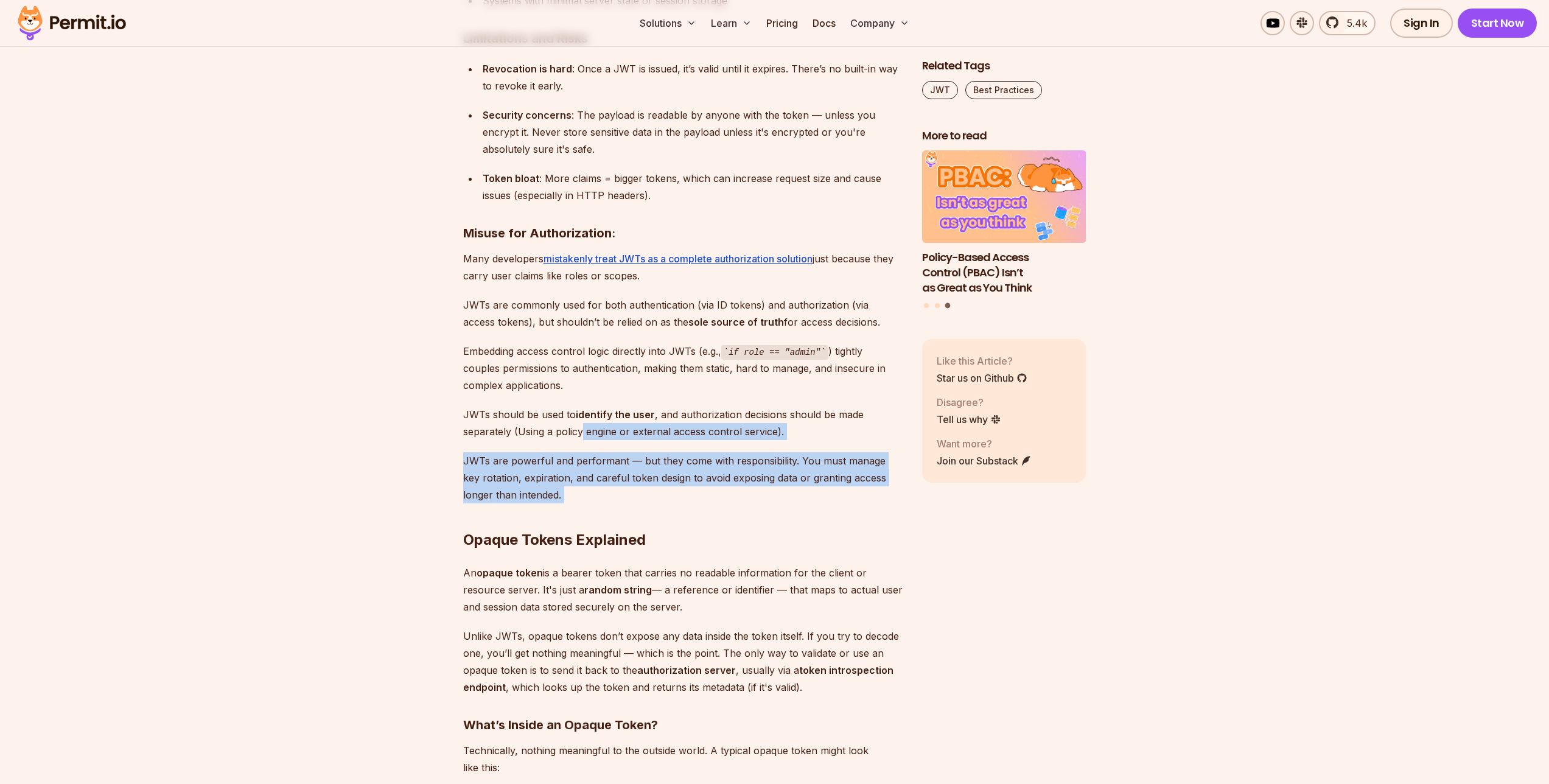
click at [605, 535] on div "Bearer tokens play an important role in securing APIs and managing user session…" at bounding box center [683, 449] width 439 height 9857
click at [562, 424] on div "Bearer tokens play an important role in securing APIs and managing user session…" at bounding box center [683, 449] width 439 height 9857
click at [583, 507] on div "Bearer tokens play an important role in securing APIs and managing user session…" at bounding box center [683, 449] width 439 height 9857
click at [560, 421] on div "Bearer tokens play an important role in securing APIs and managing user session…" at bounding box center [683, 449] width 439 height 9857
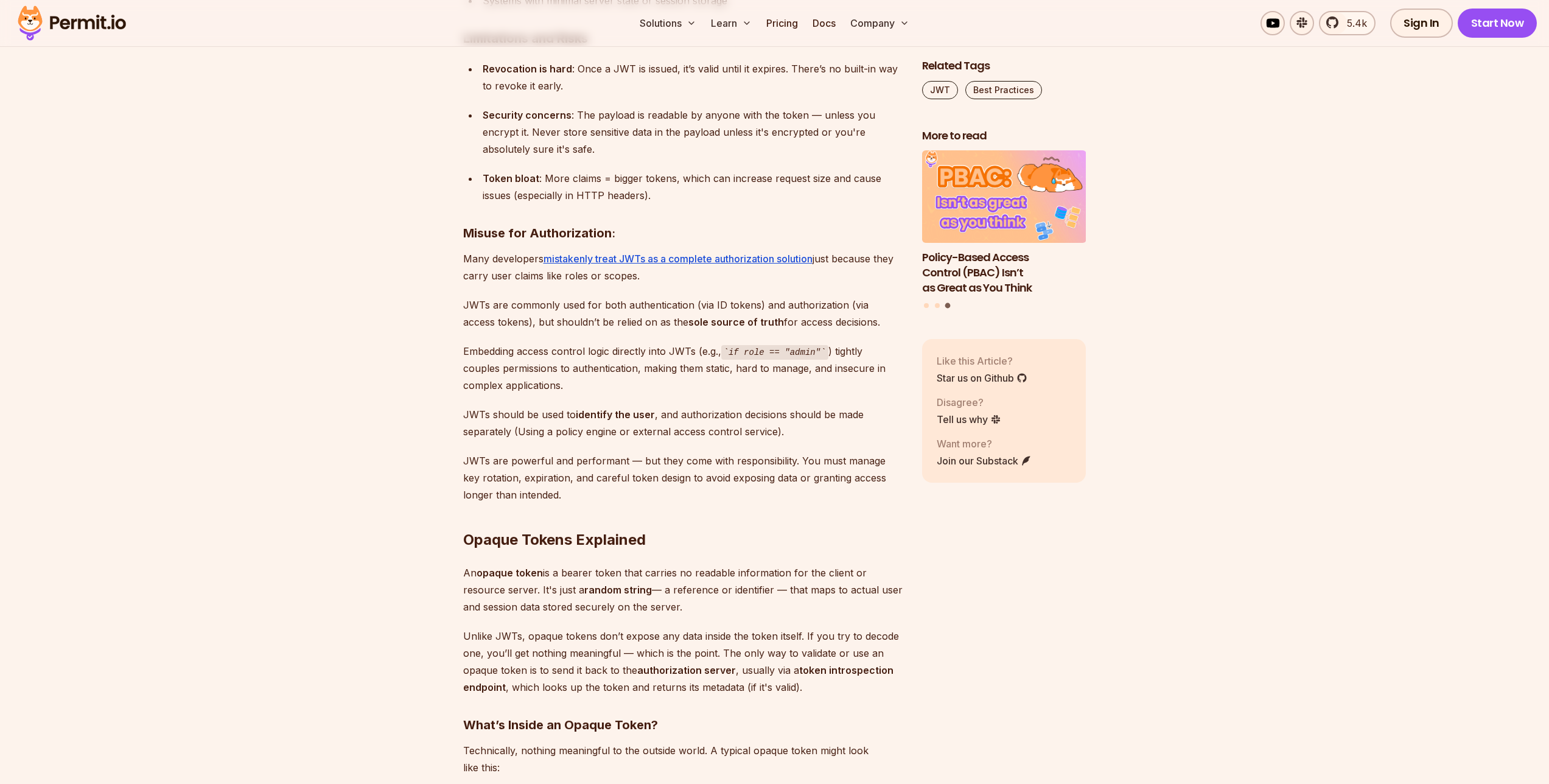
click at [596, 498] on div "Bearer tokens play an important role in securing APIs and managing user session…" at bounding box center [683, 449] width 439 height 9857
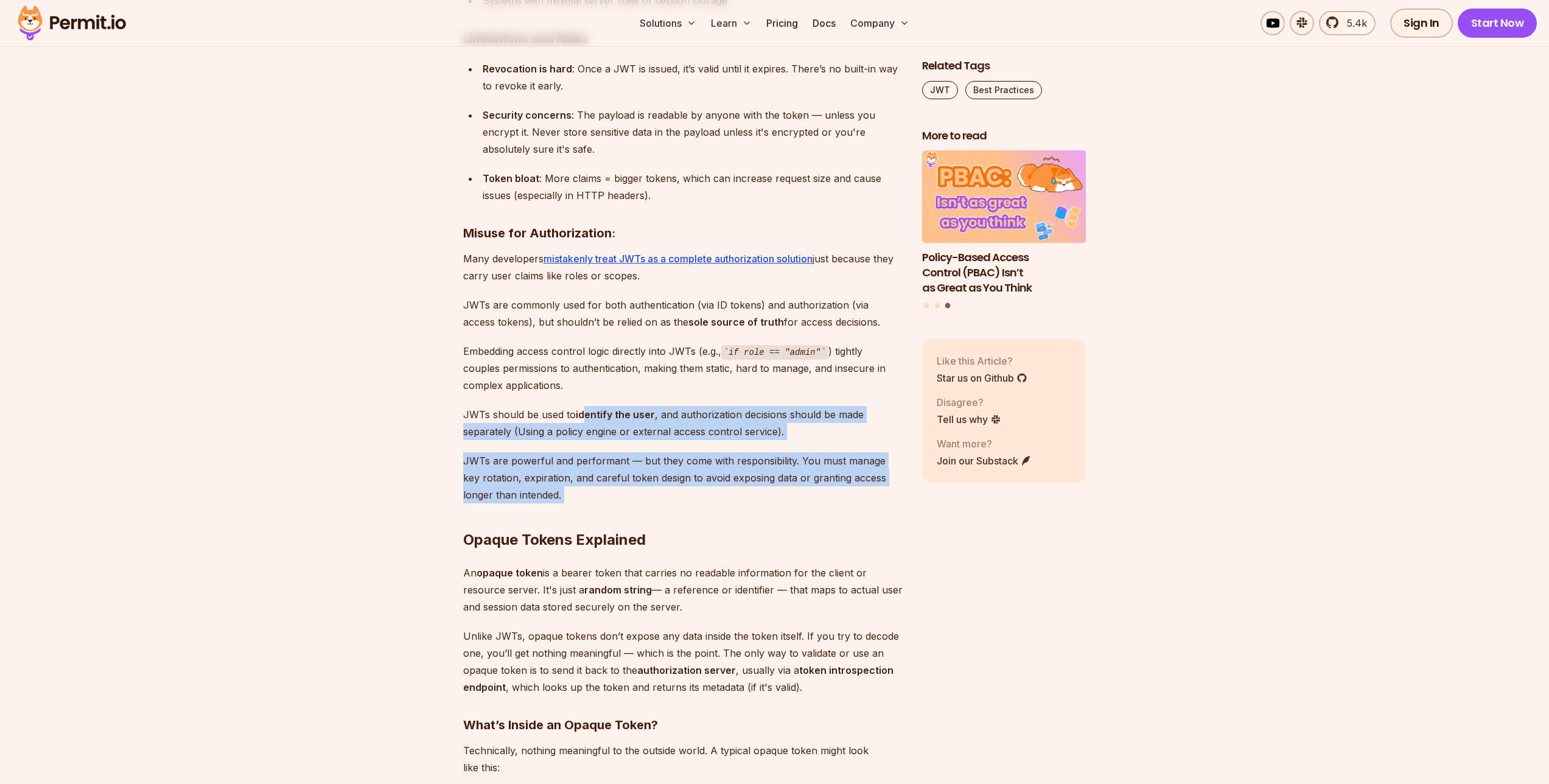
click at [579, 409] on div "Bearer tokens play an important role in securing APIs and managing user session…" at bounding box center [683, 449] width 439 height 9857
click at [611, 514] on div "Bearer tokens play an important role in securing APIs and managing user session…" at bounding box center [683, 449] width 439 height 9857
click at [613, 424] on div "Bearer tokens play an important role in securing APIs and managing user session…" at bounding box center [683, 449] width 439 height 9857
click at [653, 518] on div "Bearer tokens play an important role in securing APIs and managing user session…" at bounding box center [683, 449] width 439 height 9857
click at [612, 408] on div "Bearer tokens play an important role in securing APIs and managing user session…" at bounding box center [683, 449] width 439 height 9857
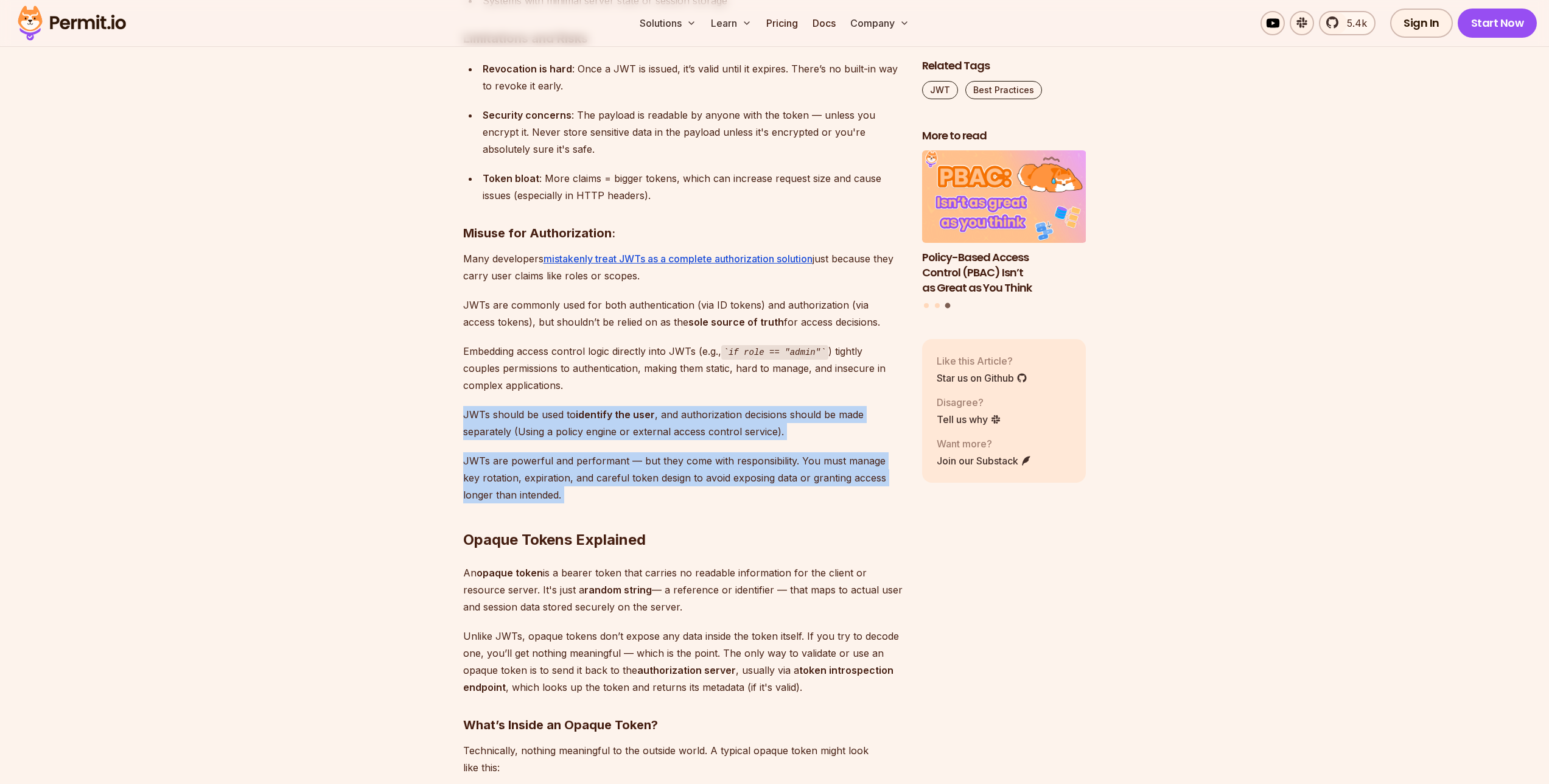
click at [661, 499] on div "Bearer tokens play an important role in securing APIs and managing user session…" at bounding box center [683, 449] width 439 height 9857
click at [654, 412] on div "Bearer tokens play an important role in securing APIs and managing user session…" at bounding box center [683, 449] width 439 height 9857
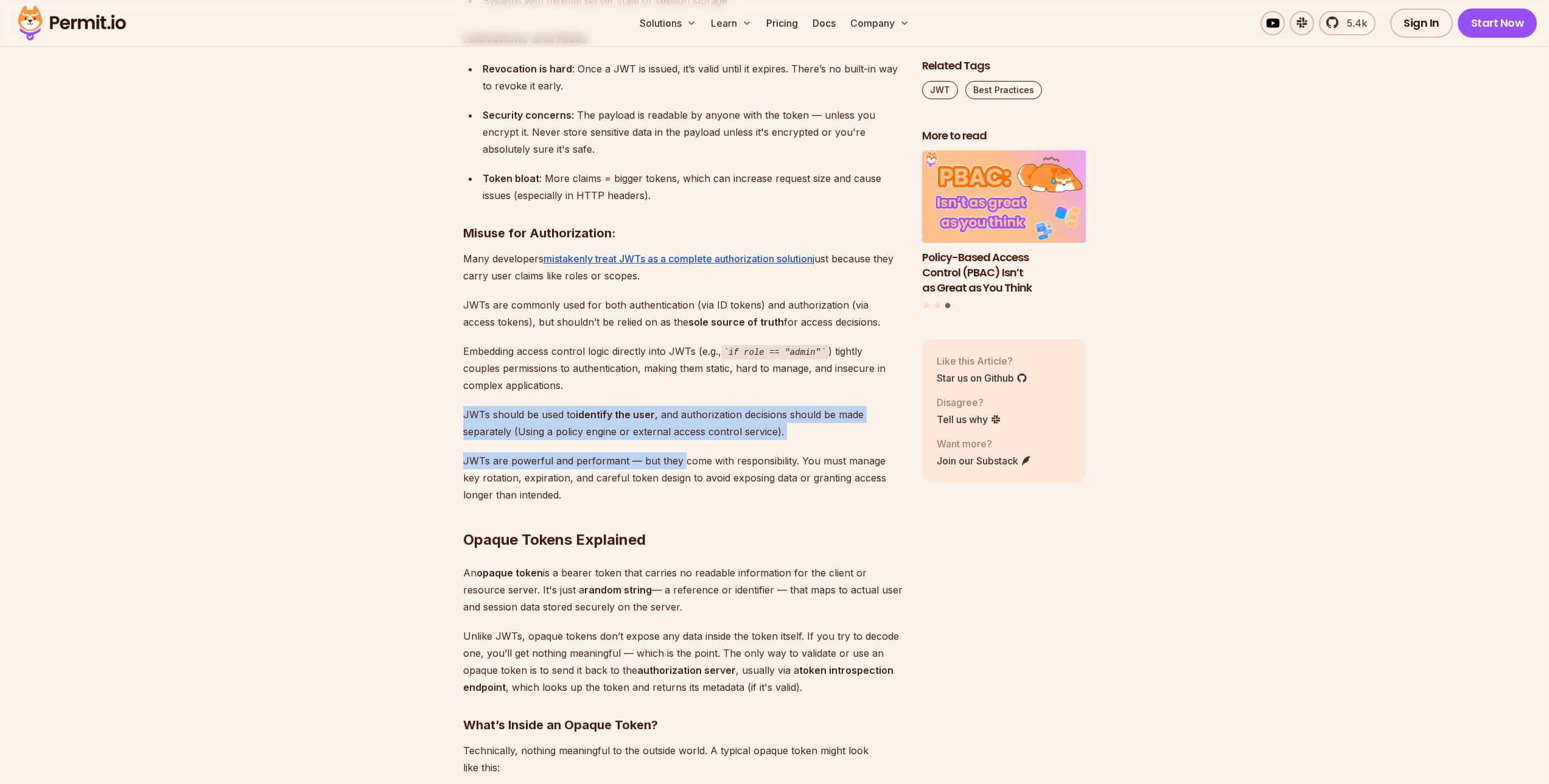
click at [691, 501] on div "Bearer tokens play an important role in securing APIs and managing user session…" at bounding box center [683, 449] width 439 height 9857
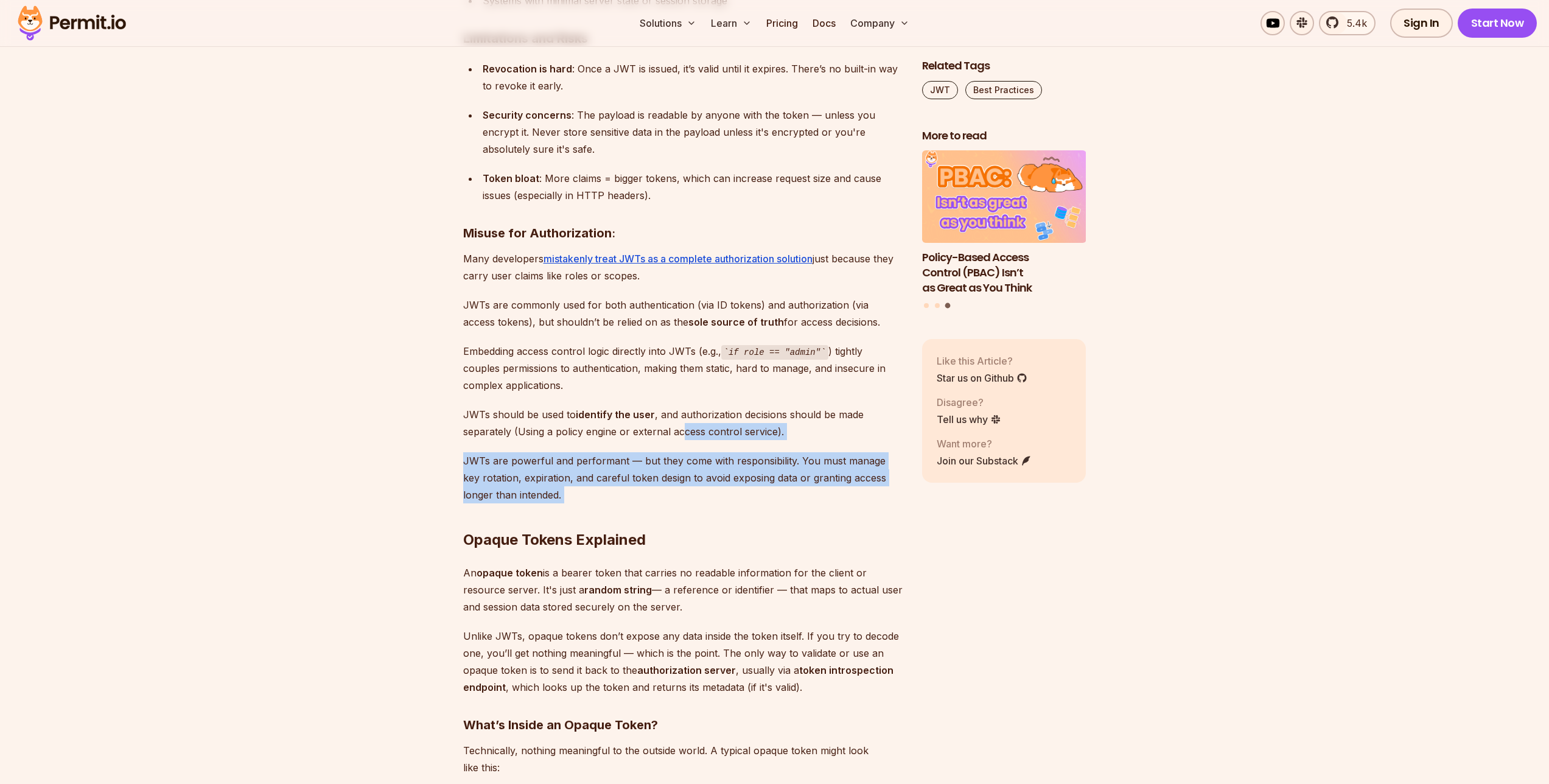
click at [679, 428] on div "Bearer tokens play an important role in securing APIs and managing user session…" at bounding box center [683, 449] width 439 height 9857
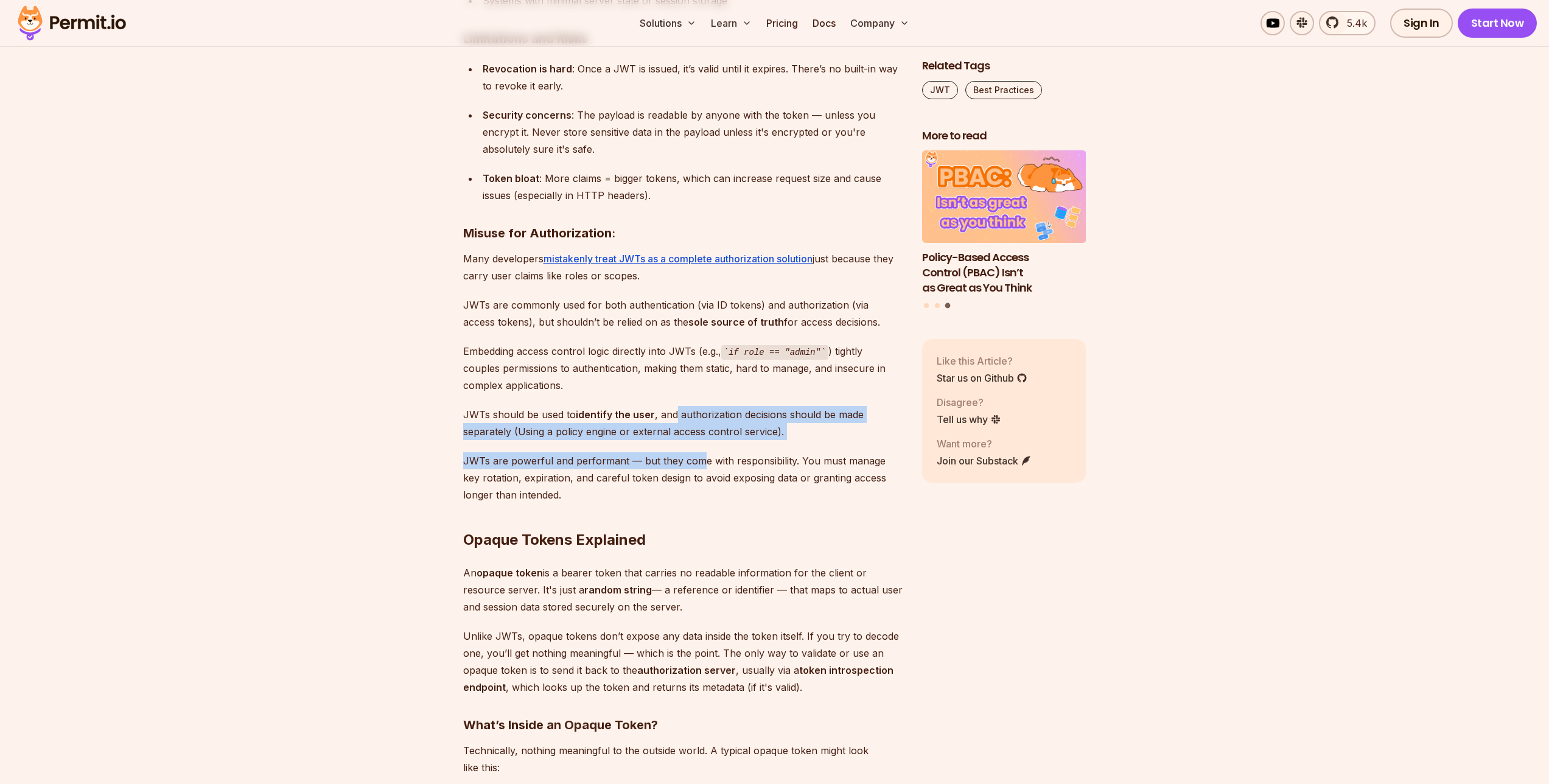
click at [708, 465] on div "Bearer tokens play an important role in securing APIs and managing user session…" at bounding box center [683, 449] width 439 height 9857
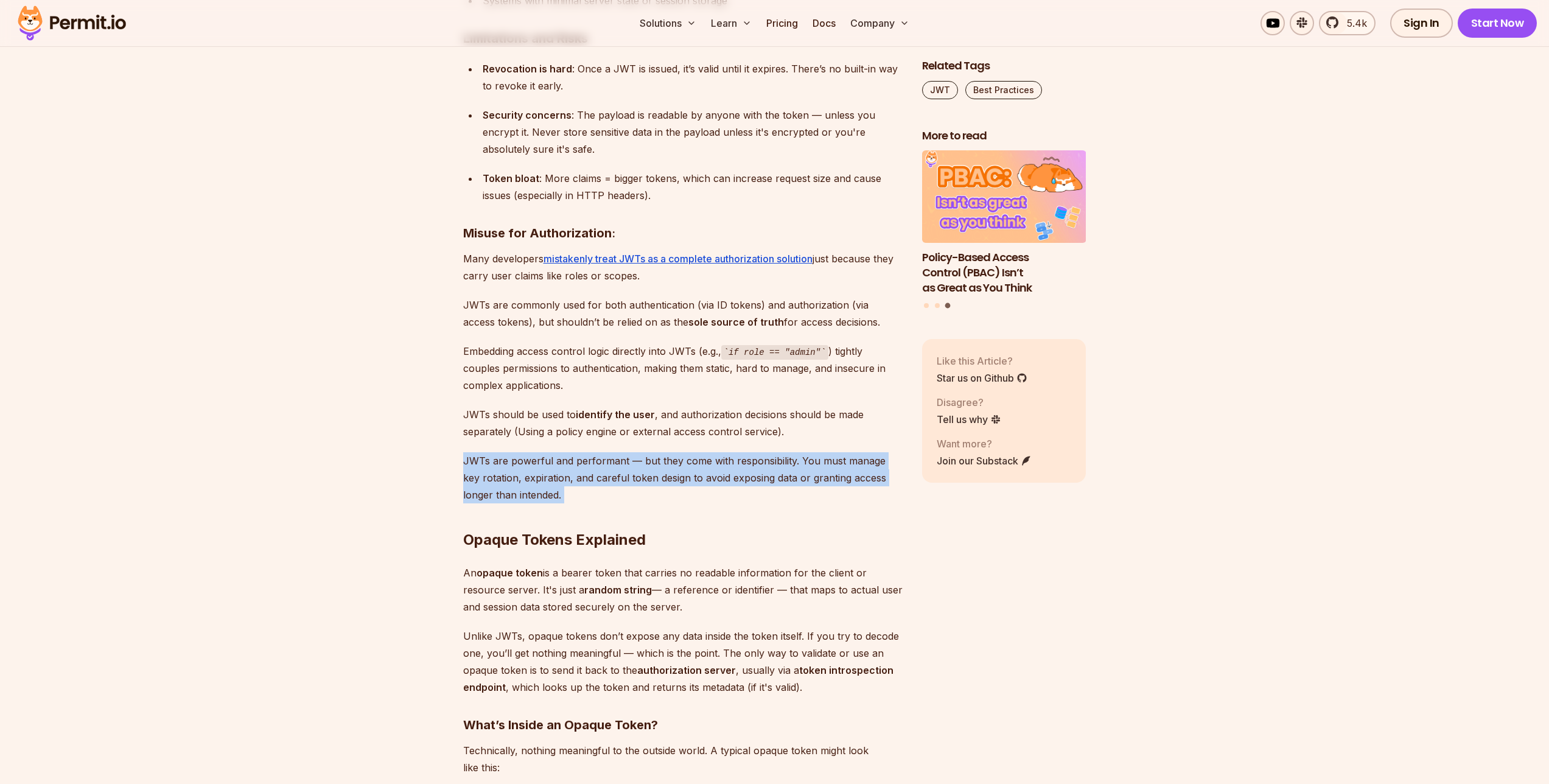
click at [693, 415] on div "Bearer tokens play an important role in securing APIs and managing user session…" at bounding box center [683, 449] width 439 height 9857
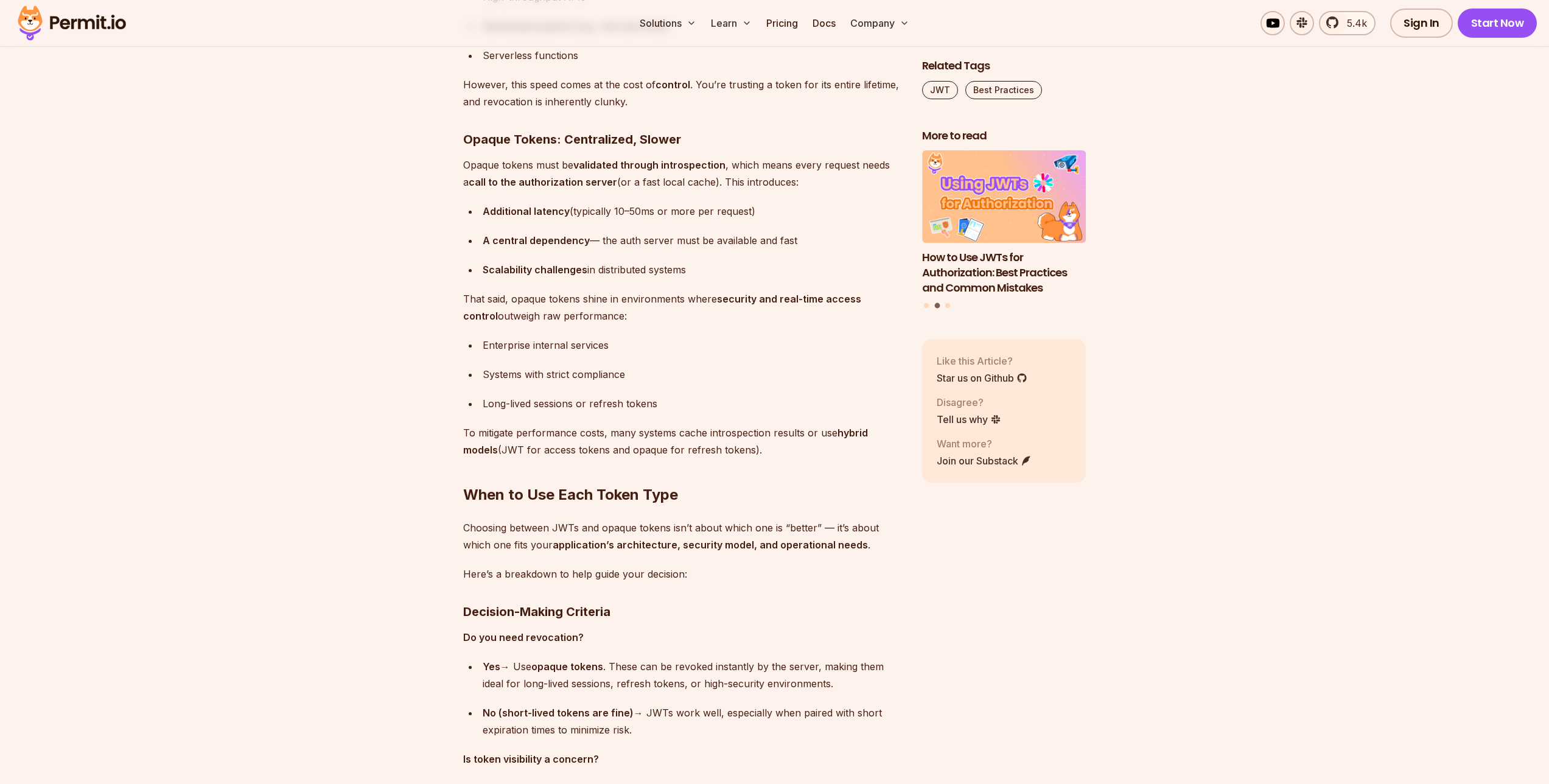
scroll to position [7208, 0]
